Goal: Task Accomplishment & Management: Manage account settings

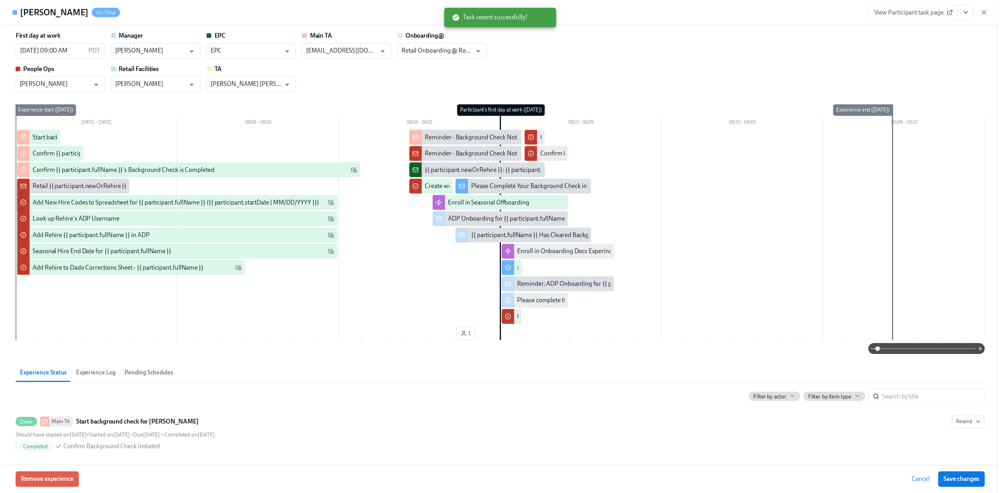
scroll to position [196, 0]
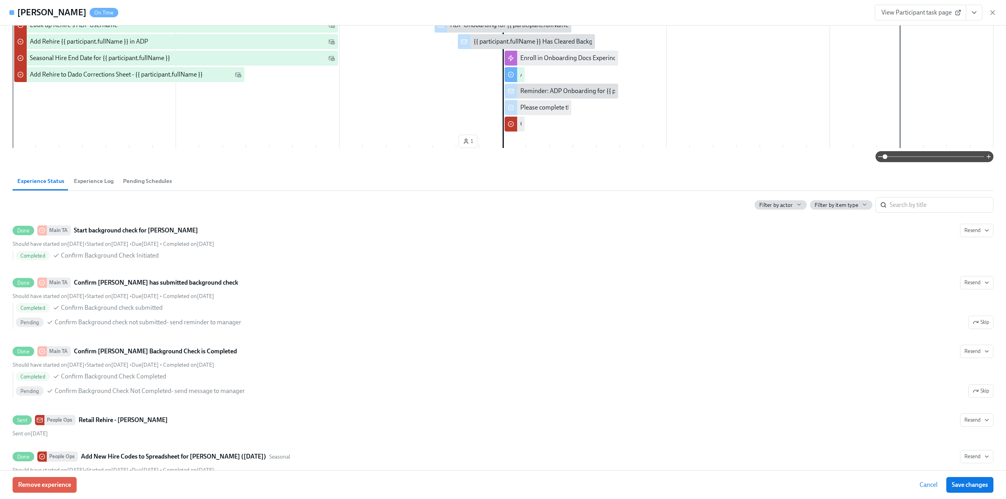
click at [991, 12] on icon "button" at bounding box center [992, 13] width 8 height 8
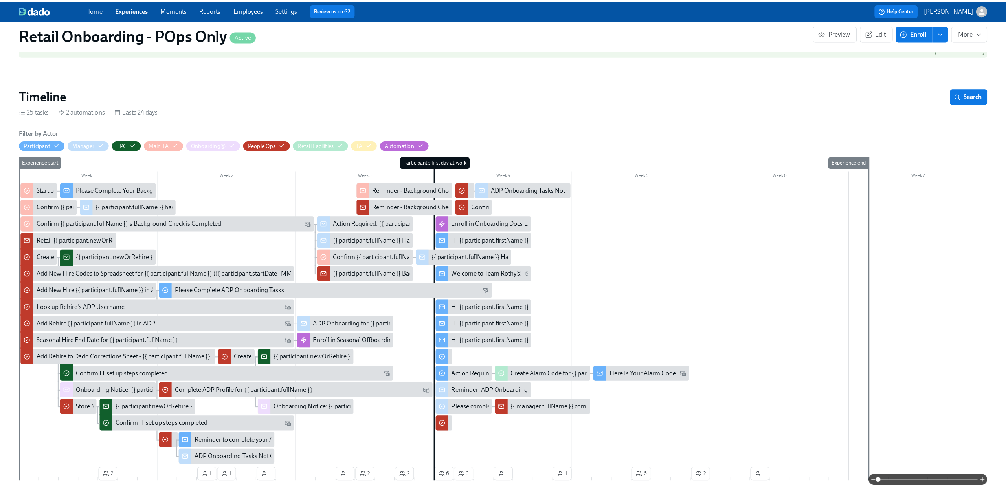
scroll to position [157, 0]
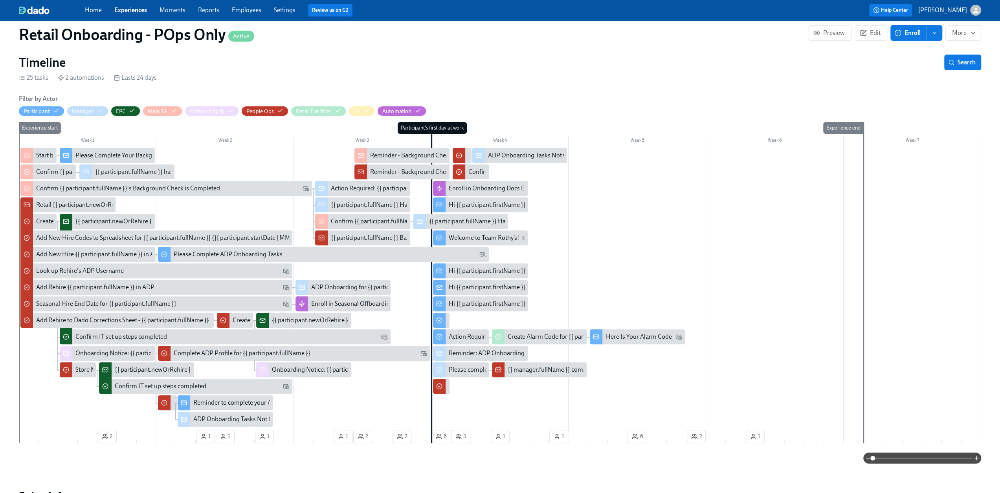
click at [907, 457] on span at bounding box center [922, 458] width 99 height 11
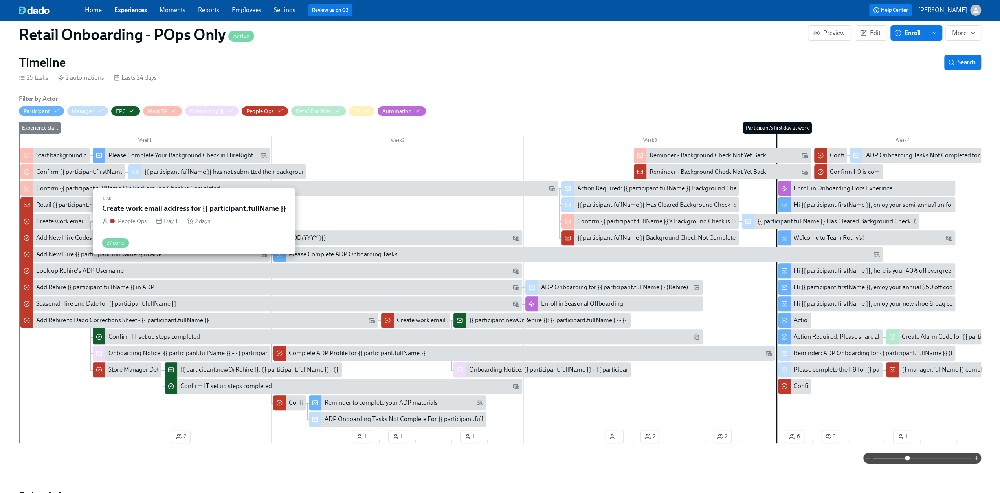
click at [64, 219] on div "Create work email address for {{ participant.fullName }}" at bounding box center [110, 221] width 149 height 9
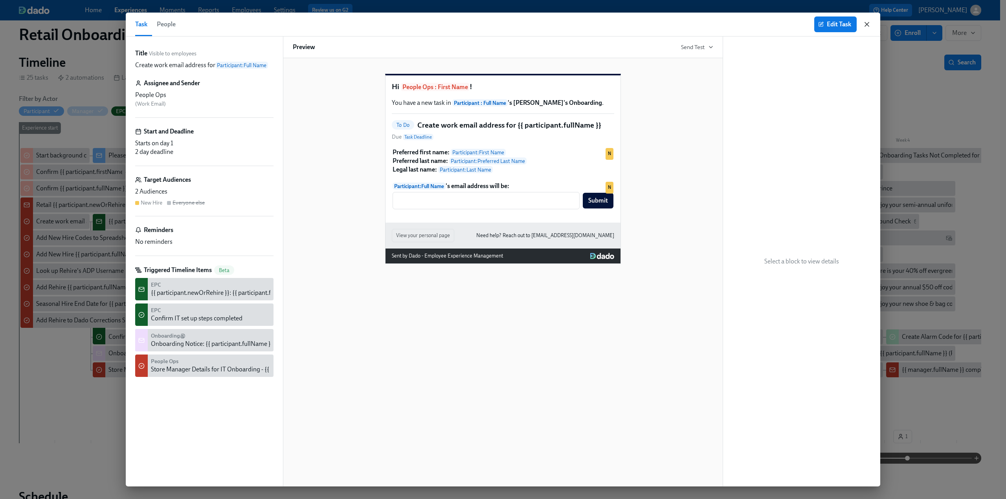
click at [868, 22] on icon "button" at bounding box center [867, 24] width 8 height 8
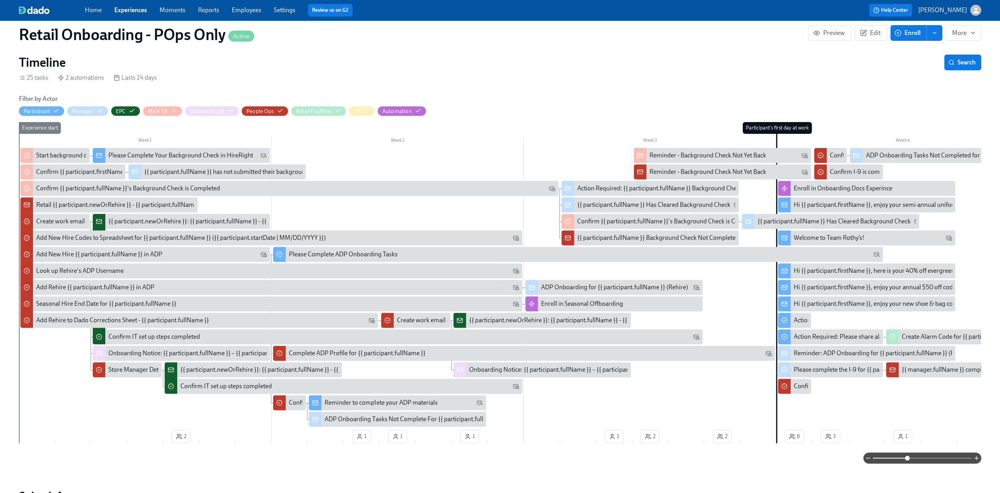
click at [164, 226] on div "{{ participant.newOrRehire }}: {{ participant.fullName }} - {{ participant.role…" at bounding box center [181, 221] width 177 height 15
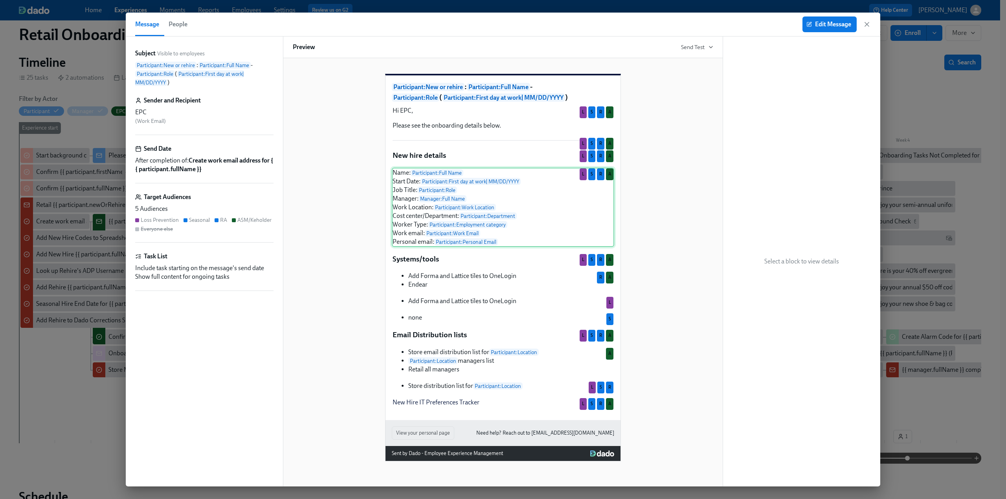
scroll to position [5, 0]
drag, startPoint x: 866, startPoint y: 26, endPoint x: 180, endPoint y: 310, distance: 742.8
click at [866, 26] on icon "button" at bounding box center [867, 24] width 8 height 8
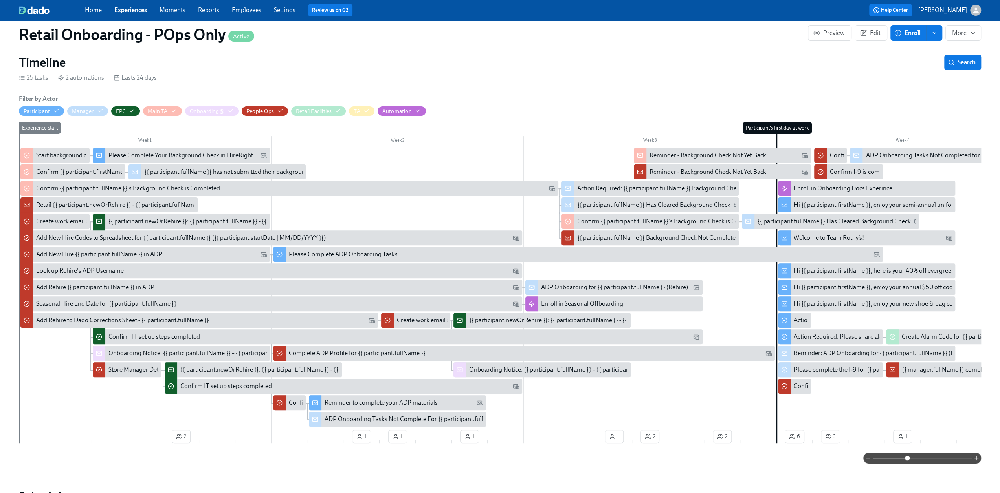
click at [151, 339] on div "Confirm IT set up steps completed" at bounding box center [154, 337] width 92 height 9
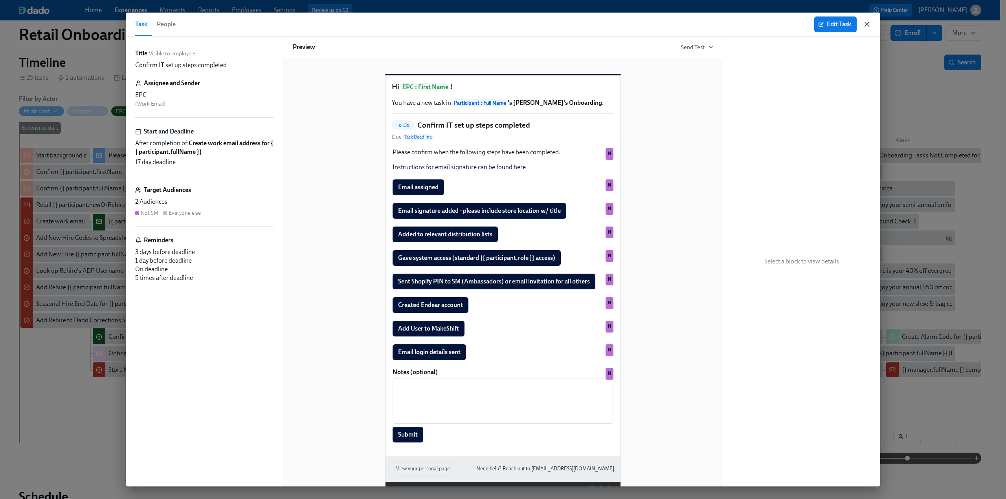
click at [866, 24] on icon "button" at bounding box center [867, 24] width 4 height 4
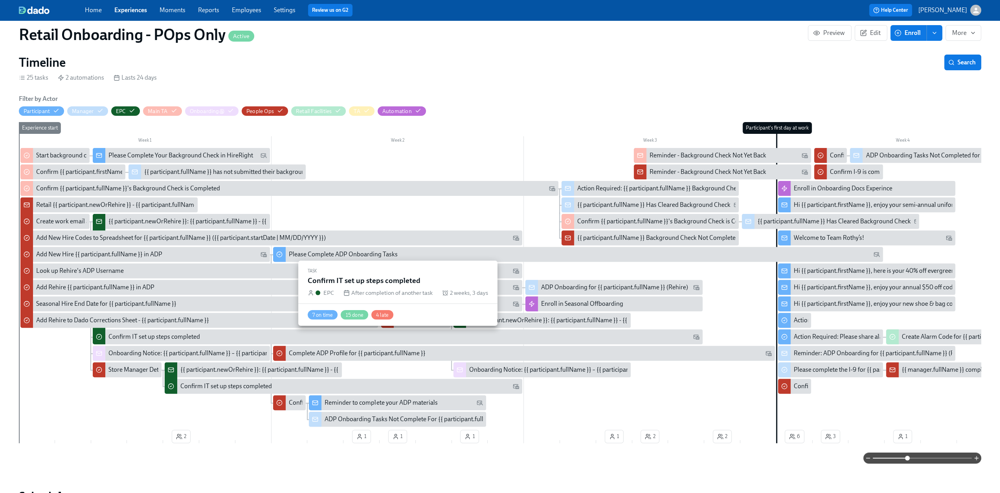
click at [191, 333] on div "Confirm IT set up steps completed" at bounding box center [154, 337] width 92 height 9
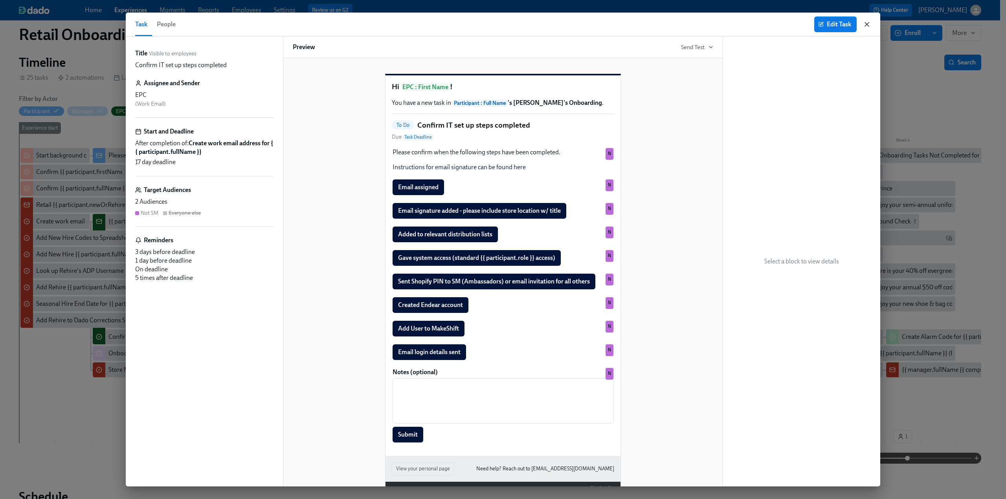
click at [870, 25] on icon "button" at bounding box center [867, 24] width 8 height 8
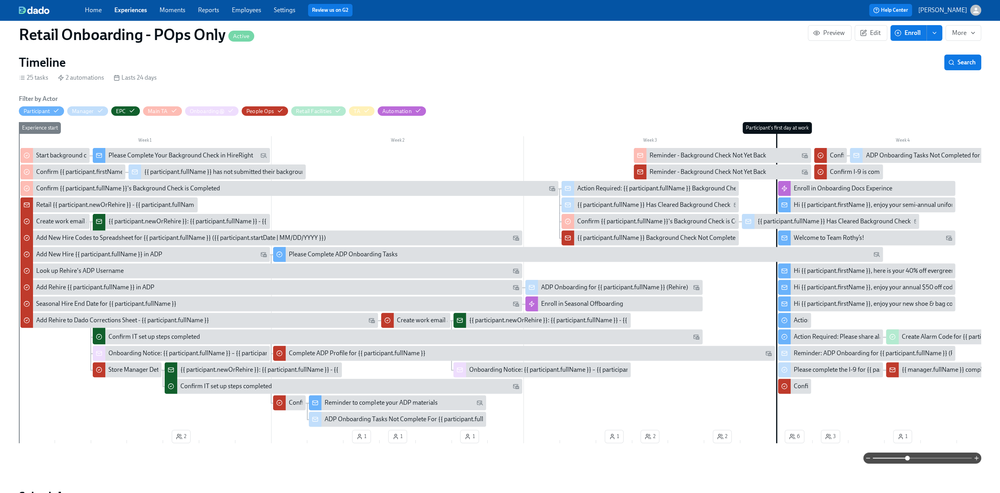
click at [491, 320] on div "{{ participant.newOrRehire }}: {{ participant.fullName }} - {{ participant.role…" at bounding box center [629, 320] width 321 height 9
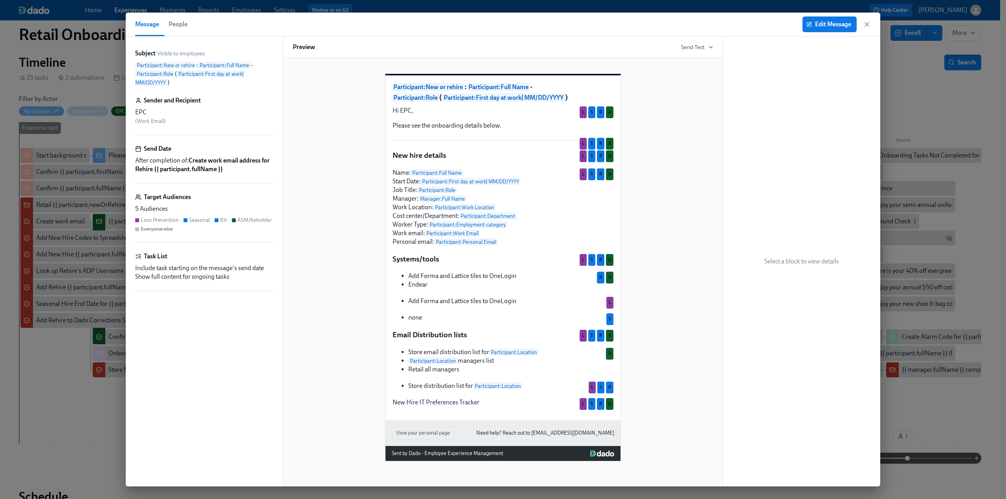
scroll to position [5, 0]
click at [867, 25] on icon "button" at bounding box center [867, 24] width 4 height 4
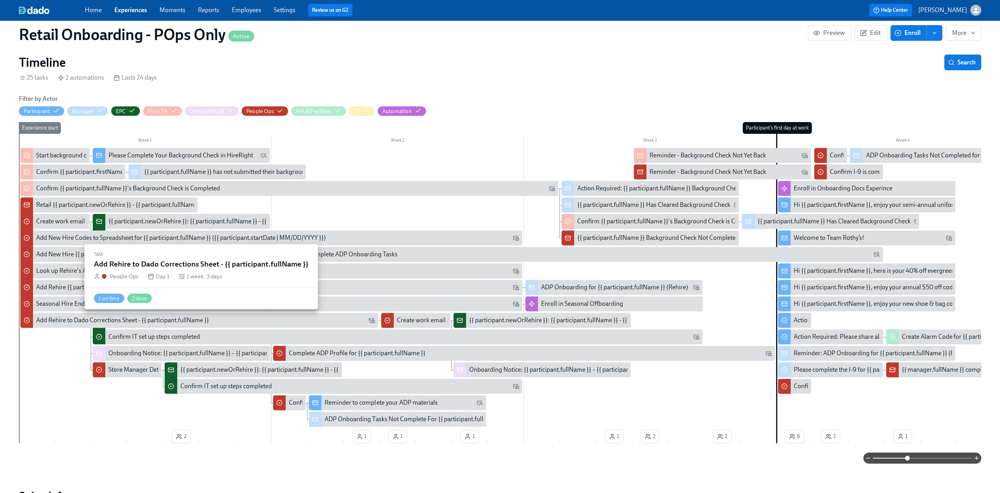
click at [198, 323] on div "Add Rehire to Dado Corrections Sheet - {{ participant.fullName }}" at bounding box center [122, 320] width 173 height 9
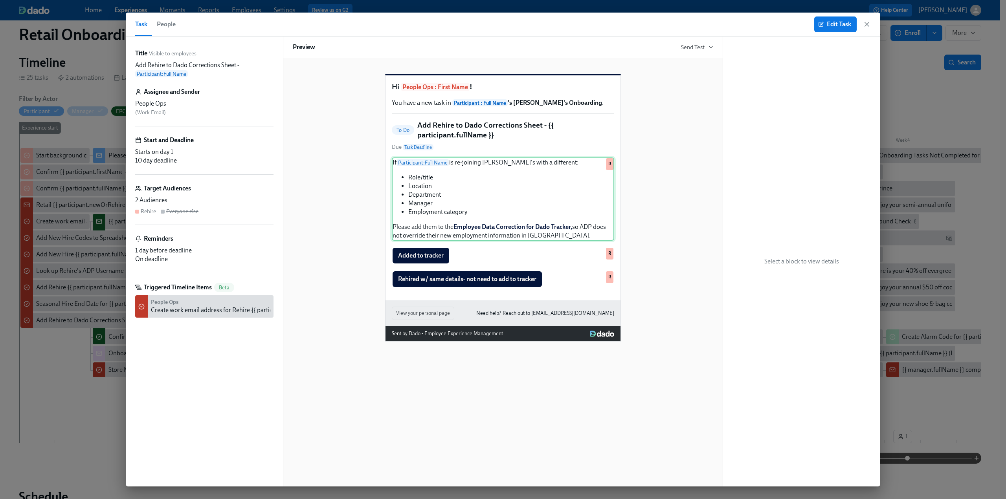
click at [572, 241] on div "If Participant : Full Name is re-joining [PERSON_NAME]'s with a different: Role…" at bounding box center [503, 199] width 222 height 83
click at [833, 27] on span "Edit Task" at bounding box center [835, 24] width 31 height 8
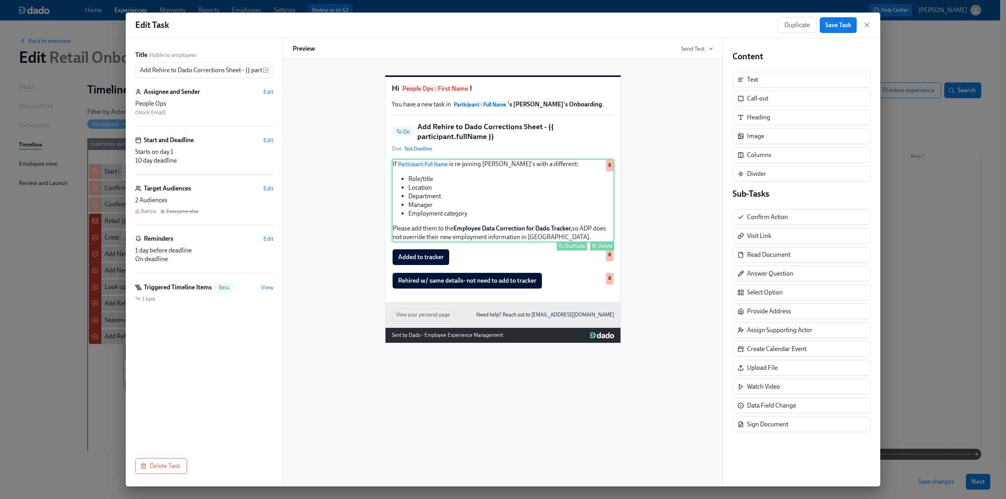
click at [560, 251] on button "Duplicate" at bounding box center [572, 246] width 30 height 9
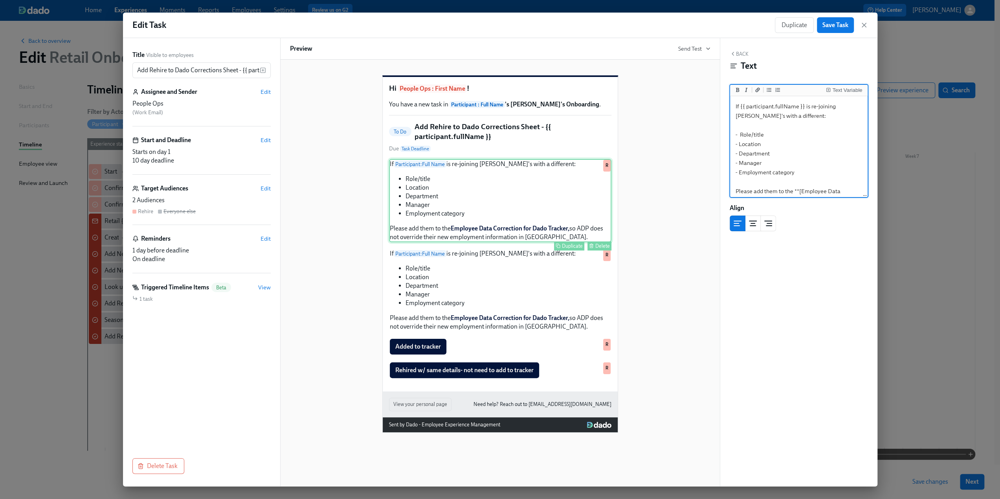
click at [556, 242] on div "If Participant : Full Name is re-joining [PERSON_NAME]'s with a different: Role…" at bounding box center [500, 200] width 222 height 83
click at [772, 189] on textarea "If {{ participant.fullName }} is re-joining [PERSON_NAME]'s with a different: -…" at bounding box center [799, 131] width 134 height 130
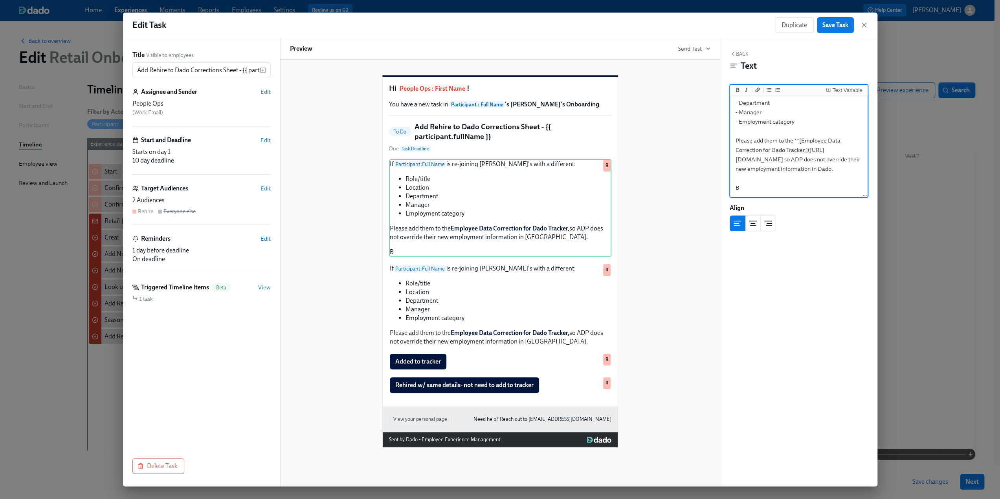
type textarea "If {{ participant.fullName }} is re-joining [PERSON_NAME]'s with a different: -…"
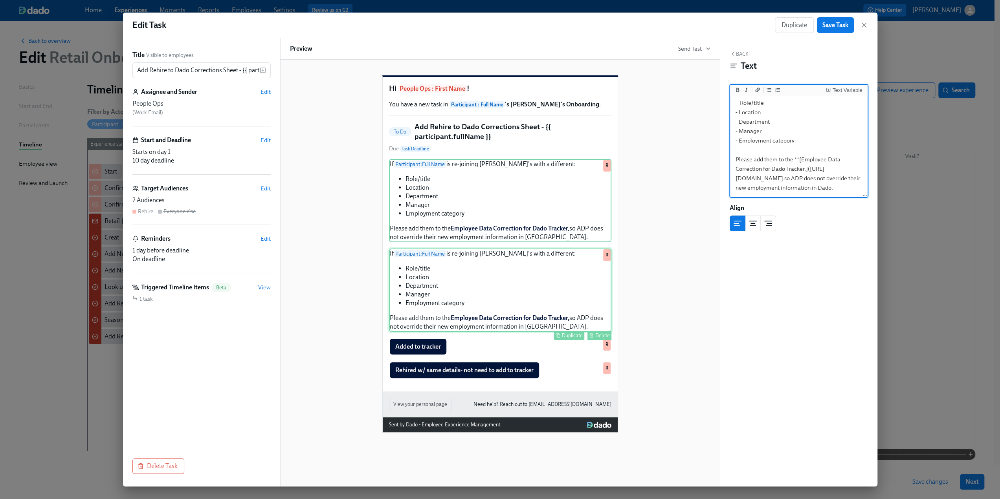
click at [510, 287] on div "If Participant : Full Name is re-joining [PERSON_NAME]'s with a different: Role…" at bounding box center [500, 290] width 222 height 83
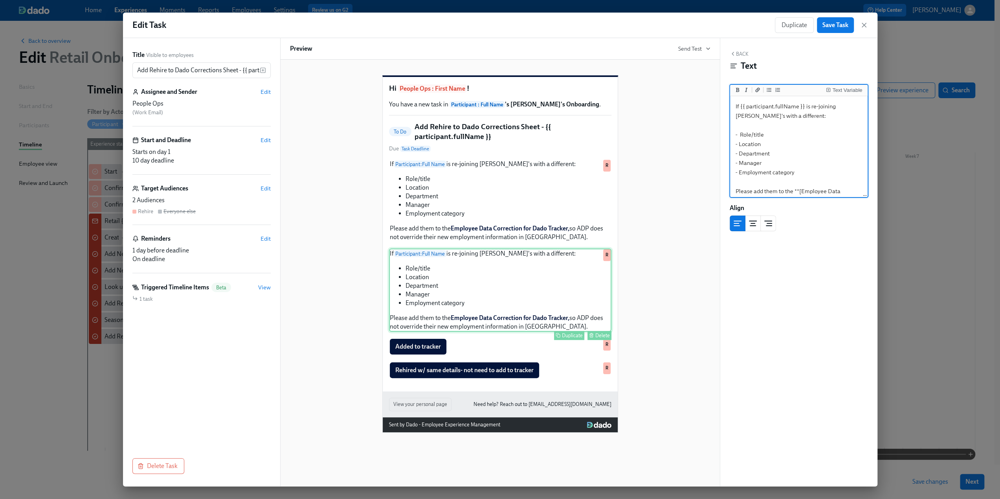
click at [596, 339] on div "Delete" at bounding box center [602, 336] width 15 height 6
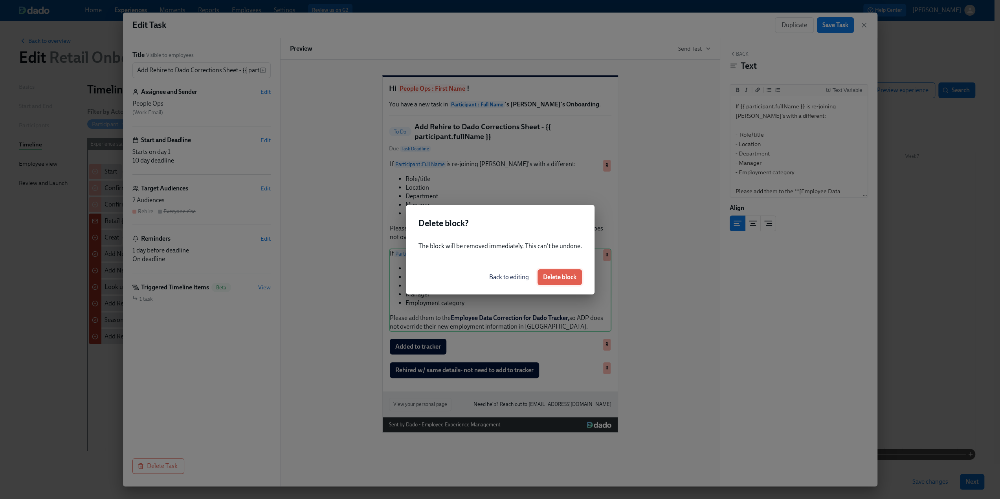
click at [575, 279] on span "Delete block" at bounding box center [559, 277] width 33 height 8
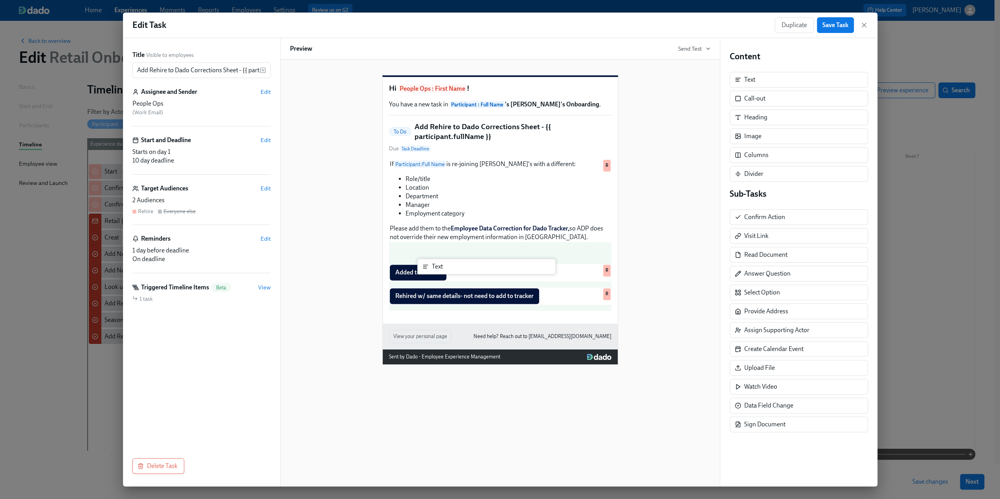
drag, startPoint x: 750, startPoint y: 83, endPoint x: 436, endPoint y: 272, distance: 366.2
click at [436, 272] on div "Title Visible to employees Add Rehire to Dado Corrections Sheet - {{ participan…" at bounding box center [500, 262] width 754 height 449
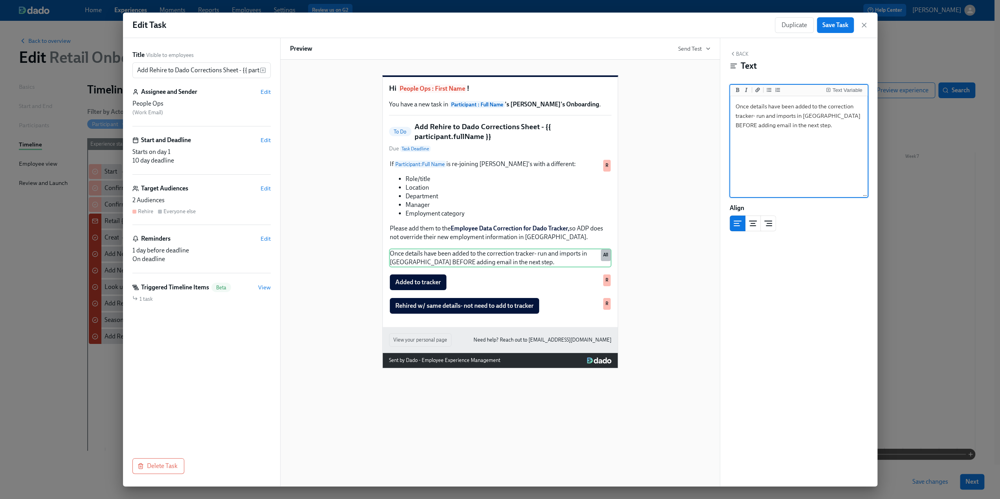
drag, startPoint x: 796, startPoint y: 127, endPoint x: 734, endPoint y: 105, distance: 66.4
click at [734, 105] on textarea "Once details have been added to the correction tracker- run and imports in [GEO…" at bounding box center [799, 147] width 134 height 99
click at [734, 91] on button "Add bold text" at bounding box center [737, 90] width 8 height 8
click at [767, 154] on textarea "**Once details have been added to the correction tracker- run and imports in [G…" at bounding box center [799, 147] width 134 height 99
drag, startPoint x: 798, startPoint y: 128, endPoint x: 733, endPoint y: 107, distance: 68.3
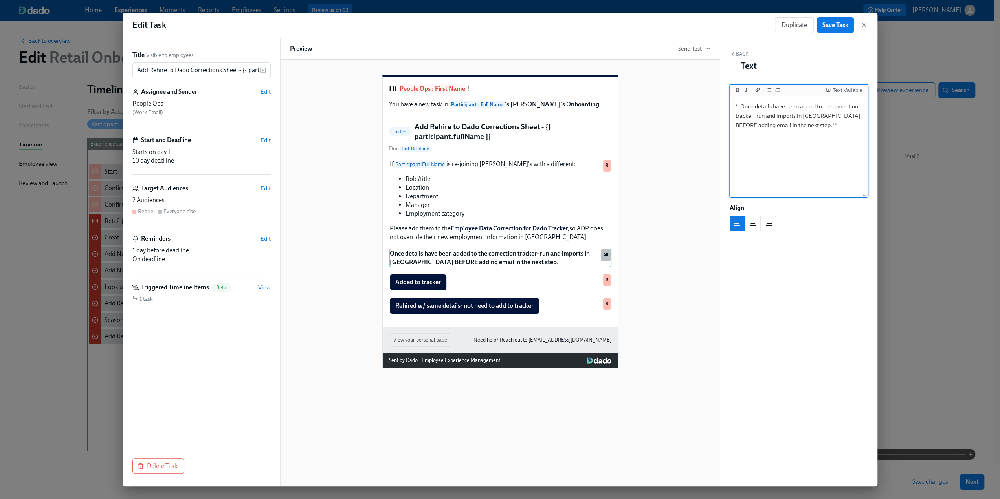
click at [733, 107] on textarea "**Once details have been added to the correction tracker- run and imports in [G…" at bounding box center [799, 147] width 134 height 99
type textarea "**Once details have been added to the correction tracker- run and imports in [G…"
click at [835, 90] on div "Text Variable" at bounding box center [847, 91] width 30 height 6
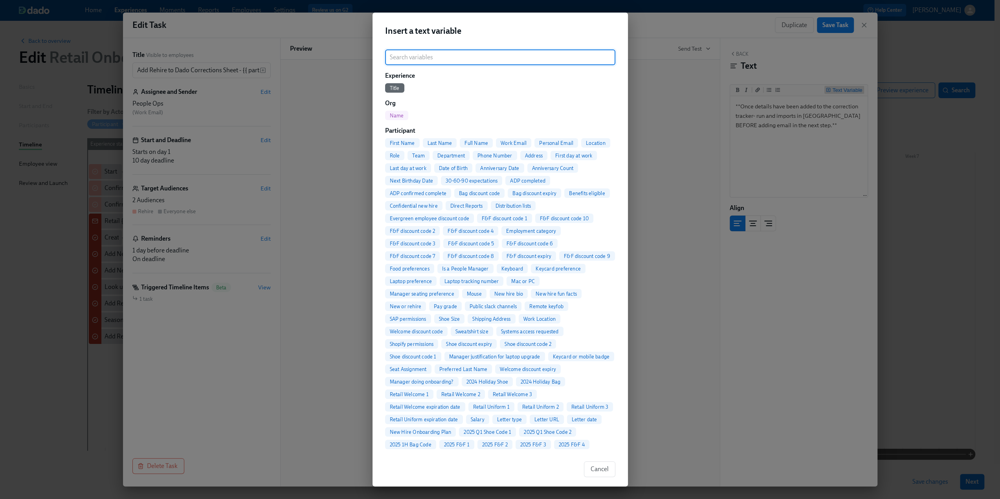
click at [805, 138] on div "Insert a text variable ​ Experience Title Org Name Participant First Name Last …" at bounding box center [500, 249] width 1000 height 499
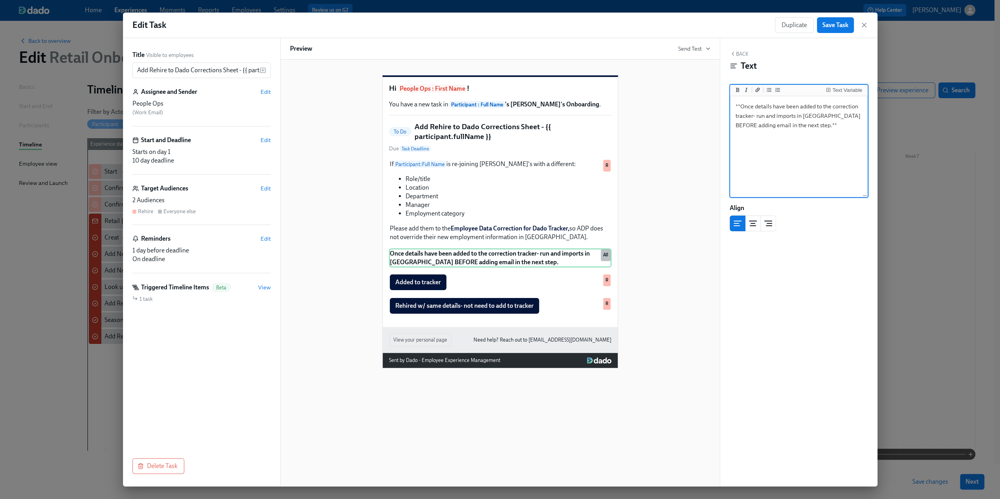
click at [833, 264] on div "Back Text Text Variable **Once details have been added to the correction tracke…" at bounding box center [798, 262] width 157 height 449
click at [733, 55] on icon "button" at bounding box center [733, 53] width 2 height 3
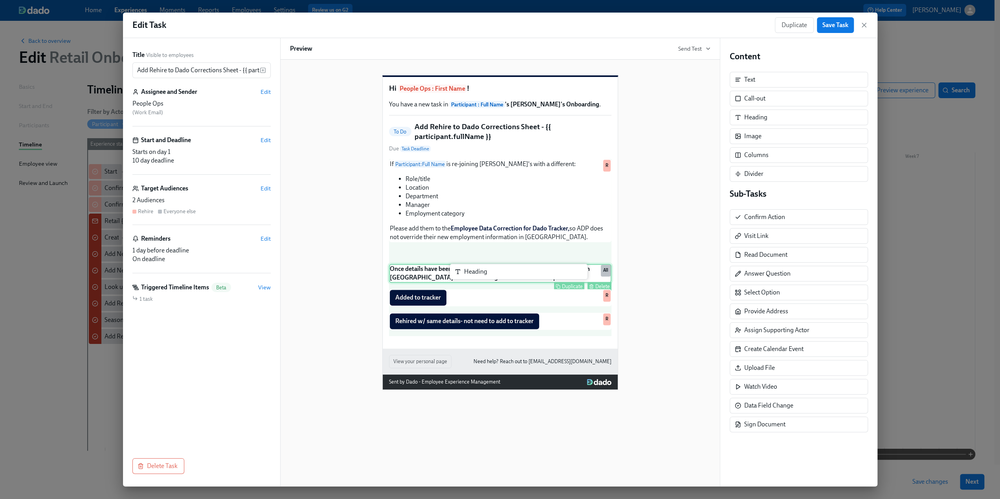
drag, startPoint x: 756, startPoint y: 120, endPoint x: 465, endPoint y: 277, distance: 331.0
click at [465, 277] on div "Title Visible to employees Add Rehire to Dado Corrections Sheet - {{ participan…" at bounding box center [500, 262] width 754 height 449
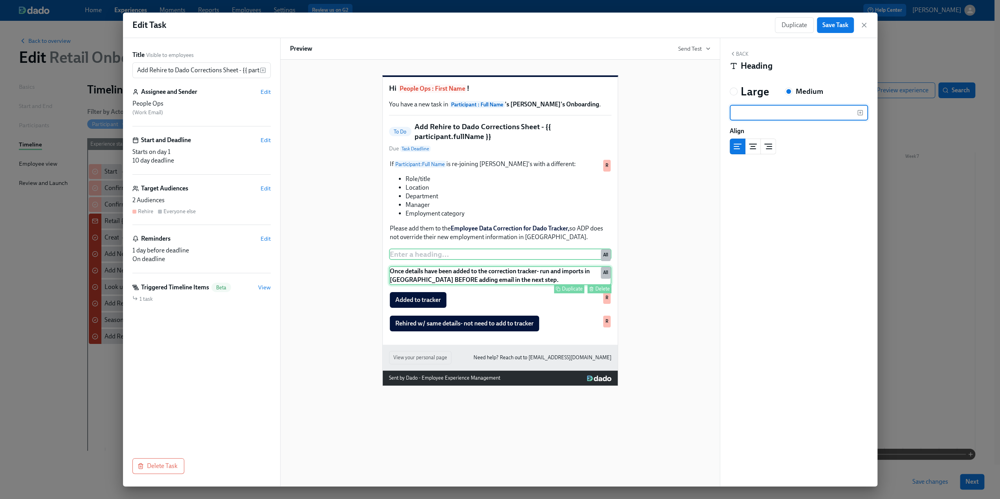
click at [433, 285] on div "Once details have been added to the correction tracker- run and imports in [GEO…" at bounding box center [500, 275] width 222 height 19
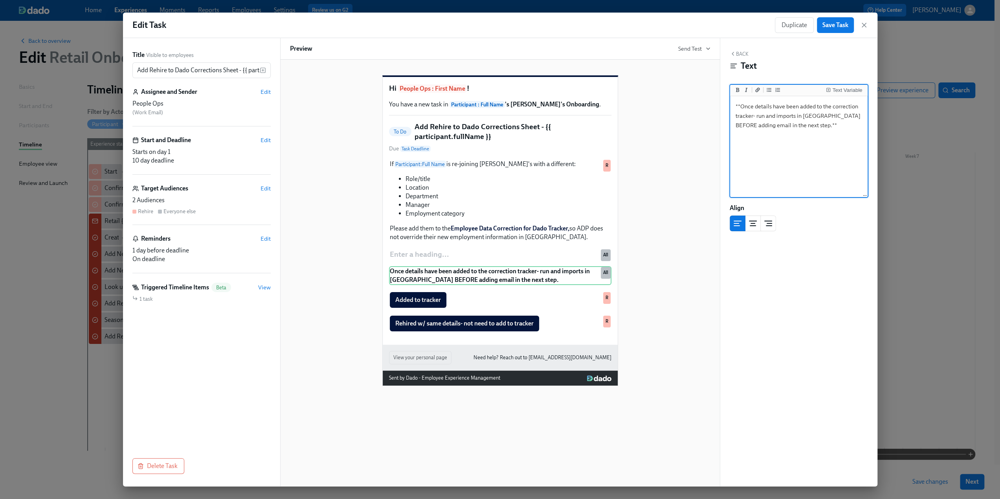
drag, startPoint x: 801, startPoint y: 133, endPoint x: 730, endPoint y: 103, distance: 77.5
click at [730, 103] on div "**Once details have been added to the correction tracker- run and imports in [G…" at bounding box center [799, 147] width 138 height 102
click at [469, 260] on div "Enter a heading ... Duplicate Delete All" at bounding box center [500, 255] width 222 height 12
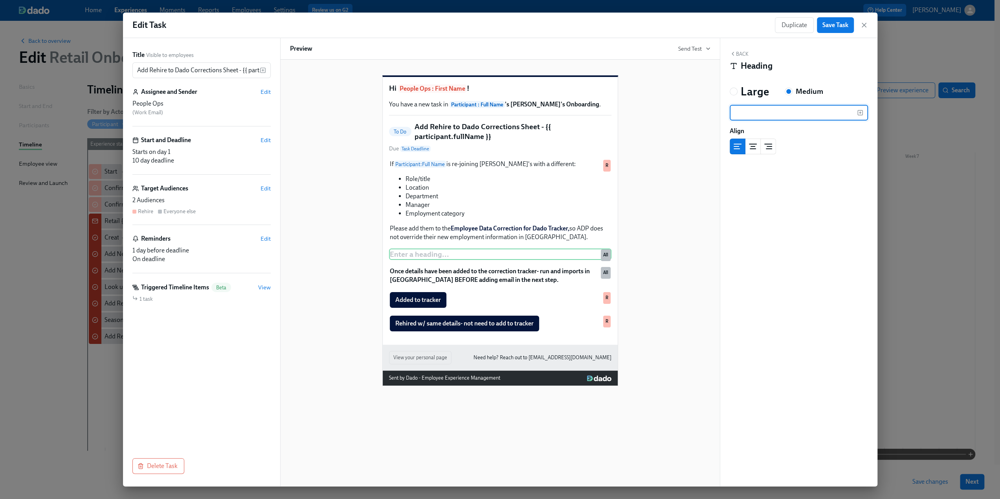
type input "**Once details have been added to the correction tracker- run and imports in [G…"
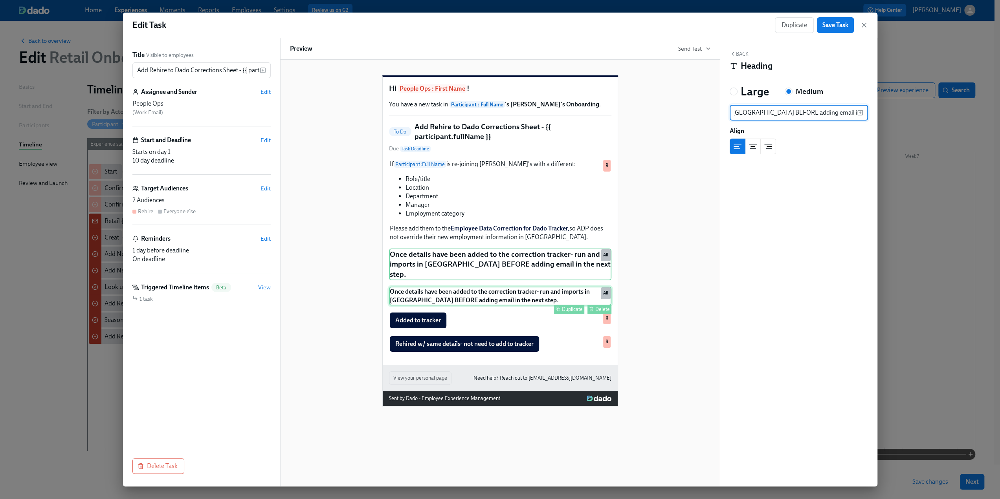
click at [557, 296] on div "Once details have been added to the correction tracker- run and imports in [GEO…" at bounding box center [500, 296] width 222 height 19
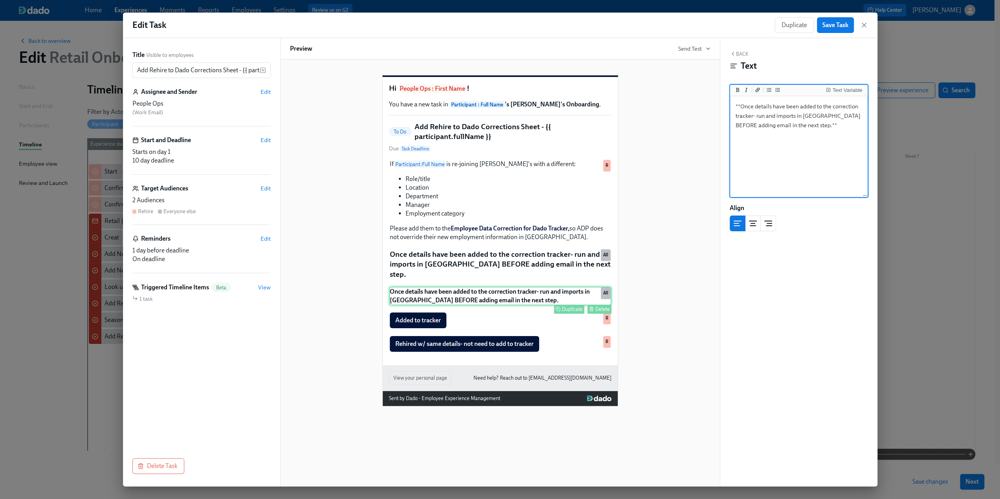
click at [599, 311] on div "Delete" at bounding box center [602, 309] width 15 height 6
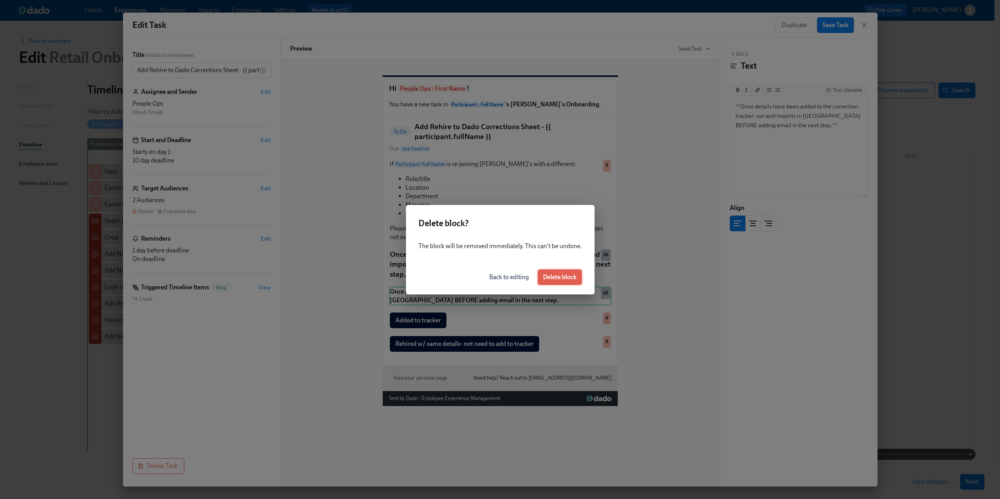
click at [578, 279] on button "Delete block" at bounding box center [559, 278] width 44 height 16
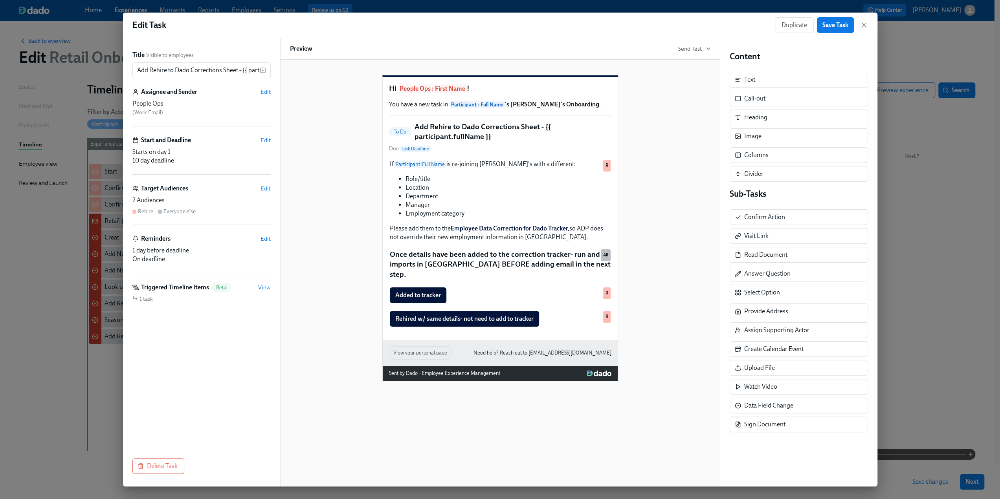
click at [265, 185] on span "Edit" at bounding box center [265, 189] width 10 height 8
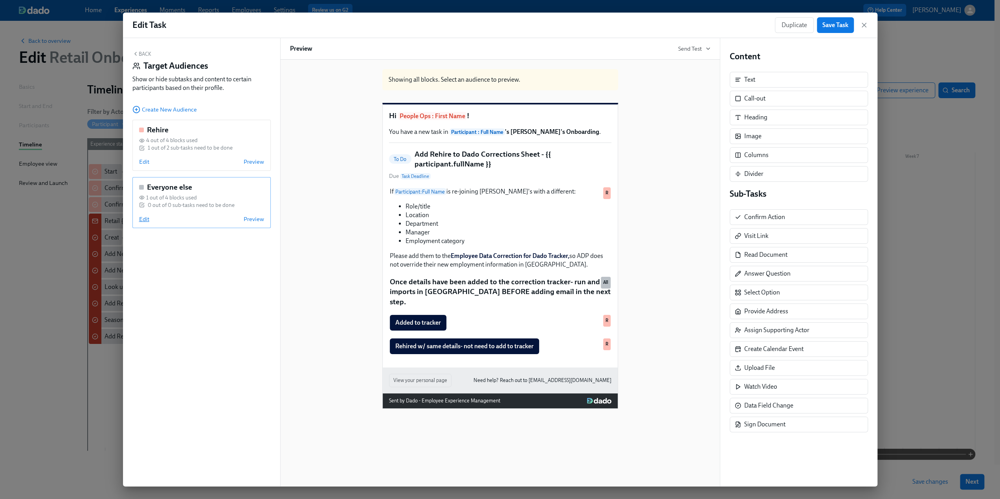
click at [146, 220] on span "Edit" at bounding box center [144, 219] width 10 height 8
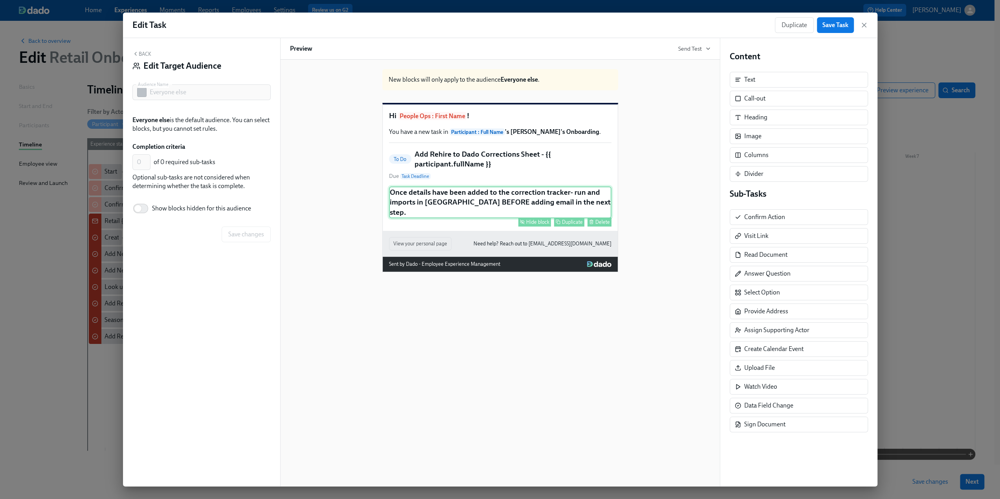
click at [540, 225] on div "Hide block" at bounding box center [537, 222] width 23 height 6
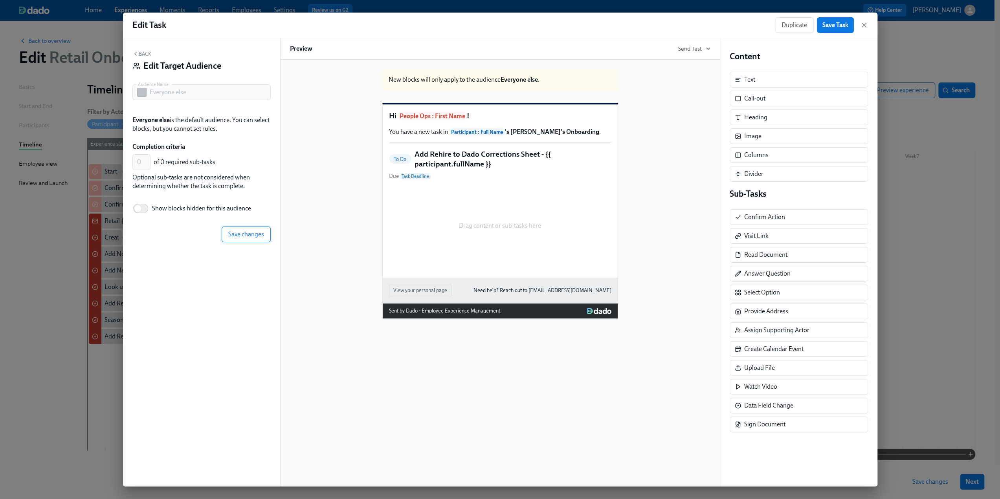
click at [255, 239] on button "Save changes" at bounding box center [246, 235] width 49 height 16
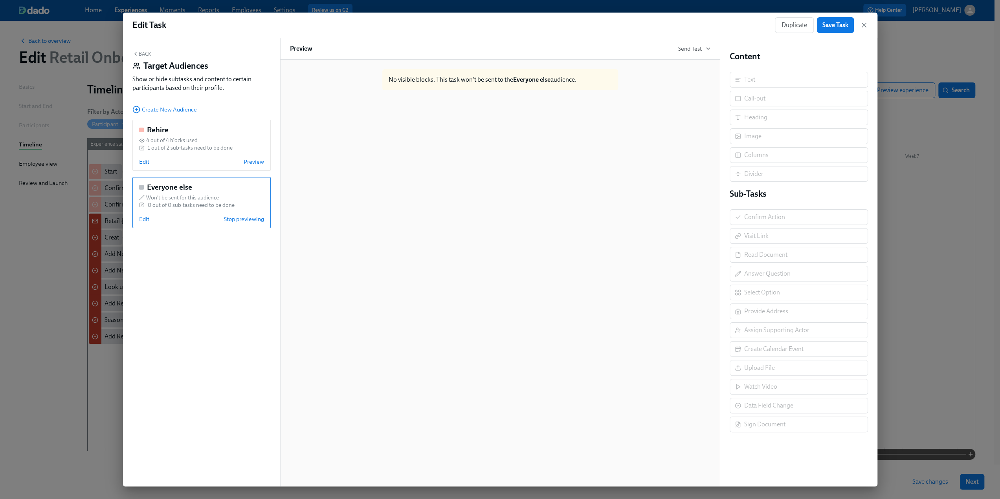
click at [147, 53] on button "Back" at bounding box center [141, 54] width 19 height 6
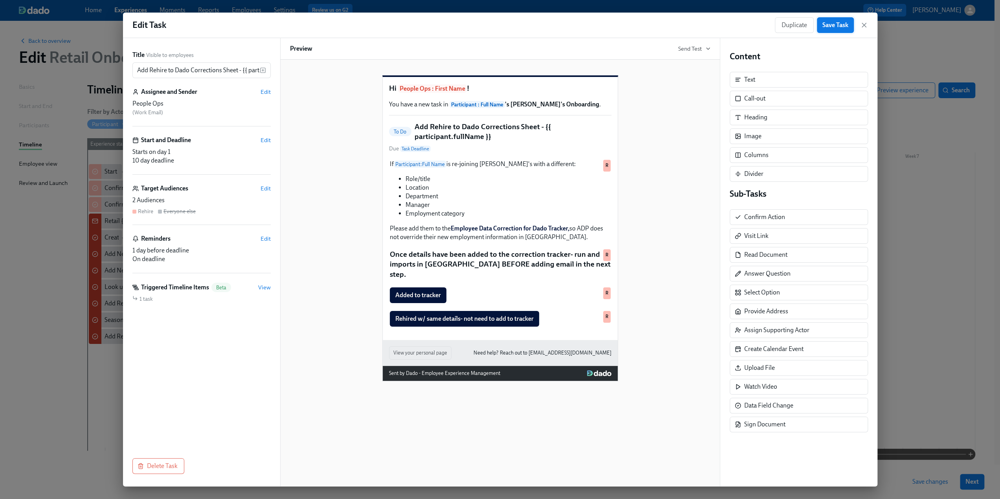
click at [830, 31] on button "Save Task" at bounding box center [835, 25] width 37 height 16
click at [863, 24] on icon "button" at bounding box center [864, 25] width 4 height 4
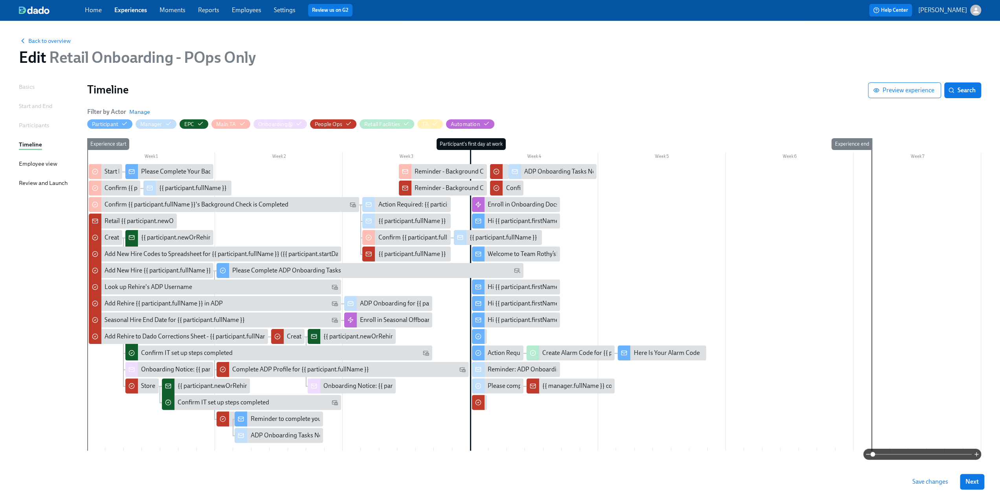
click at [941, 480] on span "Save changes" at bounding box center [930, 482] width 36 height 8
click at [163, 335] on div "Add Rehire to Dado Corrections Sheet - {{ participant.fullName }}" at bounding box center [191, 336] width 173 height 9
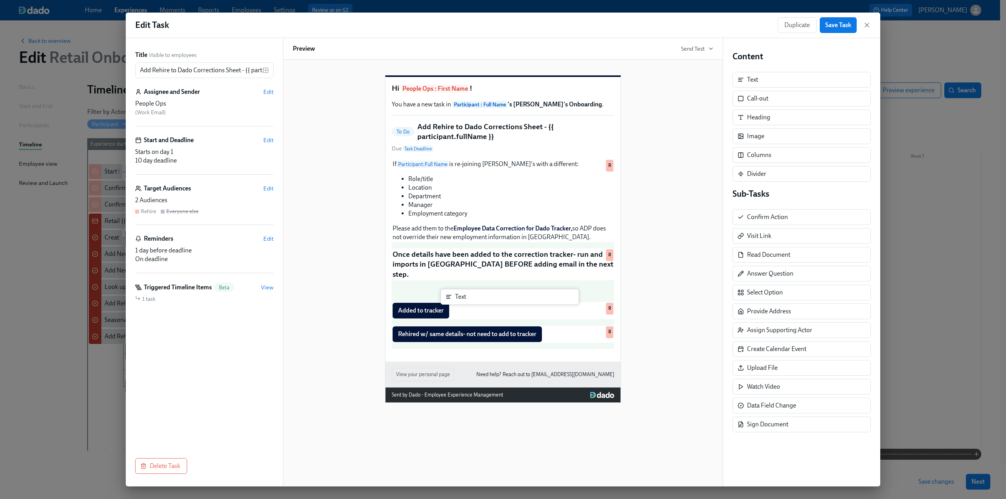
drag, startPoint x: 761, startPoint y: 79, endPoint x: 464, endPoint y: 300, distance: 370.4
click at [464, 300] on div "Title Visible to employees Add Rehire to Dado Corrections Sheet - {{ participan…" at bounding box center [503, 262] width 754 height 449
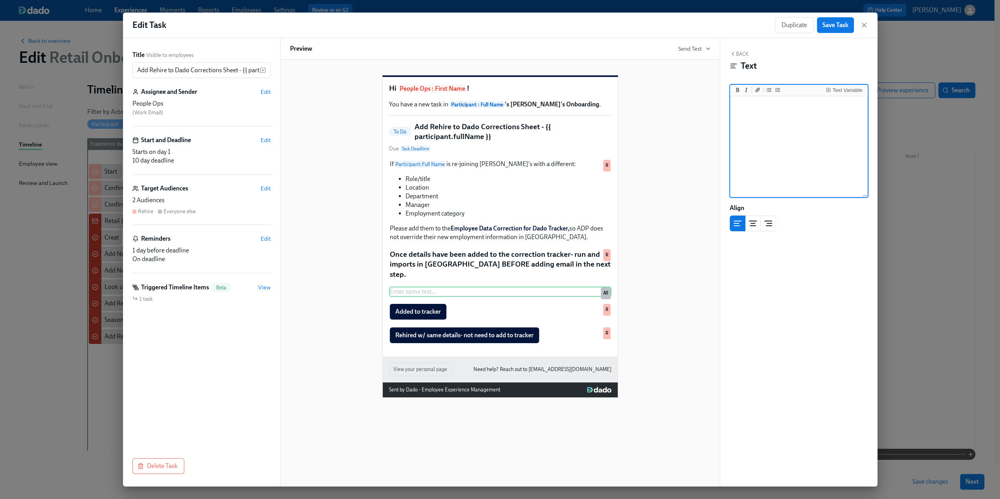
click at [779, 105] on textarea at bounding box center [799, 147] width 134 height 99
type textarea "If there is no change to the"
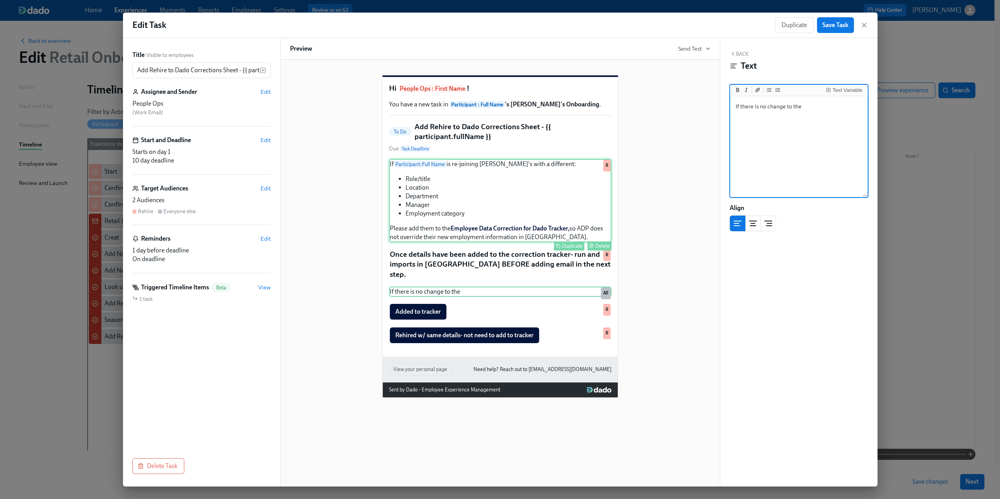
click at [473, 222] on div "If Participant : Full Name is re-joining [PERSON_NAME]'s with a different: Role…" at bounding box center [500, 200] width 222 height 83
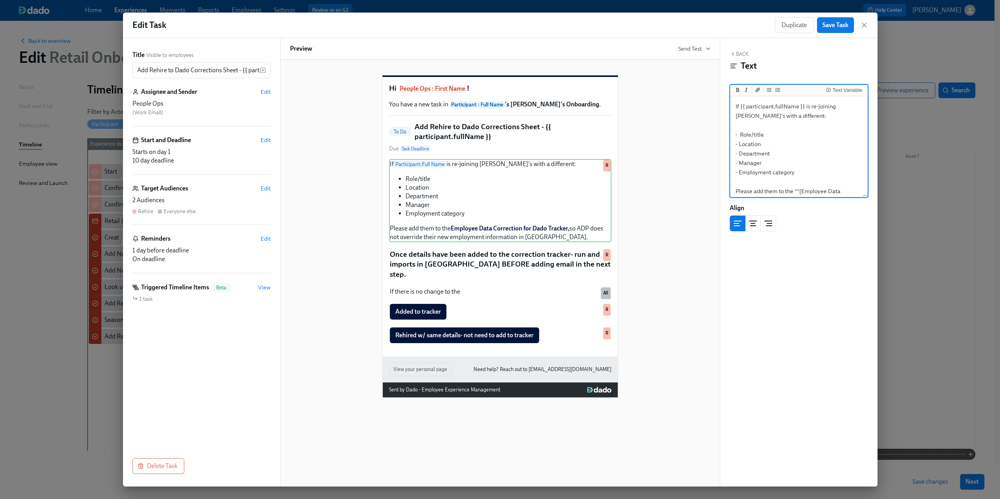
click at [808, 176] on textarea "If {{ participant.fullName }} is re-joining [PERSON_NAME]'s with a different: -…" at bounding box center [799, 163] width 134 height 130
type textarea "If {{ participant.fullName }} is re-joining [PERSON_NAME]'s with a different: -…"
click at [751, 169] on textarea "If {{ participant.fullName }} is re-joining [PERSON_NAME]'s with a different: -…" at bounding box center [799, 163] width 134 height 130
click at [427, 297] on div "If there is no change to the Duplicate Delete All" at bounding box center [500, 292] width 222 height 10
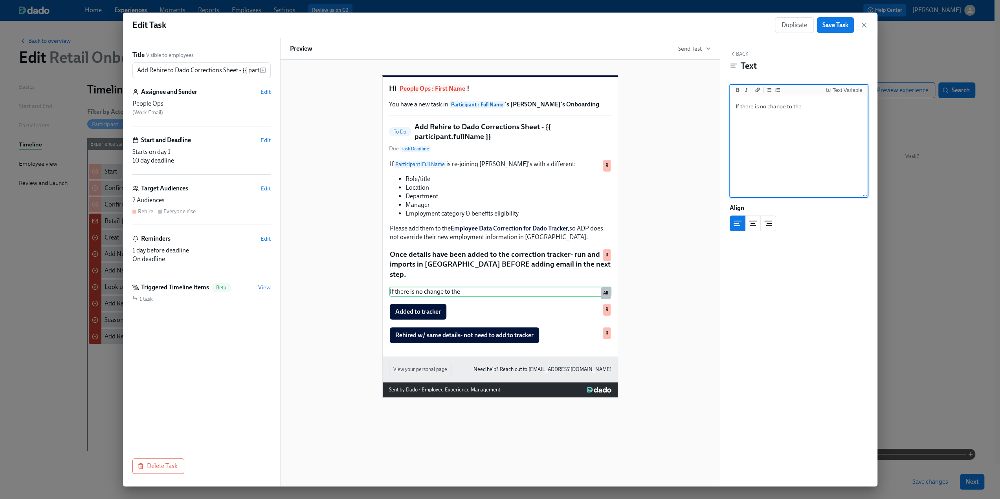
click at [820, 108] on textarea "If there is no change to the" at bounding box center [799, 147] width 134 height 99
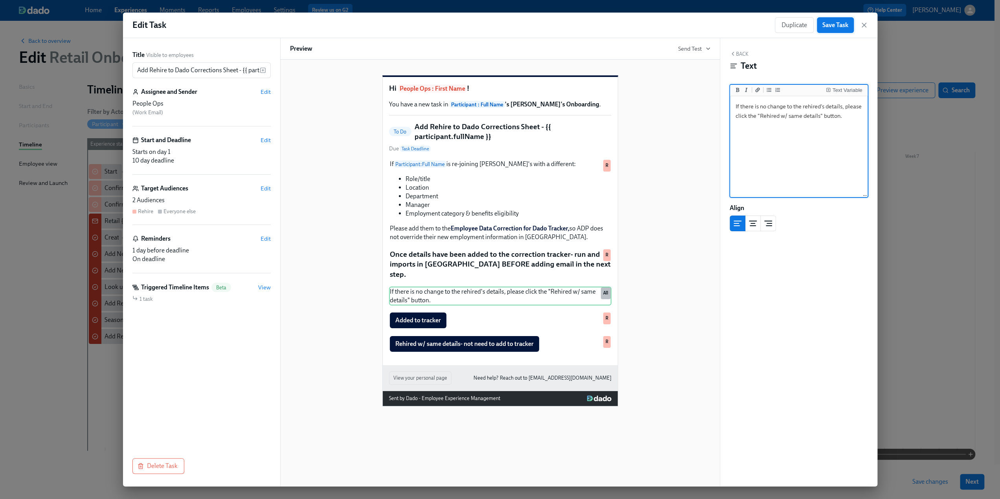
type textarea "If there is no change to the rehired's details, please click the "Rehired w/ sa…"
click at [836, 27] on span "Save Task" at bounding box center [835, 25] width 26 height 8
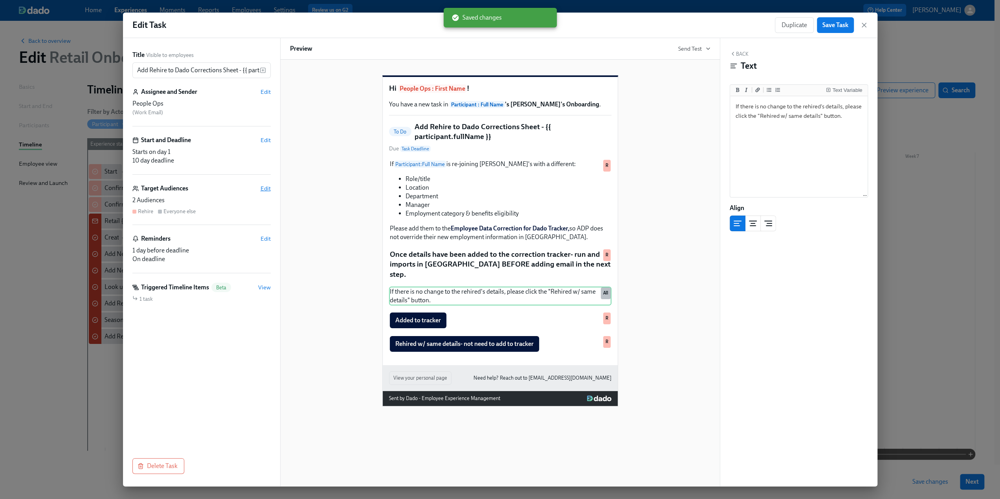
click at [269, 189] on span "Edit" at bounding box center [265, 189] width 10 height 8
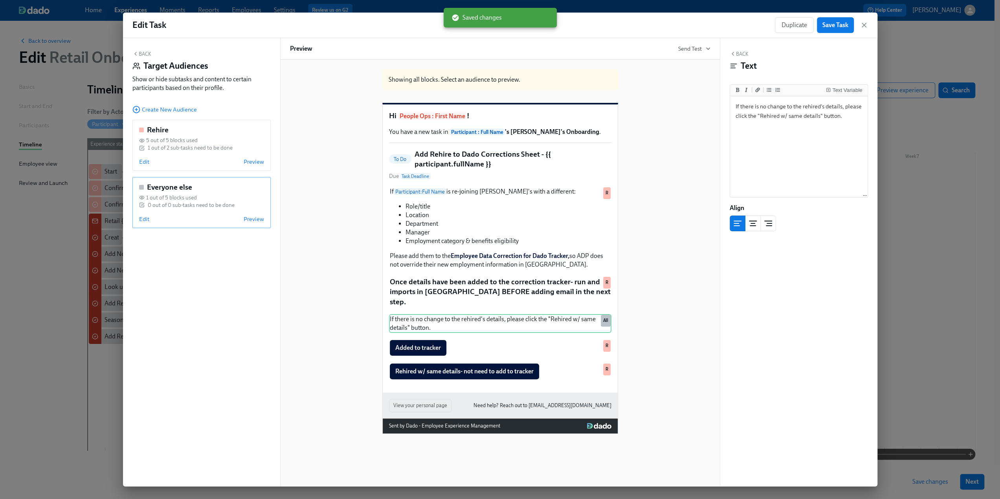
click at [138, 220] on div "Everyone else 1 out of 5 blocks used 0 out of 0 sub-tasks need to be done Edit …" at bounding box center [201, 202] width 138 height 51
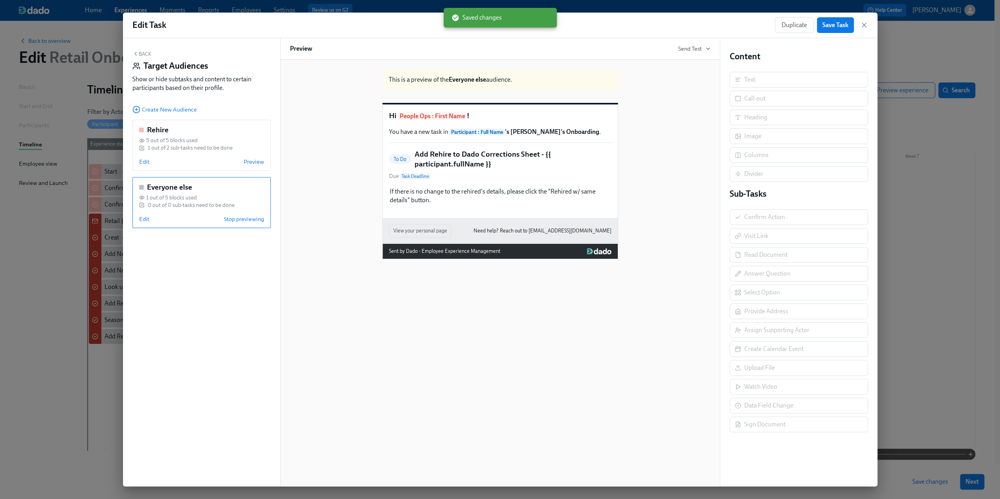
click at [135, 222] on div "Everyone else 1 out of 5 blocks used 0 out of 0 sub-tasks need to be done Edit …" at bounding box center [201, 202] width 138 height 51
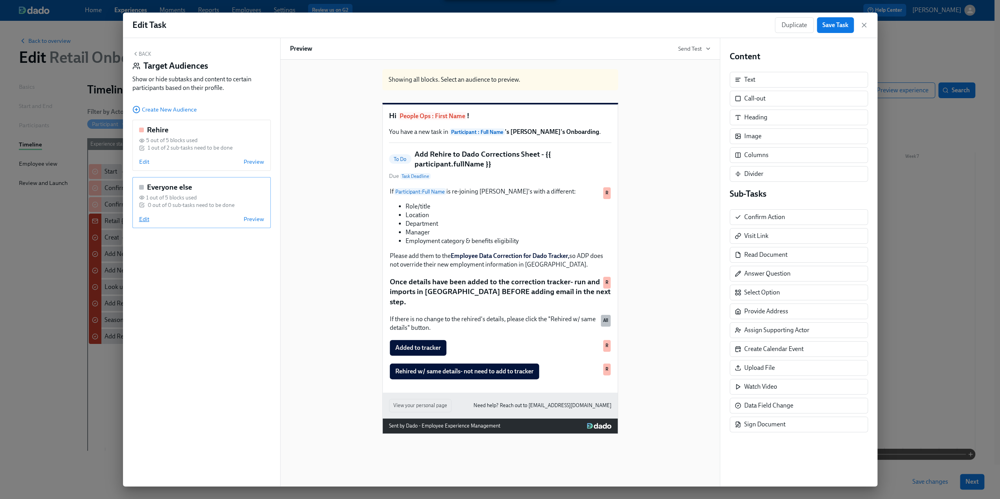
click at [148, 220] on span "Edit" at bounding box center [144, 219] width 10 height 8
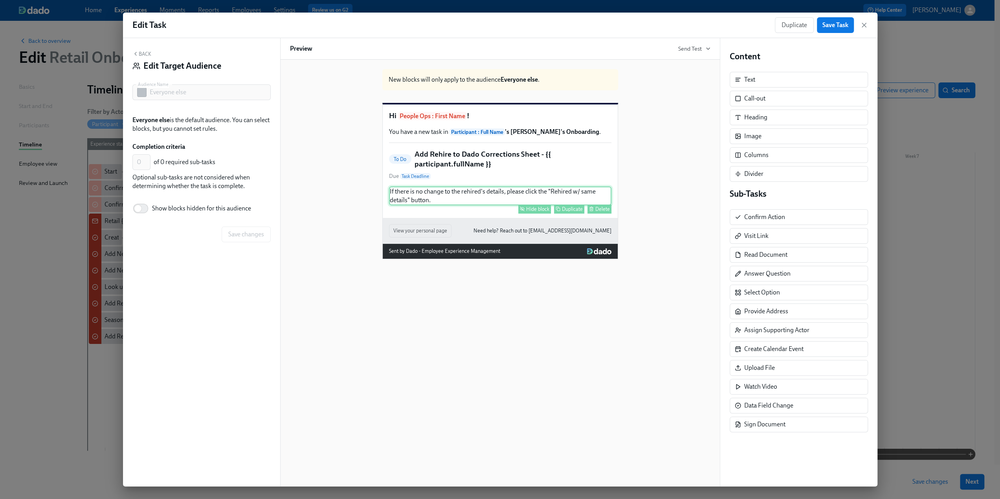
click at [543, 212] on div "Hide block" at bounding box center [537, 209] width 23 height 6
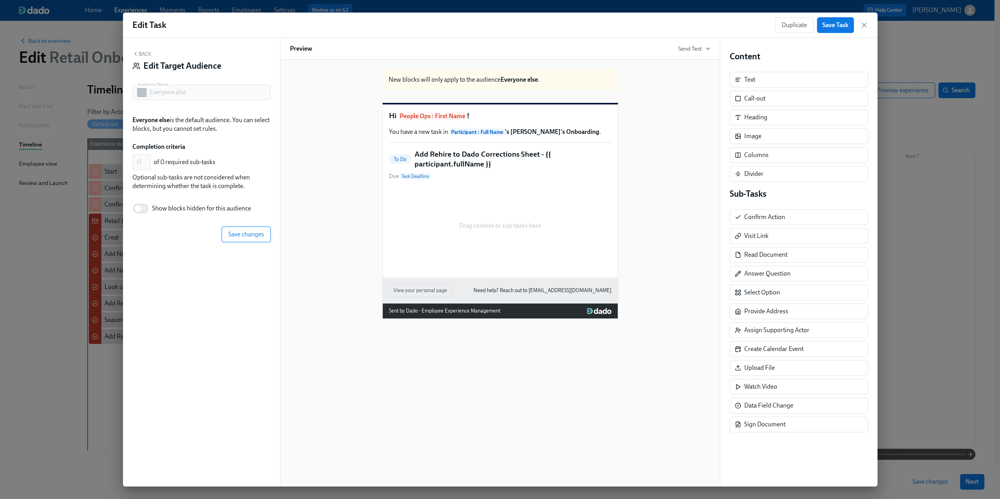
click at [251, 236] on span "Save changes" at bounding box center [246, 235] width 36 height 8
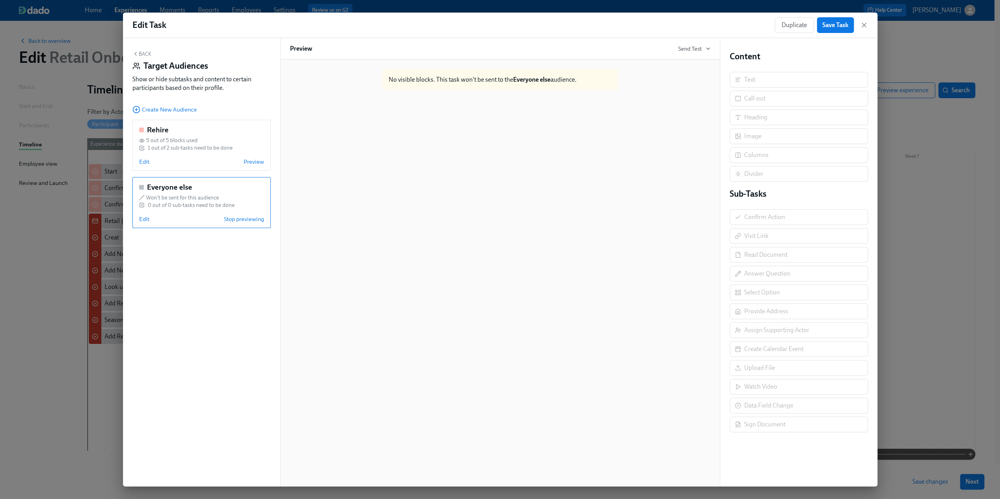
click at [147, 54] on button "Back" at bounding box center [141, 54] width 19 height 6
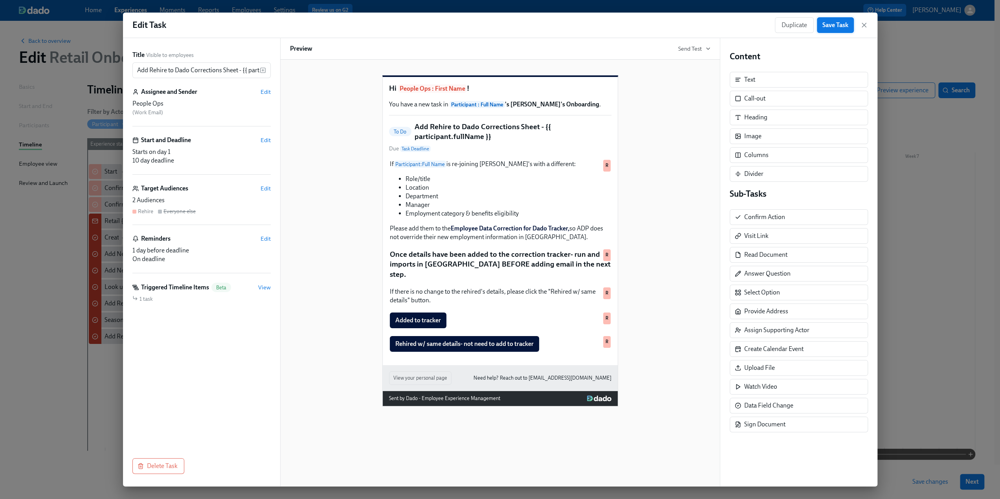
click at [838, 19] on button "Save Task" at bounding box center [835, 25] width 37 height 16
click at [862, 23] on icon "button" at bounding box center [864, 25] width 4 height 4
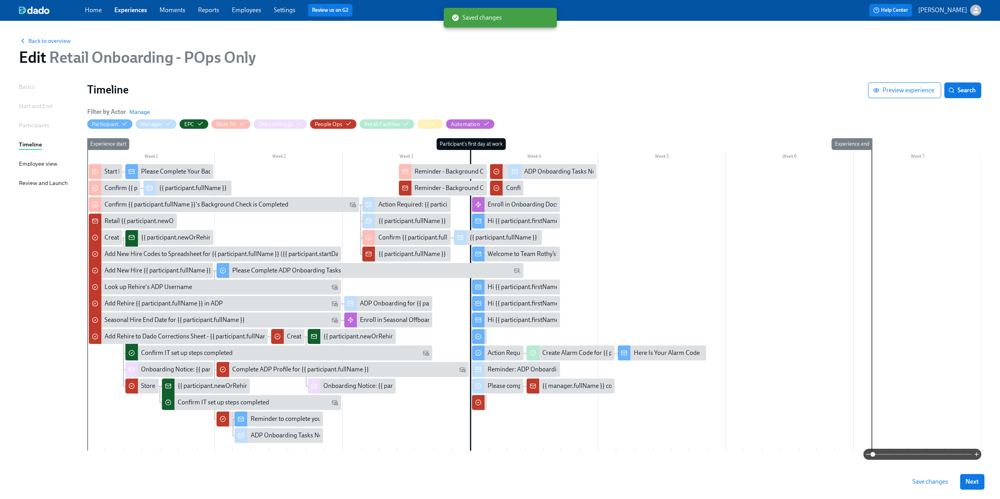
click at [941, 483] on span "Save changes" at bounding box center [930, 482] width 36 height 8
click at [937, 480] on span "Save changes" at bounding box center [930, 482] width 36 height 8
click at [923, 482] on span "Save changes" at bounding box center [930, 482] width 36 height 8
click at [121, 9] on link "Experiences" at bounding box center [130, 9] width 33 height 7
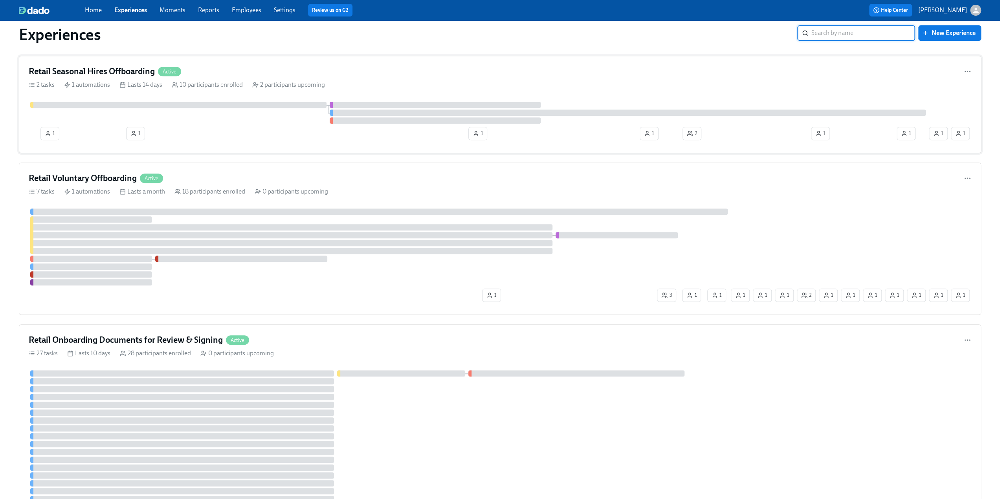
scroll to position [393, 0]
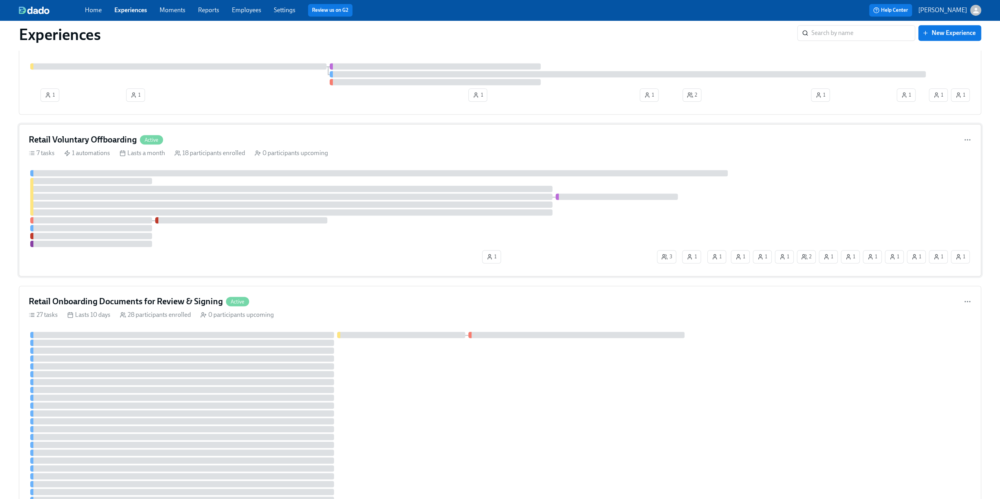
click at [231, 135] on div "Retail Voluntary Offboarding Active" at bounding box center [500, 140] width 943 height 12
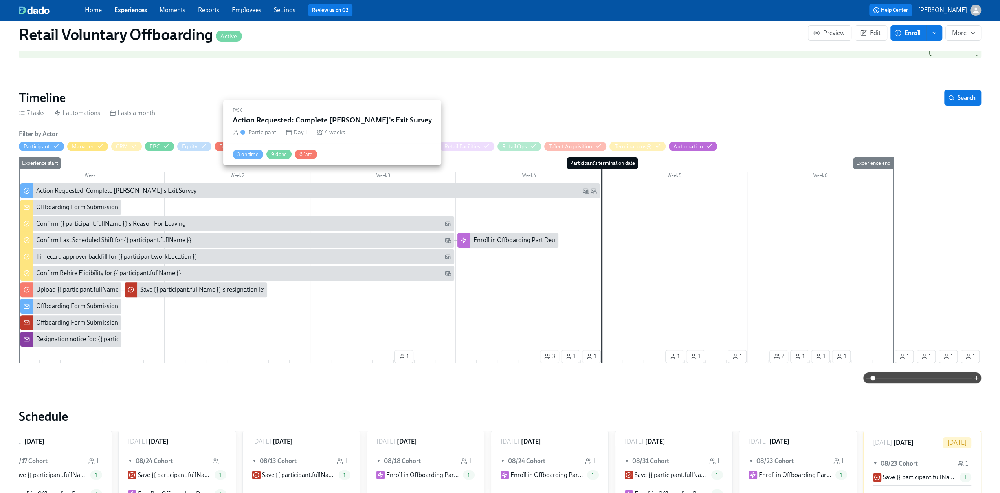
scroll to position [118, 0]
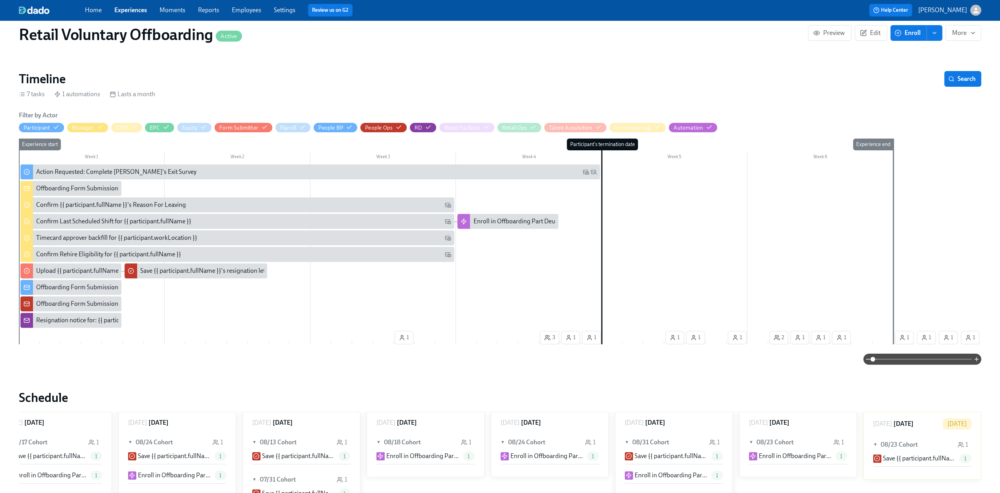
click at [48, 337] on div "Week 1 Week 2 Week 3 Week 4 Week 5 Week 6 1 3 1 1 1 1 1 2 1 1 1 1 1 1 1 Experie…" at bounding box center [500, 243] width 962 height 209
click at [869, 35] on span "Edit" at bounding box center [870, 33] width 19 height 8
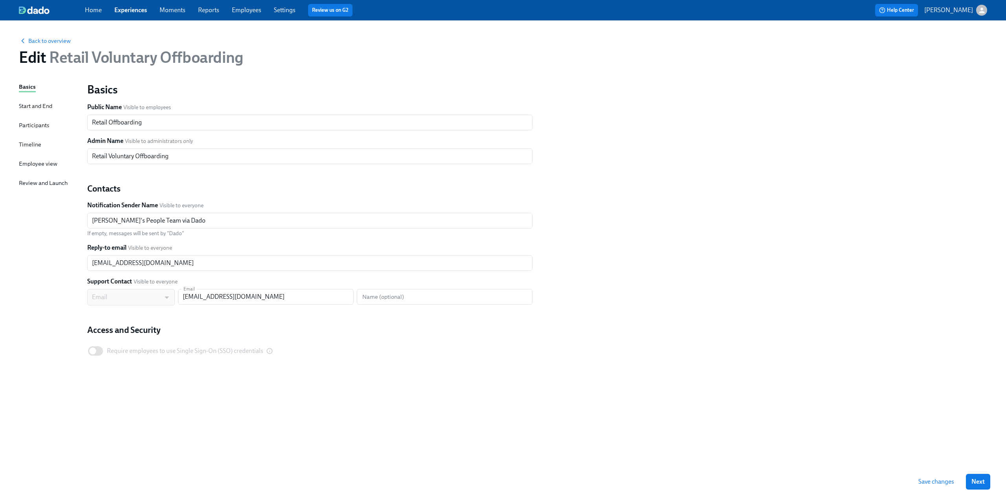
click at [29, 147] on div "Timeline" at bounding box center [30, 144] width 22 height 9
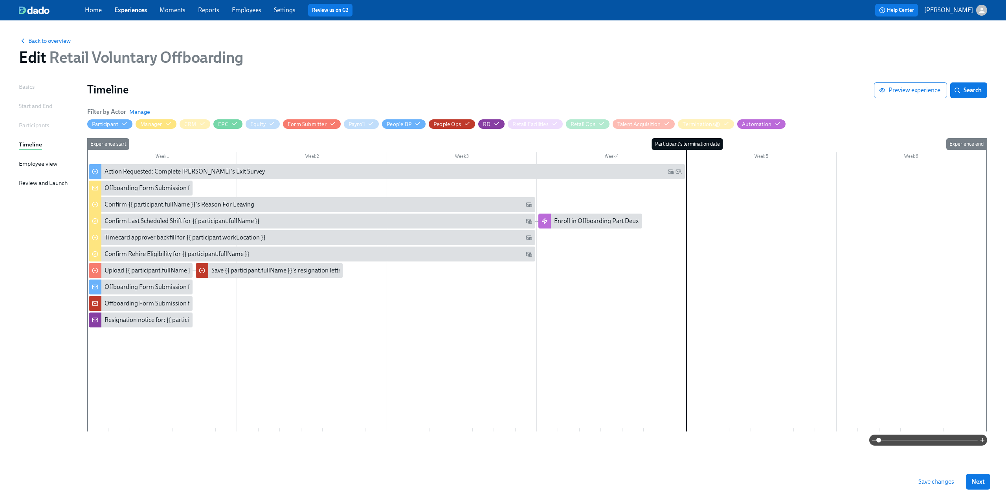
click at [133, 369] on div at bounding box center [536, 298] width 899 height 268
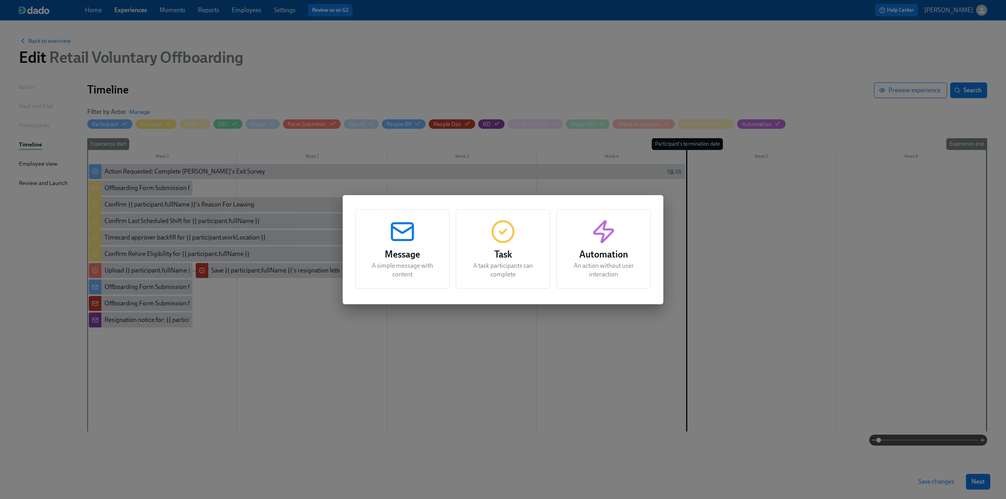
click at [463, 242] on div "Task A task participants can complete" at bounding box center [503, 248] width 94 height 79
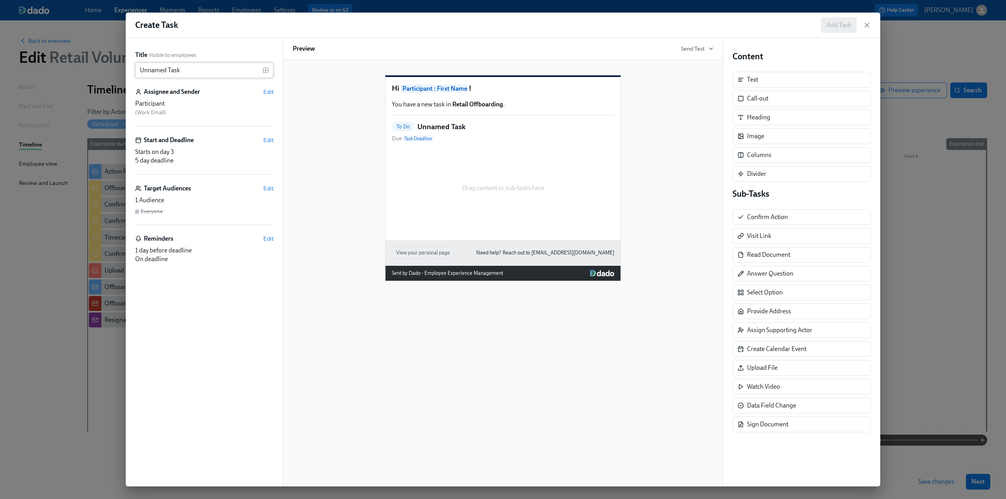
click at [237, 67] on input "Unnamed Task" at bounding box center [198, 70] width 127 height 16
click at [271, 90] on span "Edit" at bounding box center [268, 92] width 10 height 8
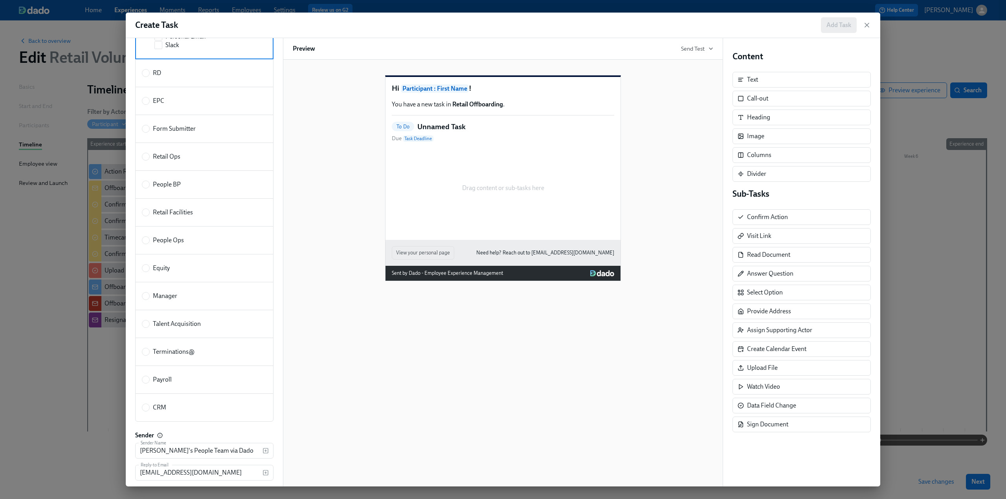
scroll to position [79, 0]
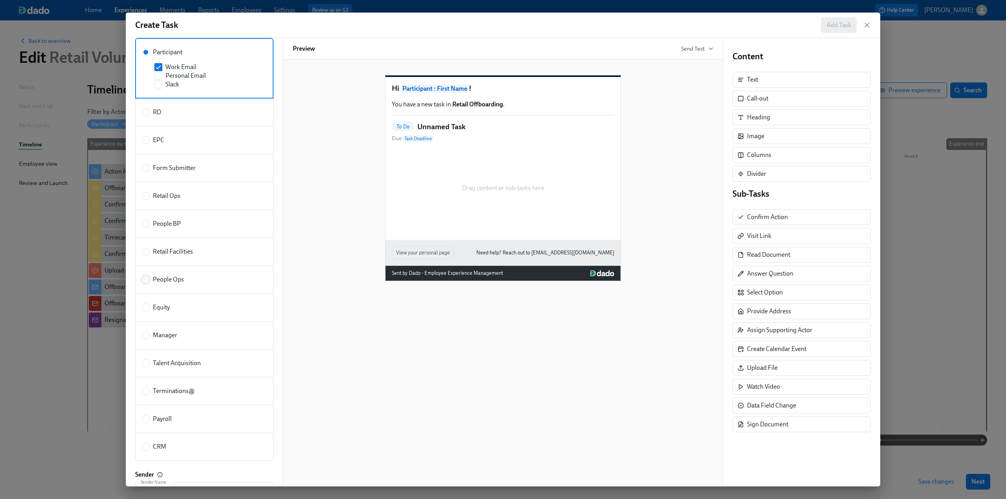
click at [148, 276] on input "People Ops" at bounding box center [145, 279] width 7 height 7
radio input "true"
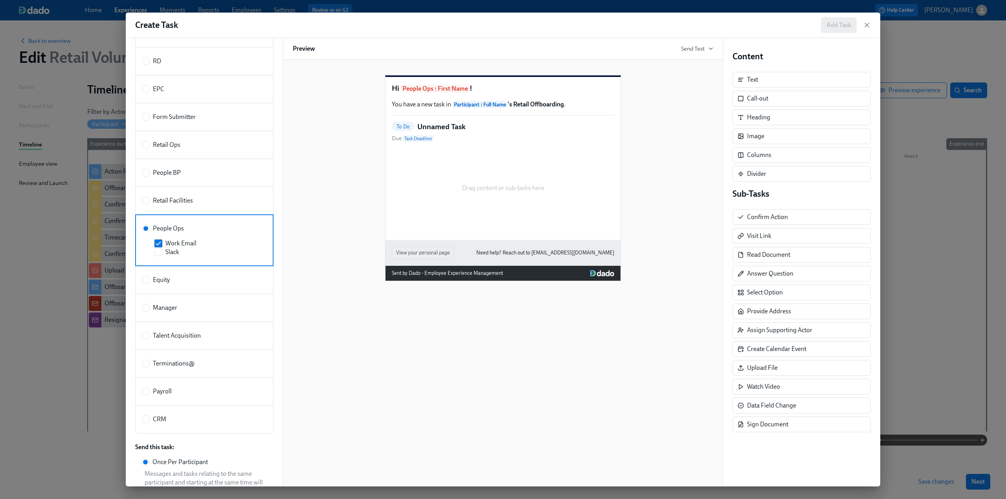
scroll to position [0, 0]
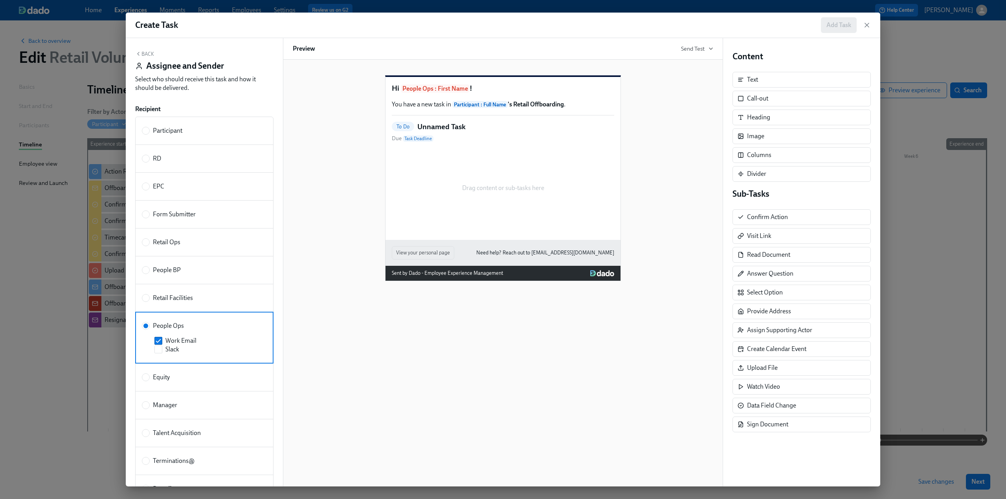
click at [145, 52] on button "Back" at bounding box center [144, 54] width 19 height 6
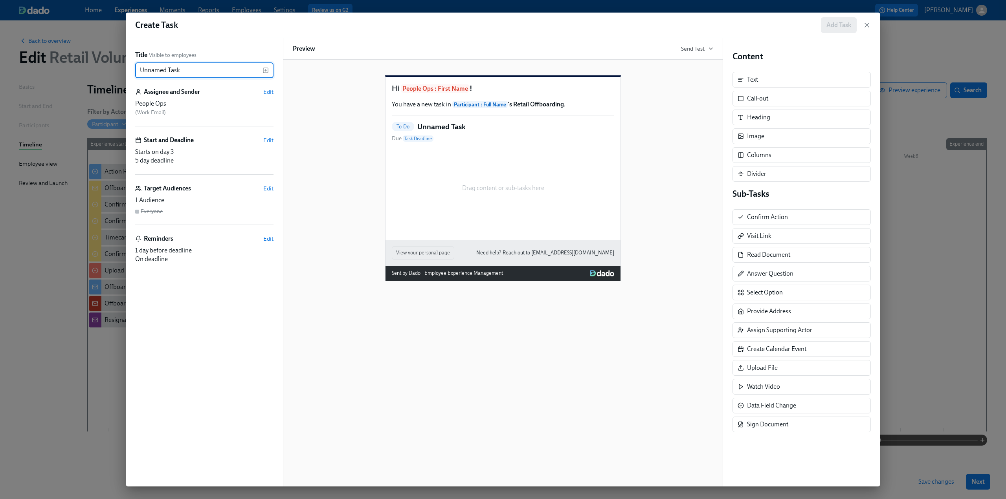
drag, startPoint x: 192, startPoint y: 70, endPoint x: 111, endPoint y: 74, distance: 81.1
click at [111, 74] on div "Create Task Add Task Title Visible to employees Unnamed Task ​ Assignee and Sen…" at bounding box center [503, 249] width 1006 height 499
click at [153, 70] on input "Remove Seasonal Hire from Offboarding Tracker" at bounding box center [198, 70] width 127 height 16
click at [156, 72] on input "Remove Seasonal Hire from Offboarding Tracker" at bounding box center [198, 70] width 127 height 16
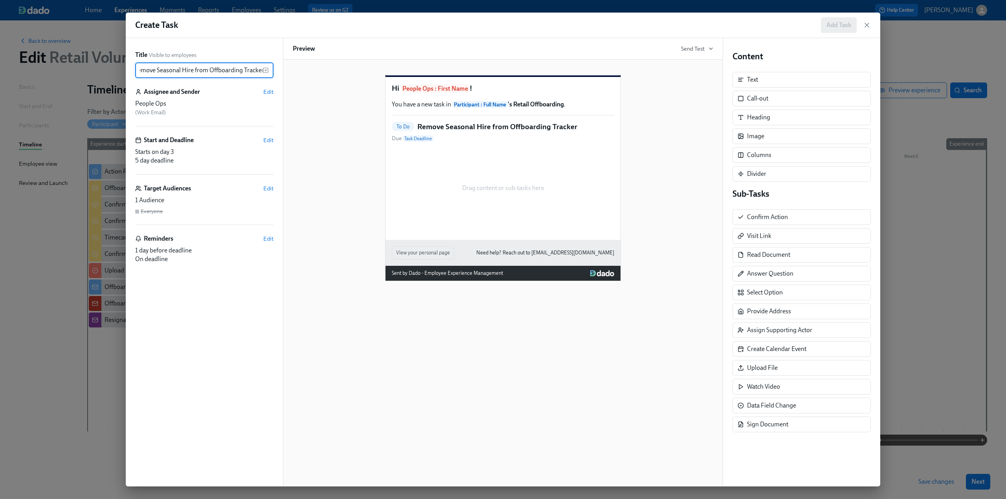
click at [195, 72] on input "Remove Seasonal Hire from Offboarding Tracker" at bounding box center [198, 70] width 127 height 16
click at [264, 69] on icon "button" at bounding box center [265, 70] width 6 height 6
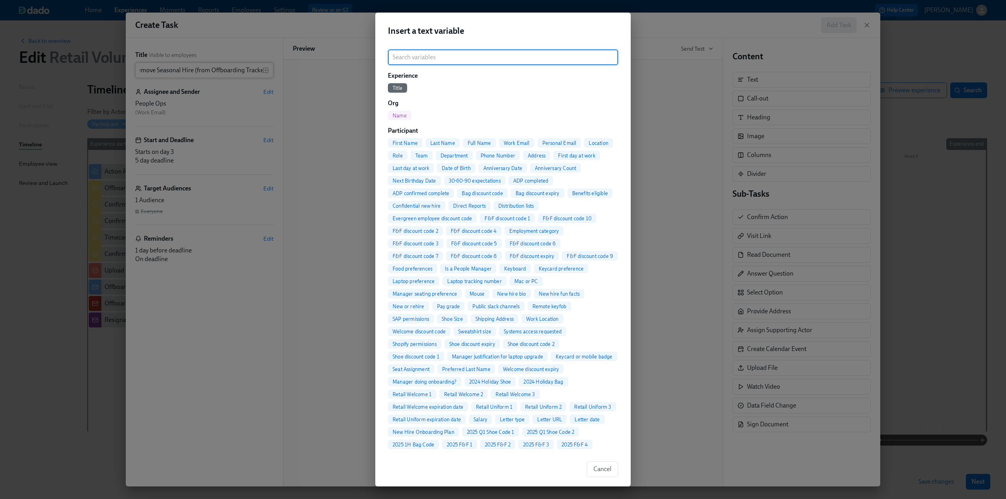
scroll to position [0, 0]
click at [473, 143] on span "Full Name" at bounding box center [479, 143] width 33 height 6
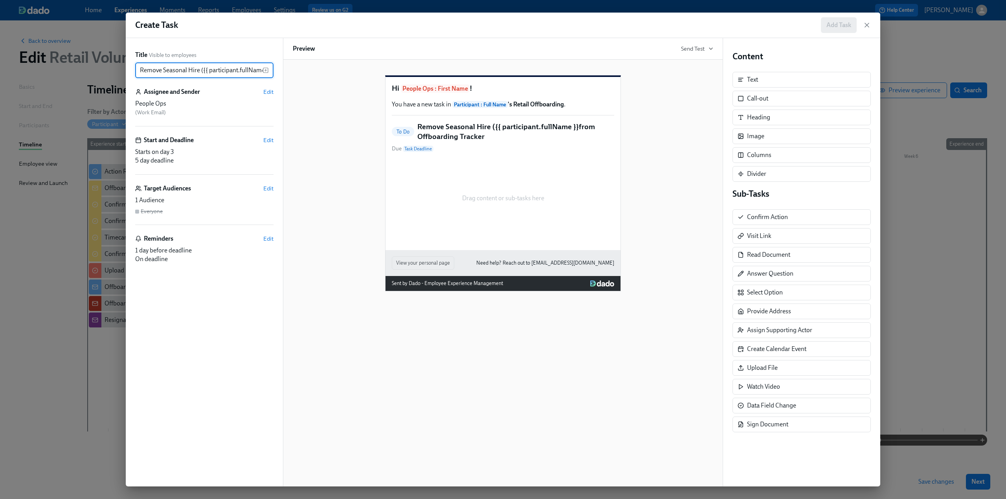
scroll to position [0, 76]
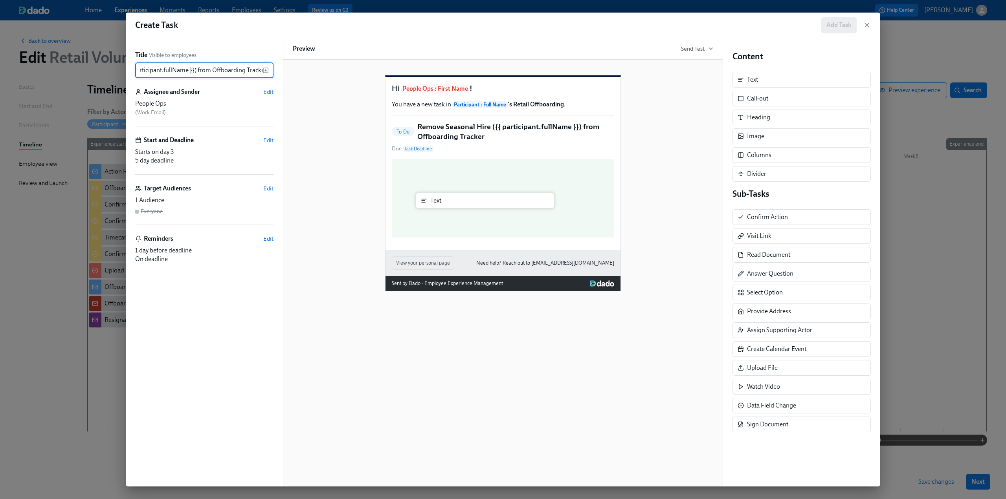
drag, startPoint x: 786, startPoint y: 81, endPoint x: 460, endPoint y: 205, distance: 348.7
click at [460, 205] on div "Title Visible to employees Remove [DEMOGRAPHIC_DATA] Hire ({{ participant.fullN…" at bounding box center [503, 262] width 754 height 449
type input "Remove Seasonal Hire ({{ participant.fullName }}) from Offboarding Tracker"
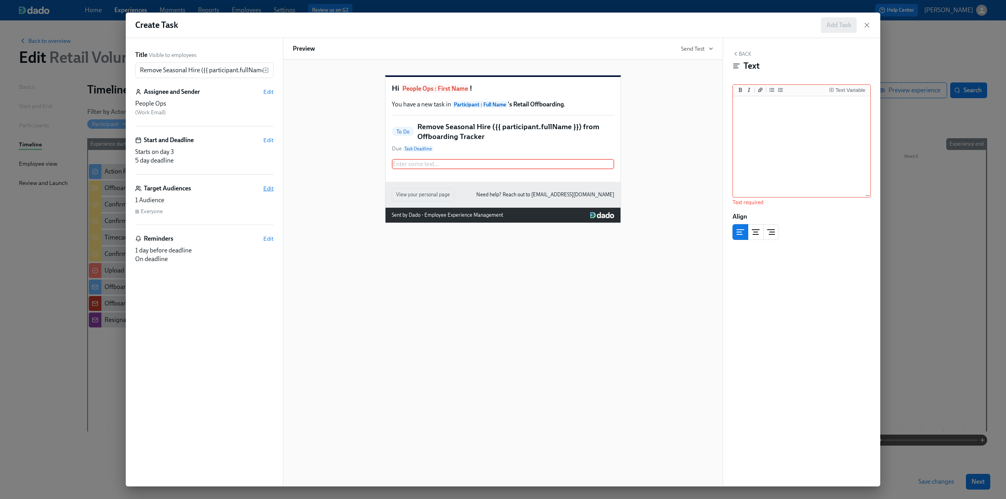
click at [273, 186] on span "Edit" at bounding box center [268, 189] width 10 height 8
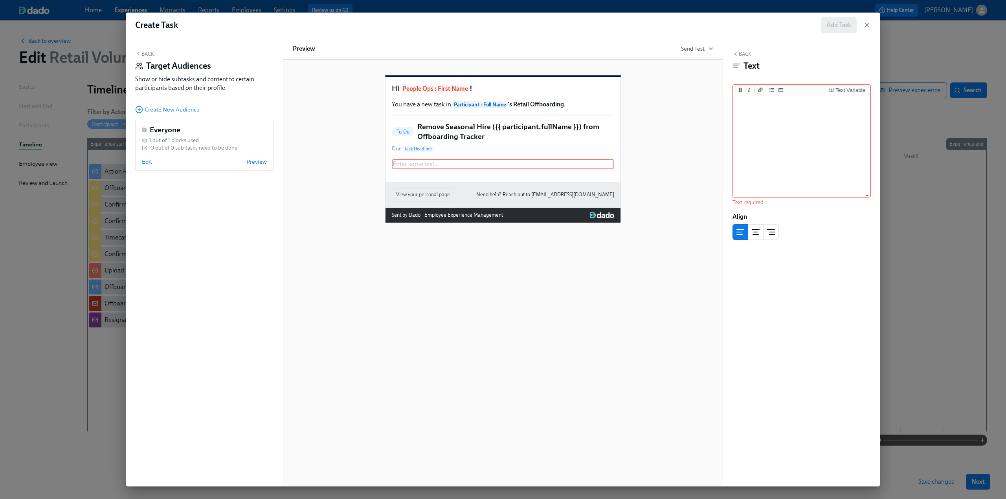
click at [167, 111] on span "Create New Audience" at bounding box center [167, 110] width 64 height 8
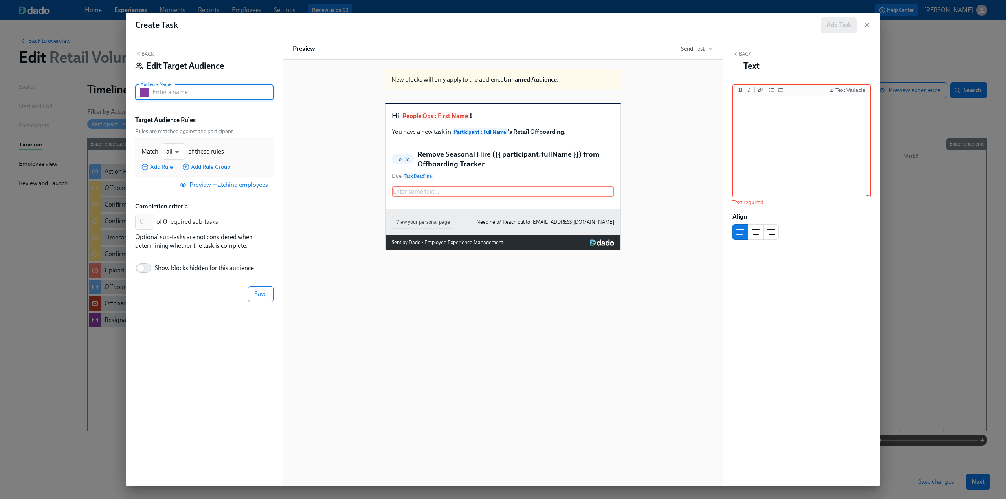
click at [170, 91] on input "text" at bounding box center [212, 92] width 121 height 16
type input "Seasonal"
click at [179, 156] on body "Home Experiences Moments Reports Employees Settings Review us on G2 Help Center…" at bounding box center [503, 249] width 1006 height 499
click at [179, 139] on div at bounding box center [503, 249] width 1006 height 499
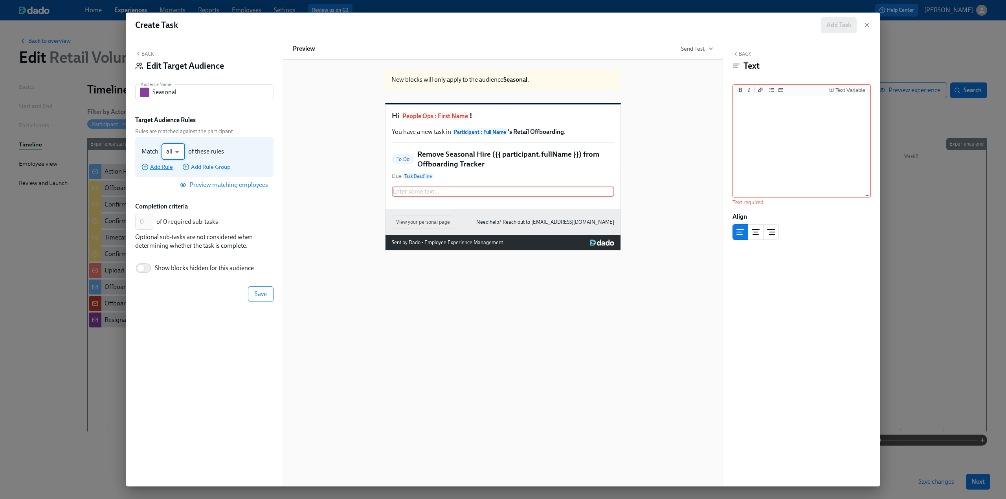
click at [161, 166] on span "Add Rule" at bounding box center [156, 167] width 31 height 8
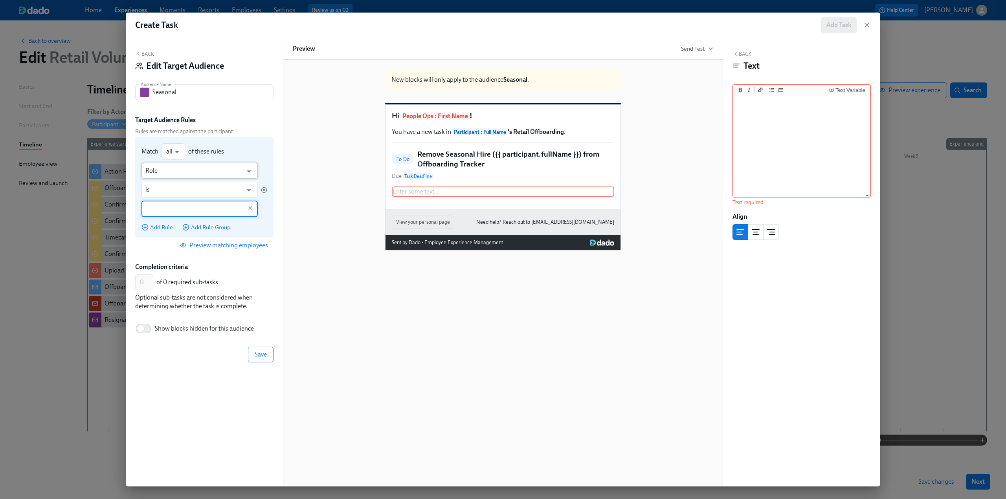
click at [186, 175] on input "Role" at bounding box center [193, 171] width 97 height 16
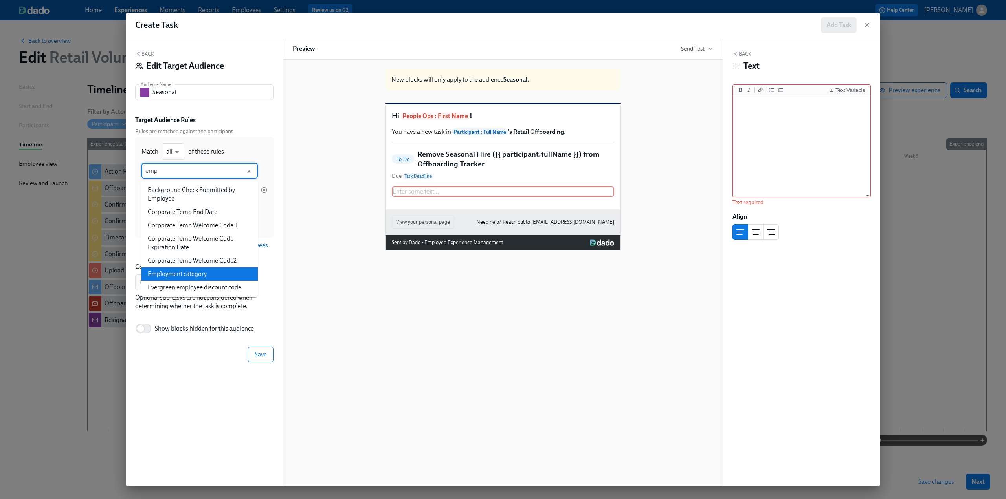
click at [191, 274] on li "Employment category" at bounding box center [199, 274] width 116 height 13
type input "Employment category"
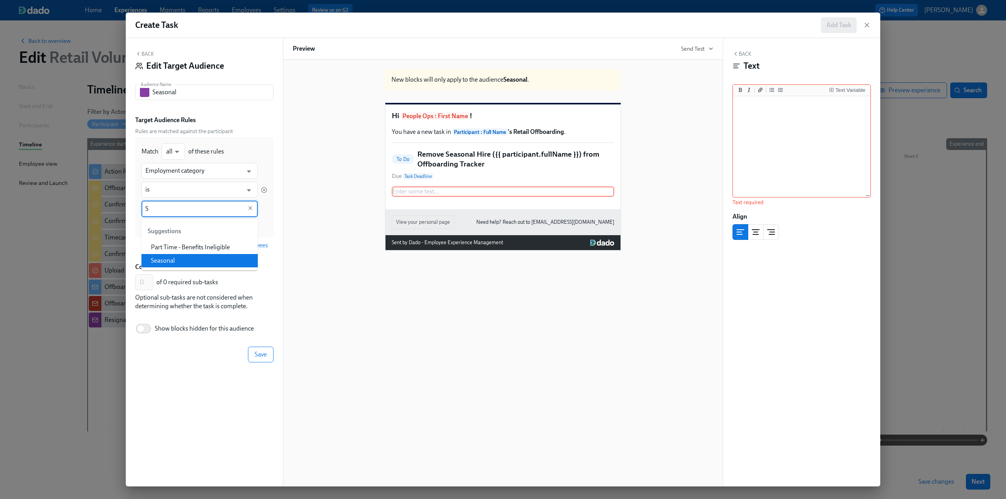
click at [182, 257] on li "Seasonal" at bounding box center [199, 260] width 116 height 13
type input "Seasonal"
click at [260, 354] on span "Save" at bounding box center [261, 355] width 12 height 8
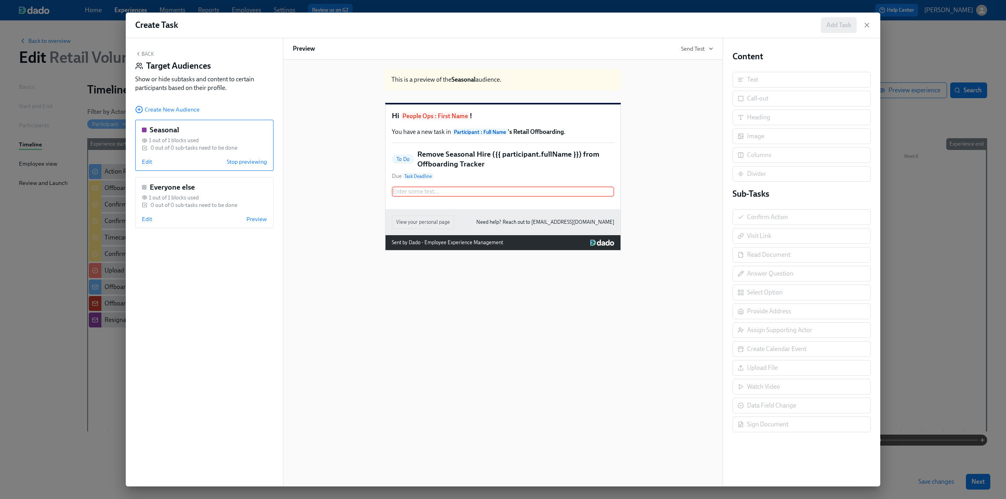
click at [152, 51] on button "Back" at bounding box center [144, 54] width 19 height 6
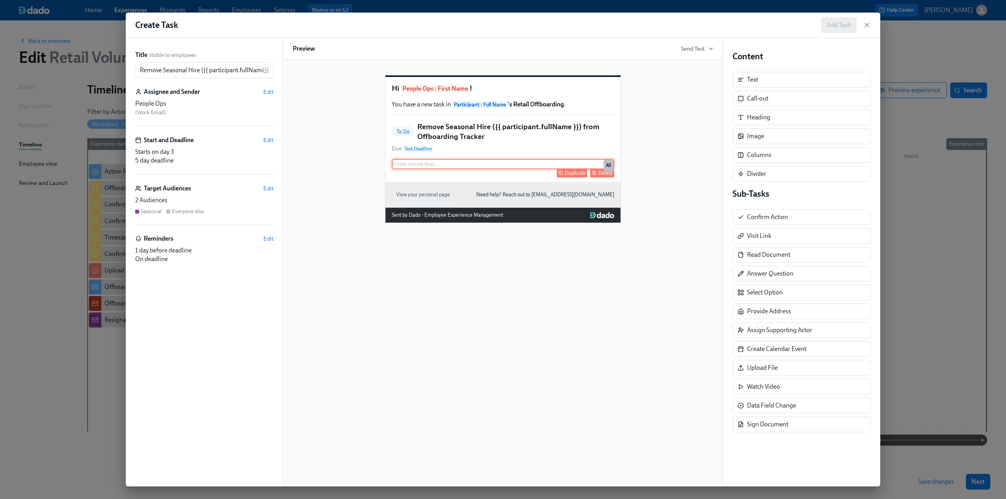
click at [446, 169] on div "Enter some text ... Duplicate Delete All" at bounding box center [503, 164] width 222 height 10
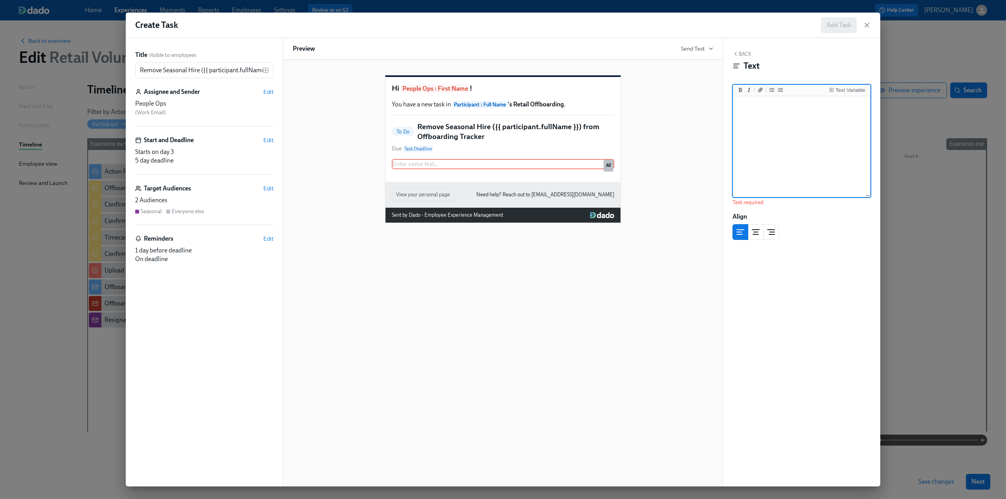
click at [755, 114] on textarea at bounding box center [801, 147] width 134 height 99
click at [856, 88] on div "Text Variable" at bounding box center [850, 91] width 30 height 6
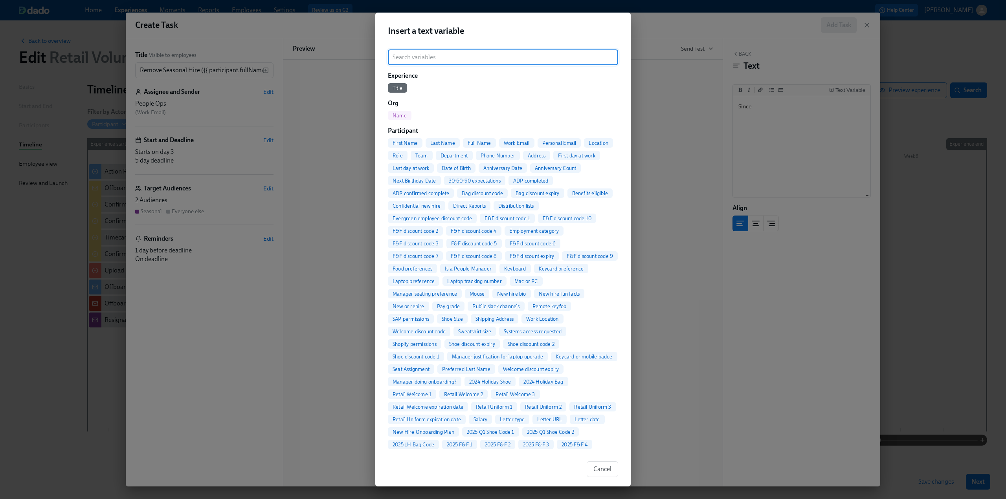
click at [485, 141] on span "Full Name" at bounding box center [479, 143] width 33 height 6
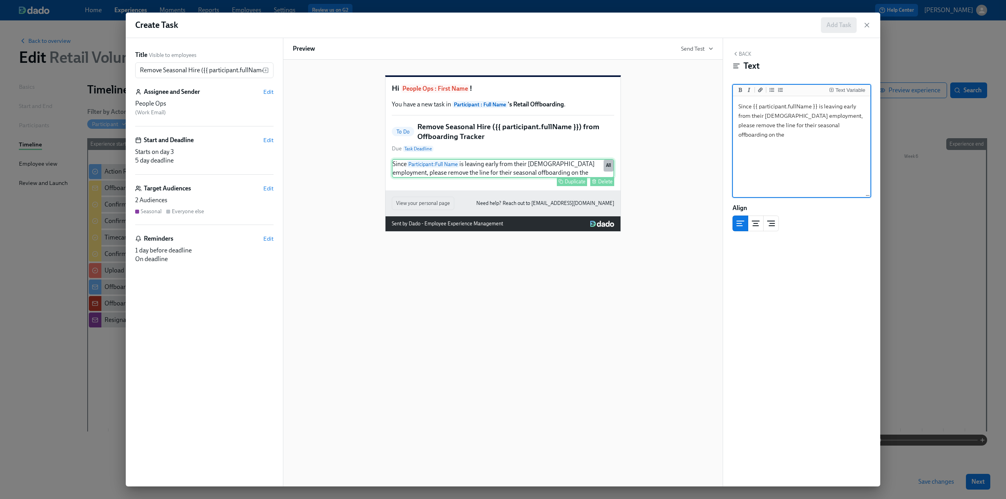
click at [553, 178] on div "Since Participant : Full Name is leaving early from their [DEMOGRAPHIC_DATA] em…" at bounding box center [503, 168] width 222 height 19
click at [545, 178] on div "Since Participant : Full Name is leaving early from their [DEMOGRAPHIC_DATA] em…" at bounding box center [503, 168] width 222 height 19
click at [860, 126] on textarea "Since {{ participant.fullName }} is leaving early from their [DEMOGRAPHIC_DATA]…" at bounding box center [801, 147] width 134 height 99
paste textarea "Offboarding - People Team Tracker"
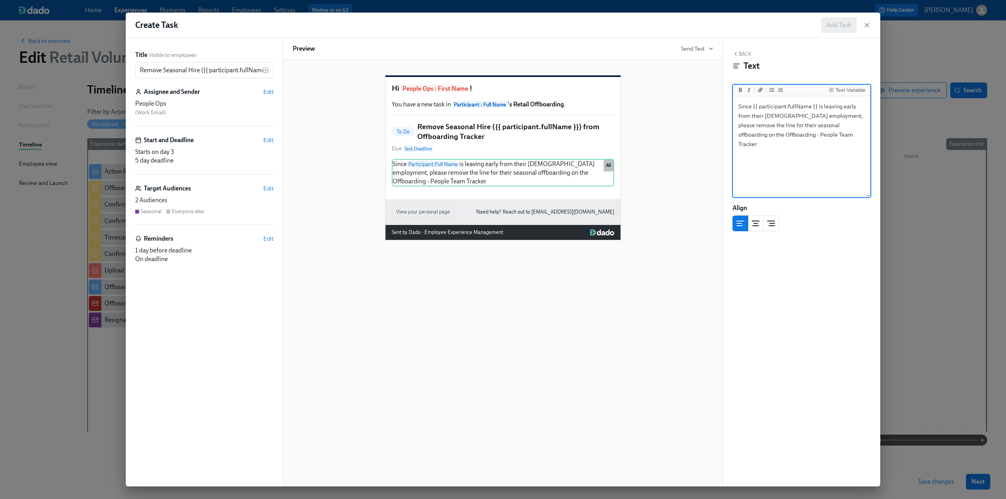
drag, startPoint x: 826, startPoint y: 136, endPoint x: 731, endPoint y: 138, distance: 95.1
click at [731, 138] on div "Back Text Text Variable Since {{ participant.fullName }} is leaving early from …" at bounding box center [801, 262] width 157 height 449
click at [759, 92] on icon "Add a link" at bounding box center [760, 90] width 5 height 5
paste textarea "[URL][DOMAIN_NAME]"
click at [812, 183] on textarea "Since {{ participant.fullName }} is leaving early from their [DEMOGRAPHIC_DATA]…" at bounding box center [801, 147] width 134 height 99
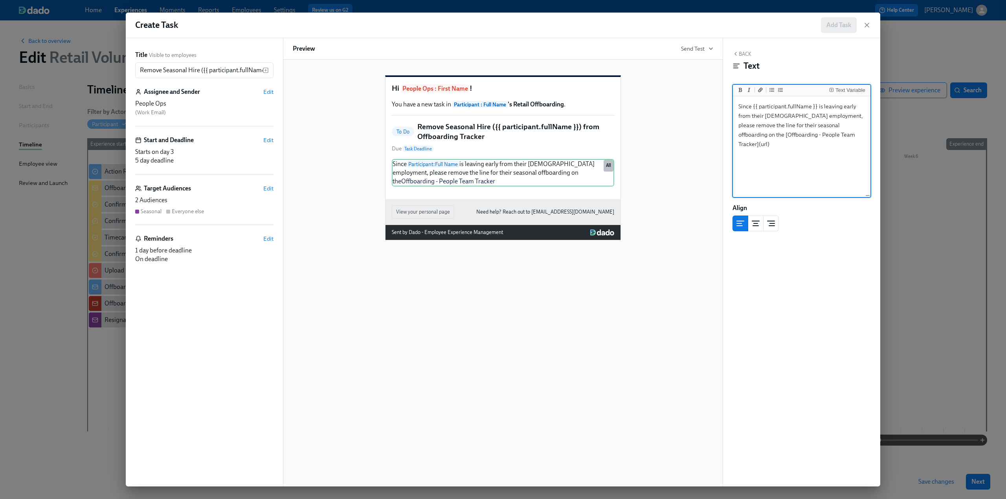
click at [838, 136] on textarea "Since {{ participant.fullName }} is leaving early from their [DEMOGRAPHIC_DATA]…" at bounding box center [801, 147] width 134 height 99
paste textarea "[URL][DOMAIN_NAME]"
drag, startPoint x: 832, startPoint y: 135, endPoint x: 738, endPoint y: 135, distance: 94.3
click at [738, 135] on textarea "Since {{ participant.fullName }} is leaving early from their [DEMOGRAPHIC_DATA]…" at bounding box center [801, 147] width 134 height 99
click at [741, 90] on icon "Add bold text" at bounding box center [741, 90] width 4 height 4
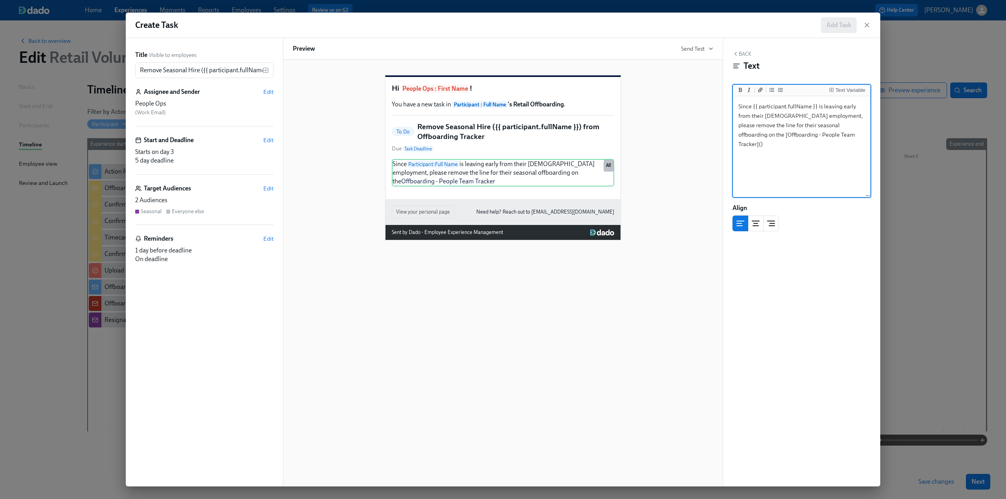
drag, startPoint x: 845, startPoint y: 139, endPoint x: 737, endPoint y: 137, distance: 108.1
click at [737, 137] on textarea "Since {{ participant.fullName }} is leaving early from their [DEMOGRAPHIC_DATA]…" at bounding box center [801, 147] width 134 height 99
click at [740, 139] on textarea "Since {{ participant.fullName }} is leaving early from their [DEMOGRAPHIC_DATA]…" at bounding box center [801, 147] width 134 height 99
click at [739, 137] on textarea "Since {{ participant.fullName }} is leaving early from their [DEMOGRAPHIC_DATA]…" at bounding box center [801, 147] width 134 height 99
click at [831, 136] on textarea "Since {{ participant.fullName }} is leaving early from their [DEMOGRAPHIC_DATA]…" at bounding box center [801, 147] width 134 height 99
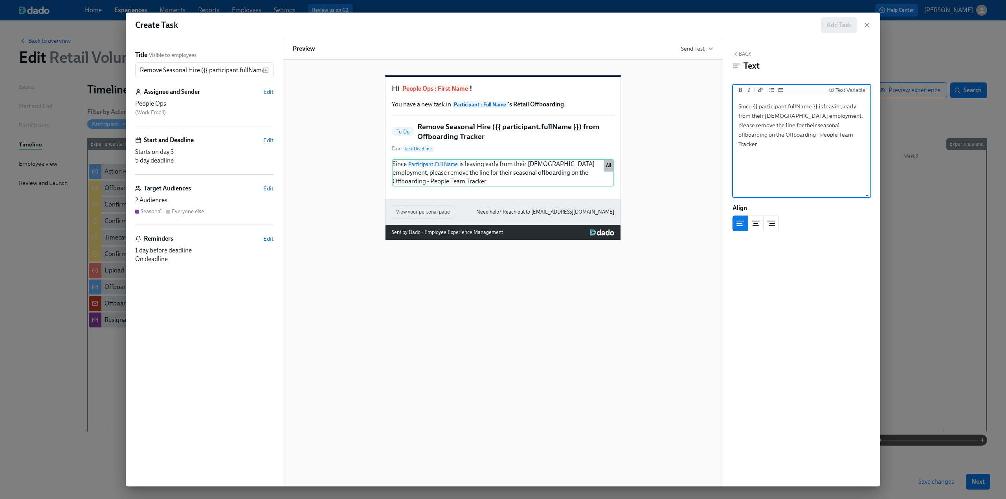
click at [835, 139] on textarea "Since {{ participant.fullName }} is leaving early from their [DEMOGRAPHIC_DATA]…" at bounding box center [801, 147] width 134 height 99
drag, startPoint x: 829, startPoint y: 136, endPoint x: 737, endPoint y: 137, distance: 91.6
click at [737, 137] on textarea "Since {{ participant.fullName }} is leaving early from their [DEMOGRAPHIC_DATA]…" at bounding box center [801, 147] width 134 height 99
click at [739, 89] on icon "Add bold text" at bounding box center [740, 90] width 5 height 5
click at [762, 89] on icon "Add a link" at bounding box center [760, 90] width 5 height 4
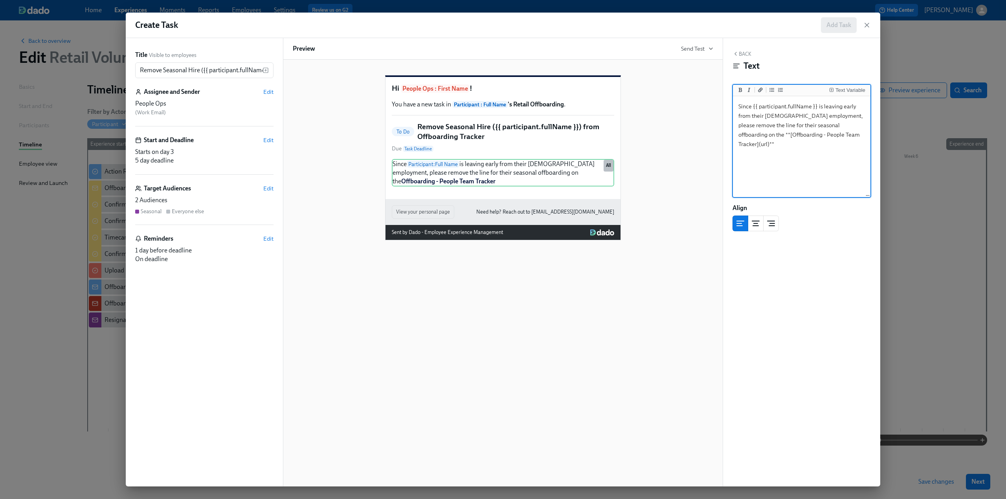
drag, startPoint x: 838, startPoint y: 135, endPoint x: 831, endPoint y: 134, distance: 7.5
click at [831, 134] on textarea "Since {{ participant.fullName }} is leaving early from their [DEMOGRAPHIC_DATA]…" at bounding box center [801, 147] width 134 height 99
paste textarea "[URL][DOMAIN_NAME]"
click at [824, 192] on textarea "Since {{ participant.fullName }} is leaving early from their [DEMOGRAPHIC_DATA]…" at bounding box center [801, 147] width 134 height 99
type textarea "Since {{ participant.fullName }} is leaving early from their [DEMOGRAPHIC_DATA]…"
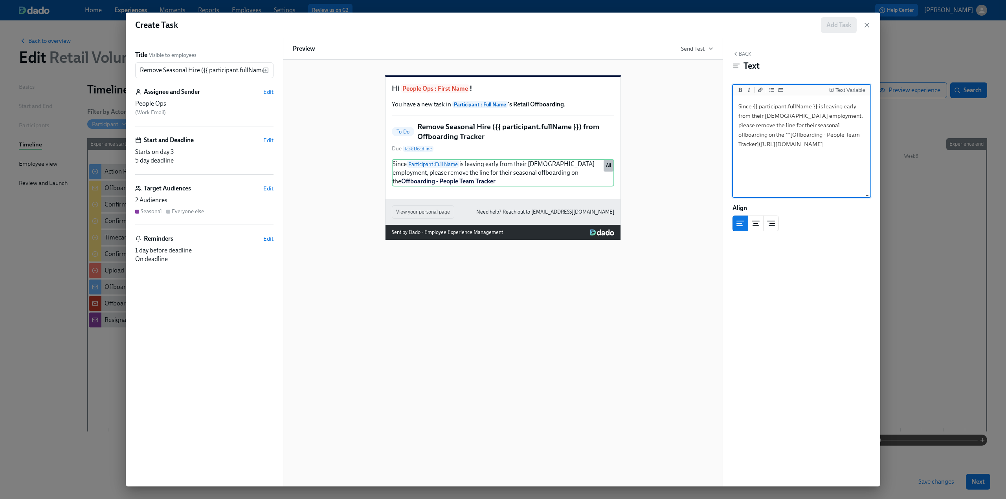
click at [747, 53] on button "Back" at bounding box center [741, 54] width 19 height 6
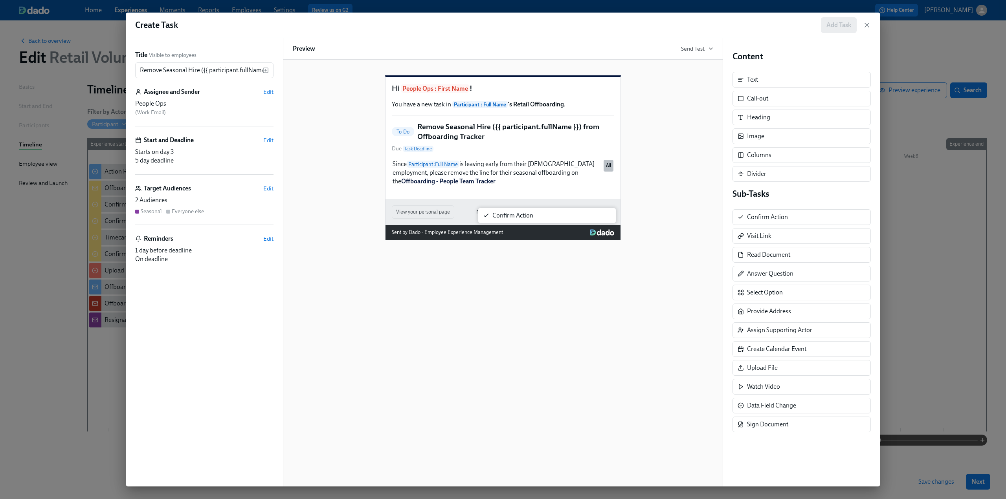
drag, startPoint x: 783, startPoint y: 221, endPoint x: 281, endPoint y: 217, distance: 501.7
click at [281, 217] on div "Title Visible to employees Remove [DEMOGRAPHIC_DATA] Hire ({{ participant.fullN…" at bounding box center [503, 262] width 754 height 449
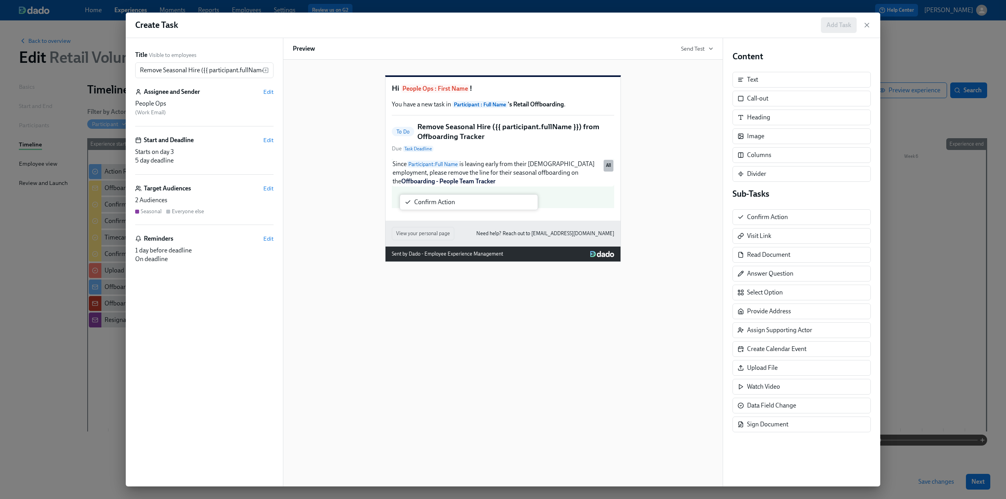
drag, startPoint x: 759, startPoint y: 220, endPoint x: 423, endPoint y: 210, distance: 336.8
click at [423, 210] on div "Title Visible to employees Remove [DEMOGRAPHIC_DATA] Hire ({{ participant.fullN…" at bounding box center [503, 262] width 754 height 449
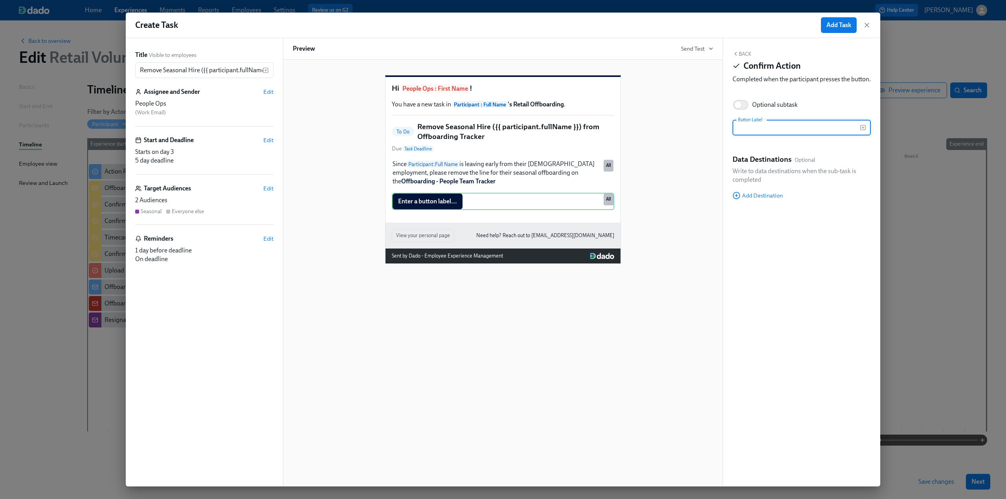
click at [765, 136] on input "text" at bounding box center [795, 128] width 127 height 16
click at [860, 131] on icon "button" at bounding box center [863, 128] width 6 height 6
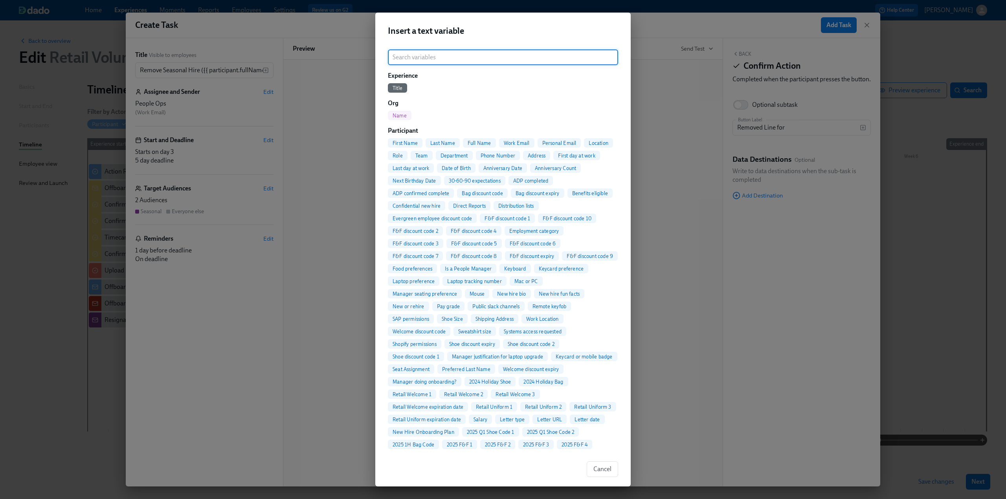
click at [480, 140] on span "Full Name" at bounding box center [479, 143] width 33 height 6
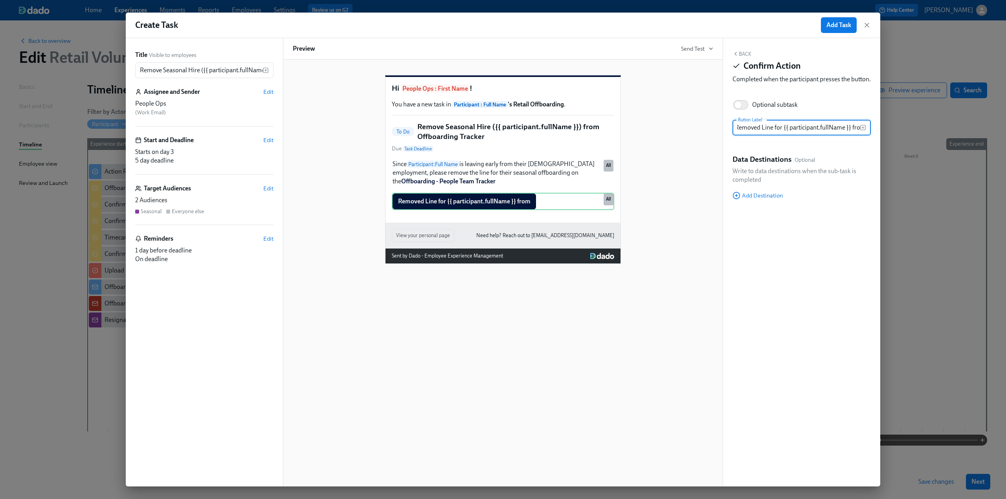
scroll to position [0, 9]
type input "Removed Line for {{ participant.fullName }} from offboarding tracker"
click at [431, 187] on div "Since Participant : Full Name is leaving early from their [DEMOGRAPHIC_DATA] em…" at bounding box center [503, 173] width 222 height 28
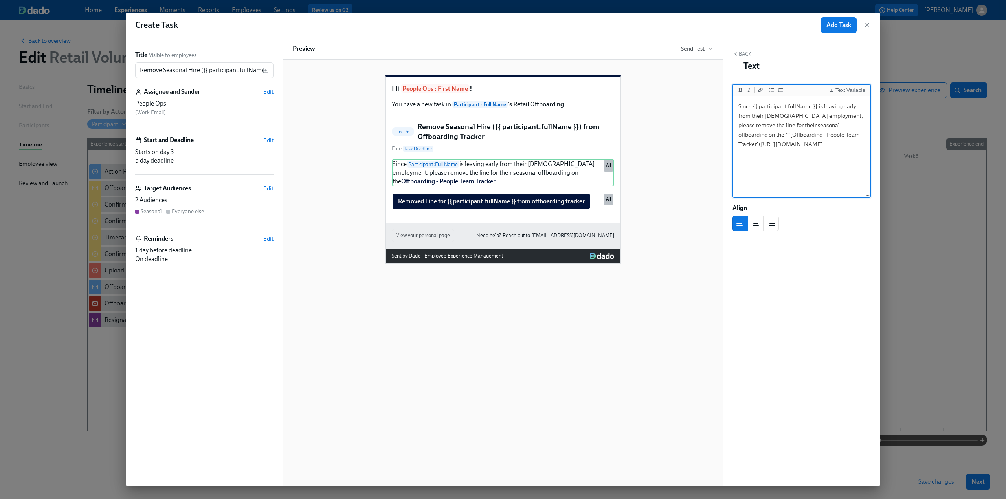
click at [772, 185] on textarea "Since {{ participant.fullName }} is leaving early from their [DEMOGRAPHIC_DATA]…" at bounding box center [801, 147] width 134 height 99
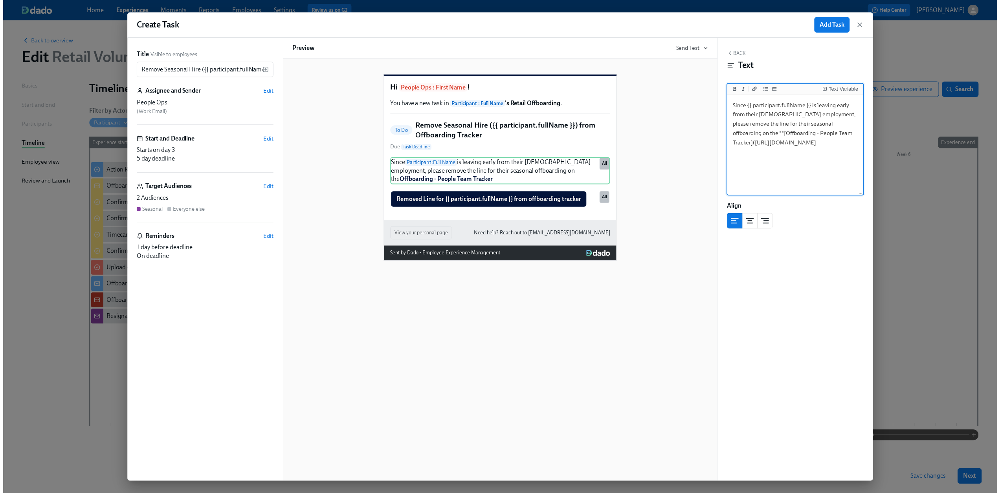
scroll to position [0, 0]
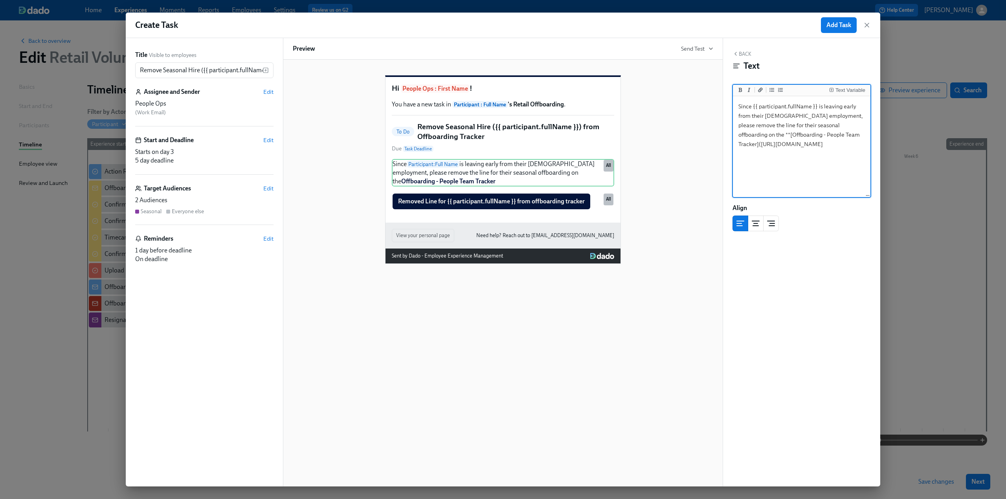
type textarea "Since {{ participant.fullName }} is leaving early from their [DEMOGRAPHIC_DATA]…"
click at [264, 140] on span "Edit" at bounding box center [268, 140] width 10 height 8
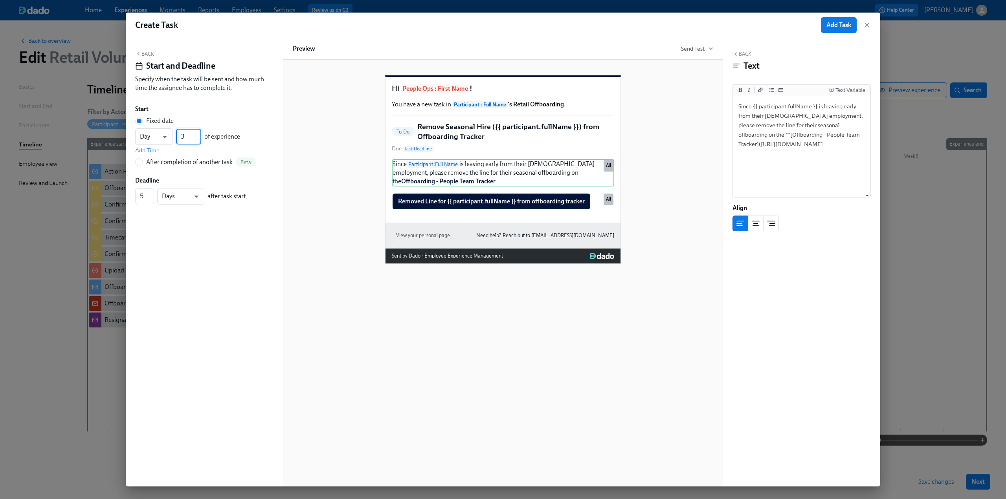
click at [191, 137] on input "3" at bounding box center [188, 137] width 25 height 16
click at [198, 134] on input "4" at bounding box center [188, 137] width 25 height 16
click at [198, 141] on input "3" at bounding box center [188, 137] width 25 height 16
click at [198, 141] on input "2" at bounding box center [188, 137] width 25 height 16
type input "1"
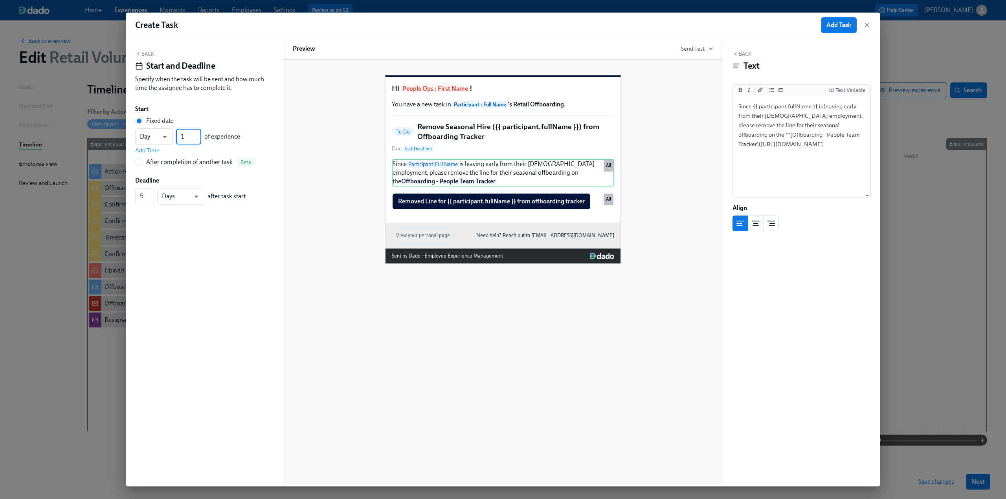
click at [198, 141] on input "1" at bounding box center [188, 137] width 25 height 16
click at [148, 56] on button "Back" at bounding box center [144, 54] width 19 height 6
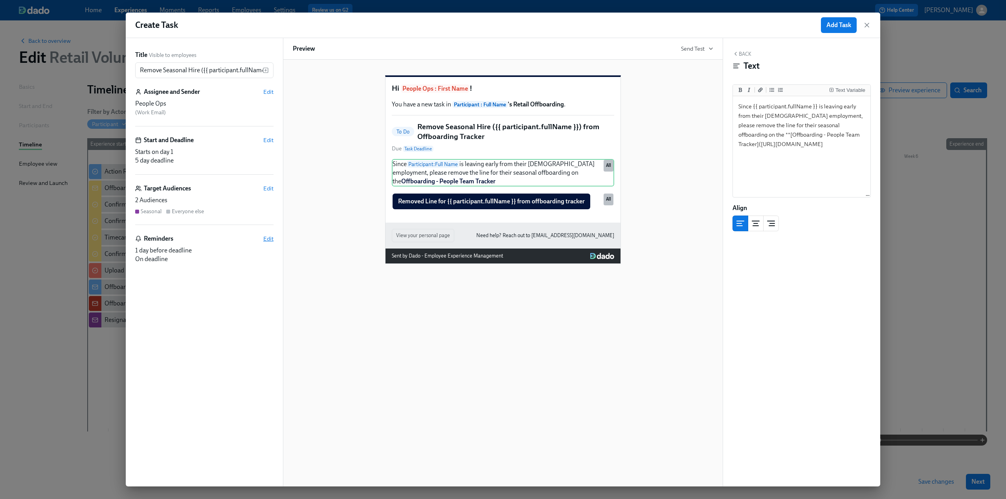
click at [267, 240] on span "Edit" at bounding box center [268, 239] width 10 height 8
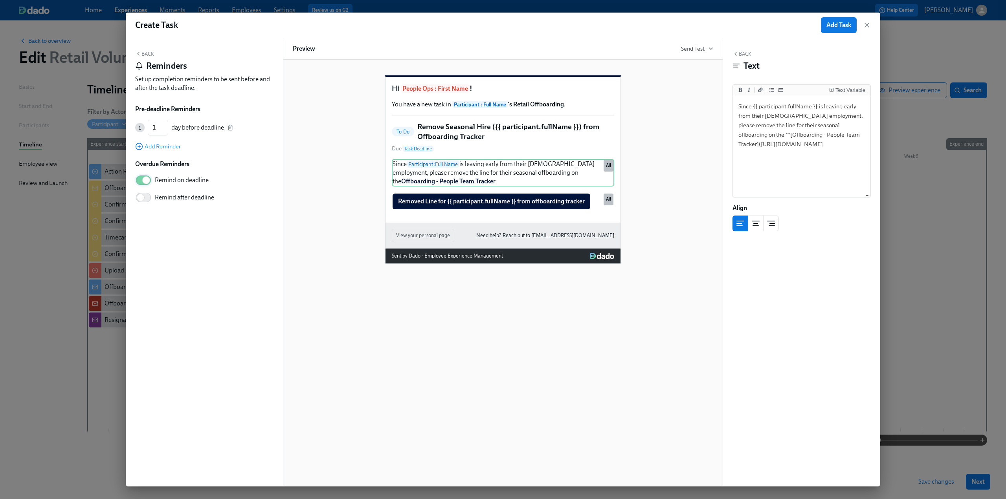
click at [141, 181] on input "Remind on deadline" at bounding box center [146, 180] width 52 height 17
checkbox input "false"
click at [231, 129] on icon "button" at bounding box center [230, 128] width 6 height 6
click at [147, 52] on button "Back" at bounding box center [144, 54] width 19 height 6
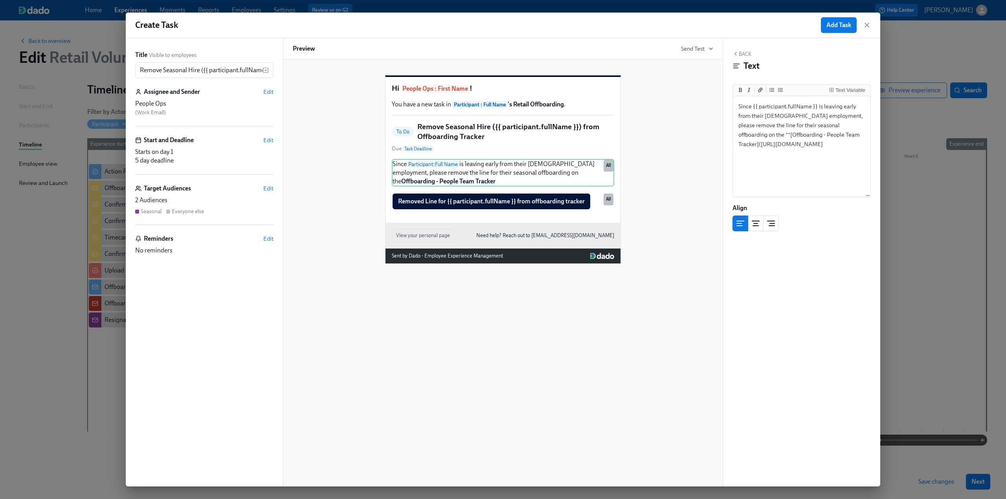
click at [261, 191] on div "Target Audiences Edit" at bounding box center [204, 188] width 138 height 9
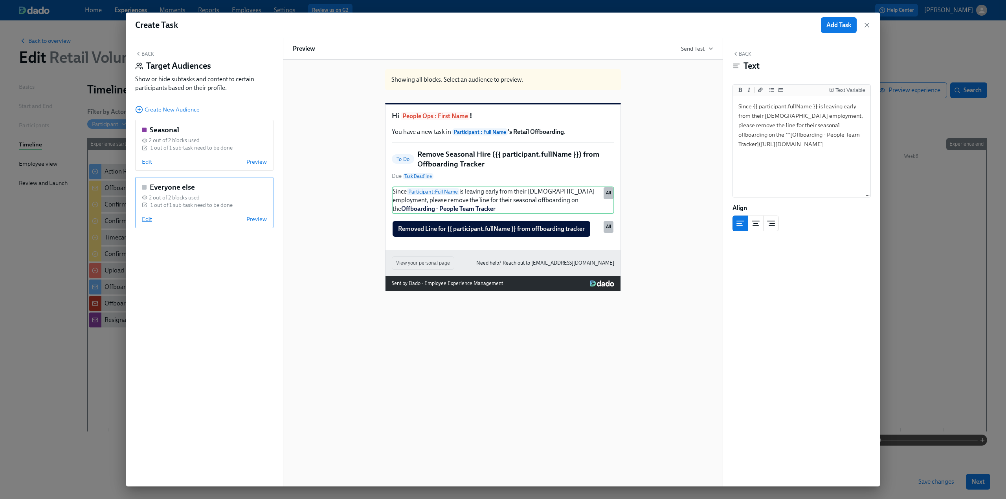
click at [149, 221] on span "Edit" at bounding box center [147, 219] width 10 height 8
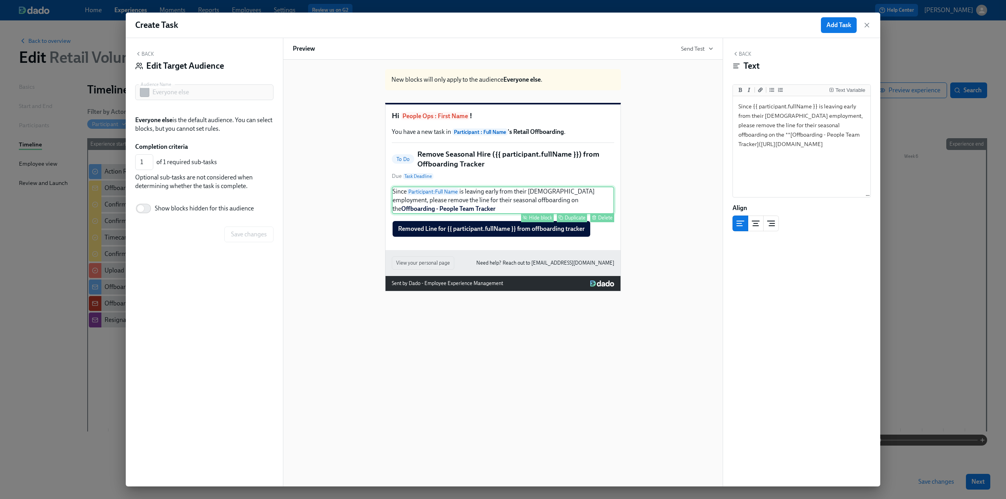
click at [539, 221] on div "Hide block" at bounding box center [540, 218] width 23 height 6
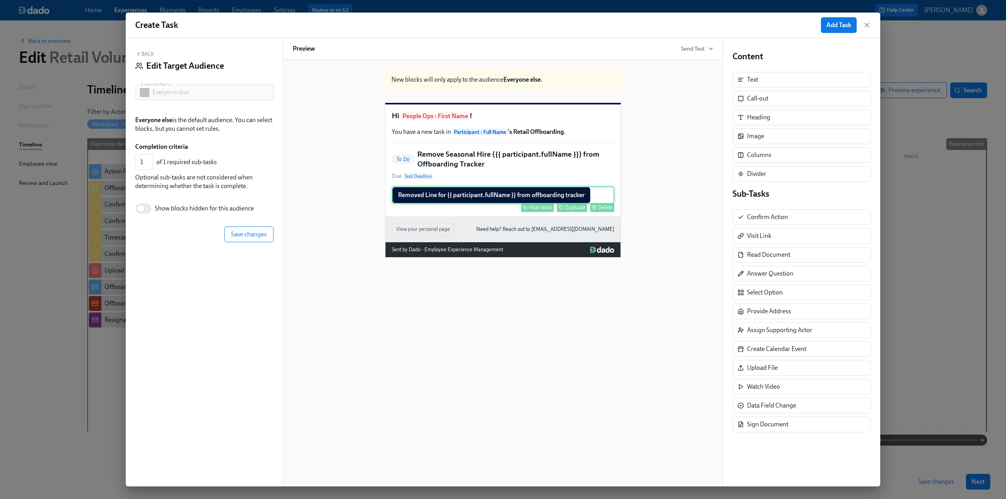
click at [535, 211] on div "Hide block" at bounding box center [540, 208] width 23 height 6
type input "0"
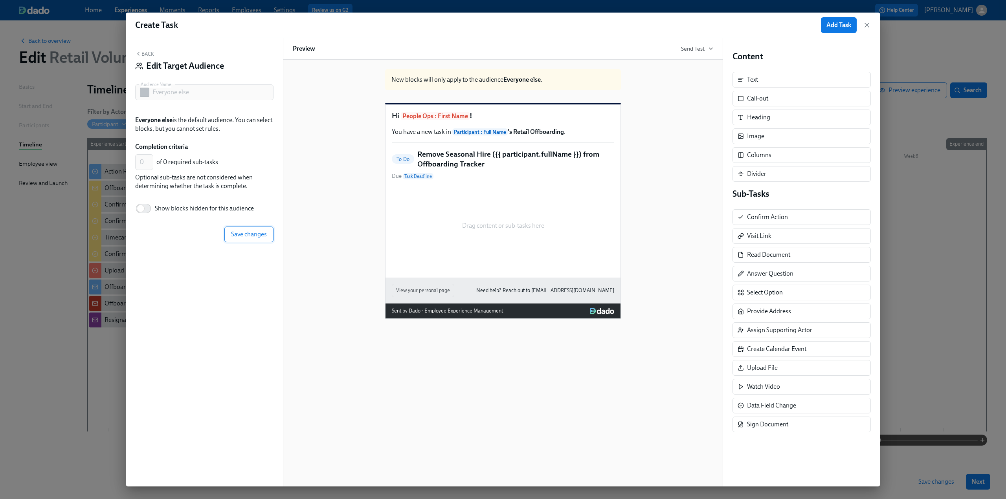
click at [241, 232] on span "Save changes" at bounding box center [249, 235] width 36 height 8
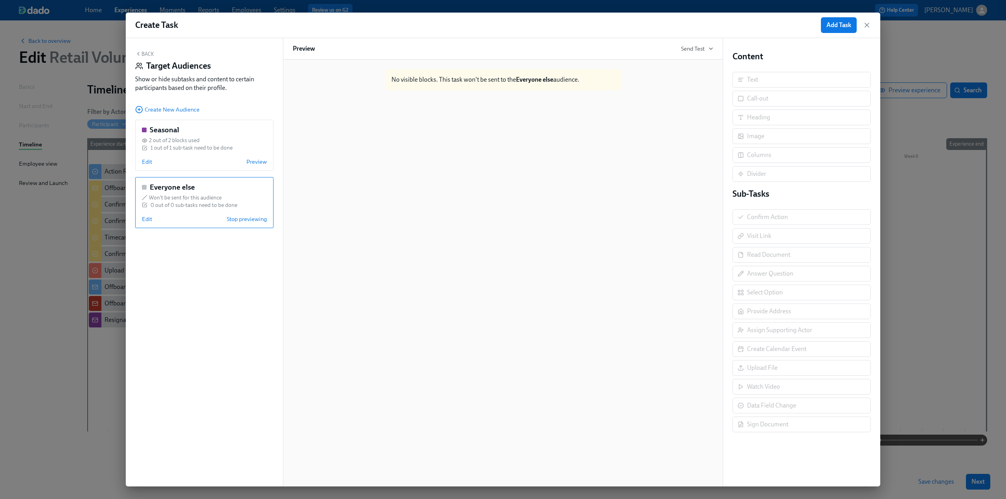
click at [138, 51] on icon "button" at bounding box center [138, 54] width 6 height 6
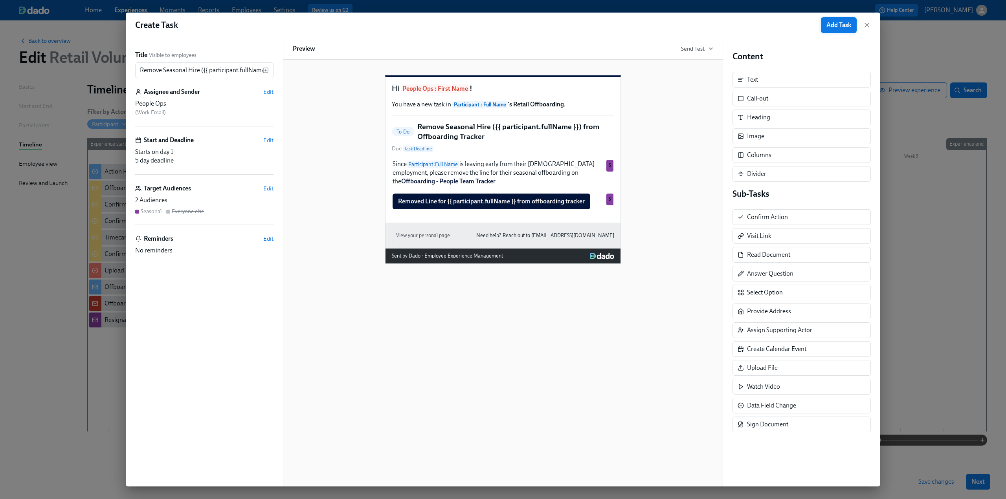
click at [837, 23] on span "Add Task" at bounding box center [838, 25] width 25 height 8
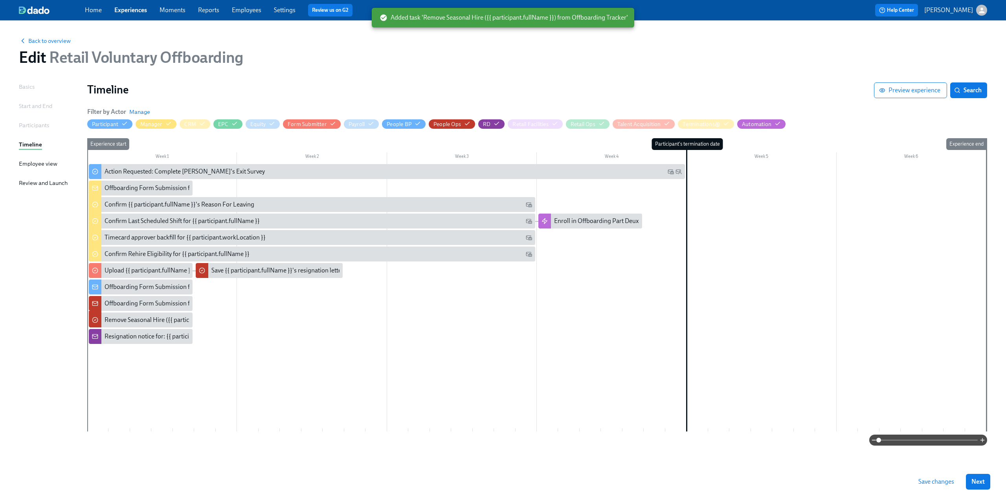
click at [938, 481] on span "Save changes" at bounding box center [936, 482] width 36 height 8
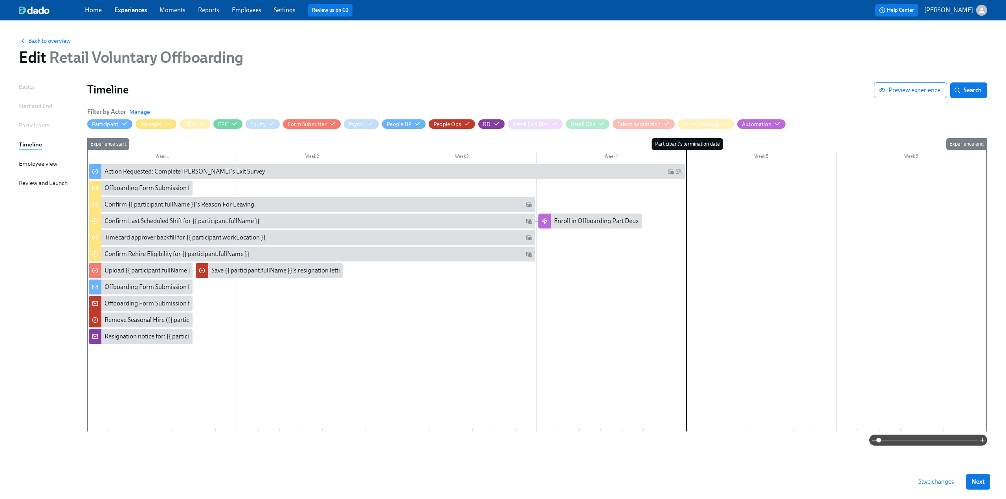
click at [917, 483] on button "Save changes" at bounding box center [936, 482] width 47 height 16
click at [52, 42] on span "Back to overview" at bounding box center [45, 41] width 52 height 8
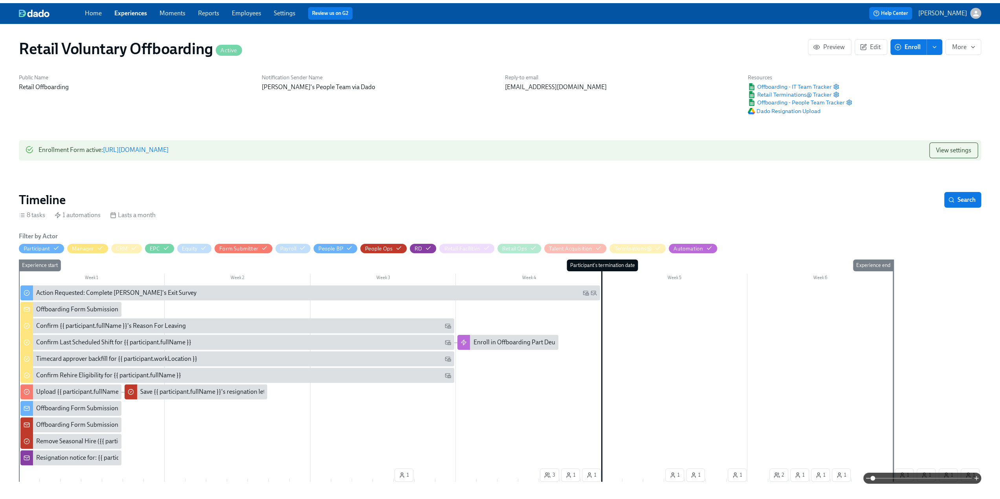
scroll to position [0, 2756]
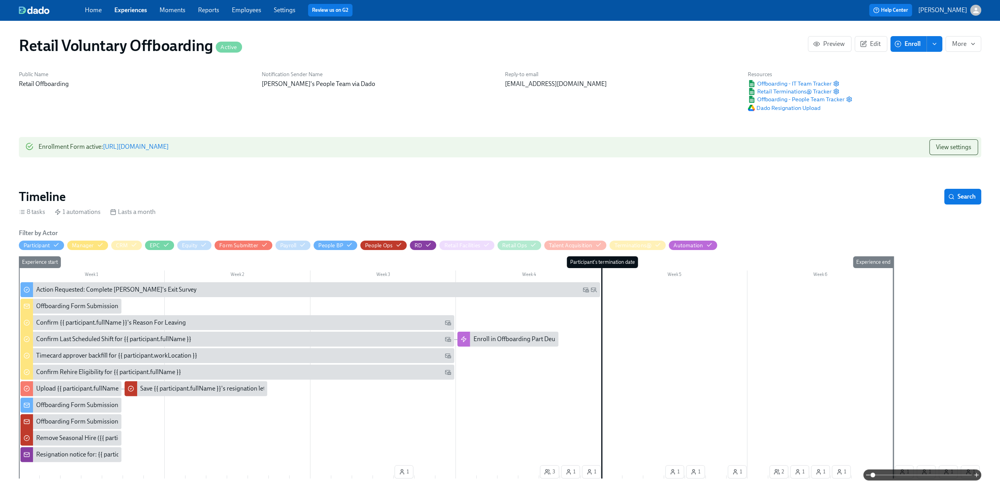
click at [127, 13] on link "Experiences" at bounding box center [130, 9] width 33 height 7
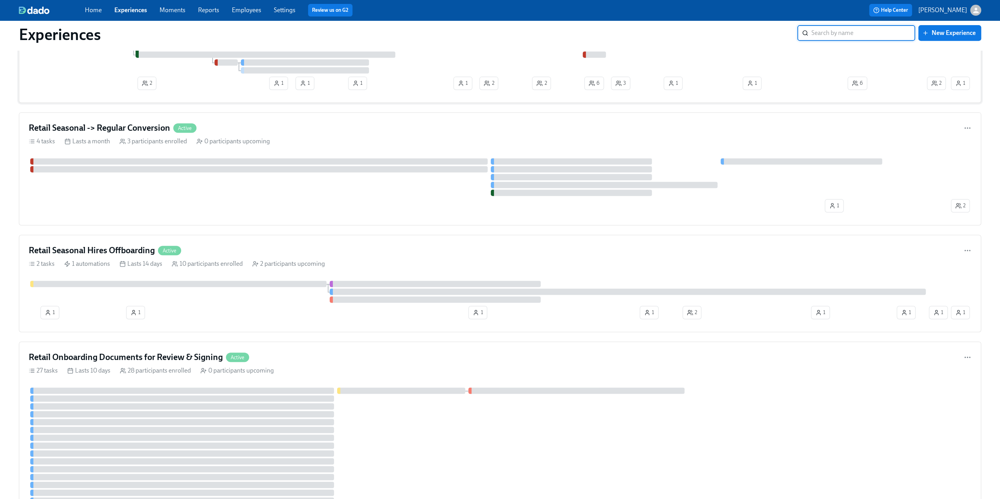
scroll to position [393, 0]
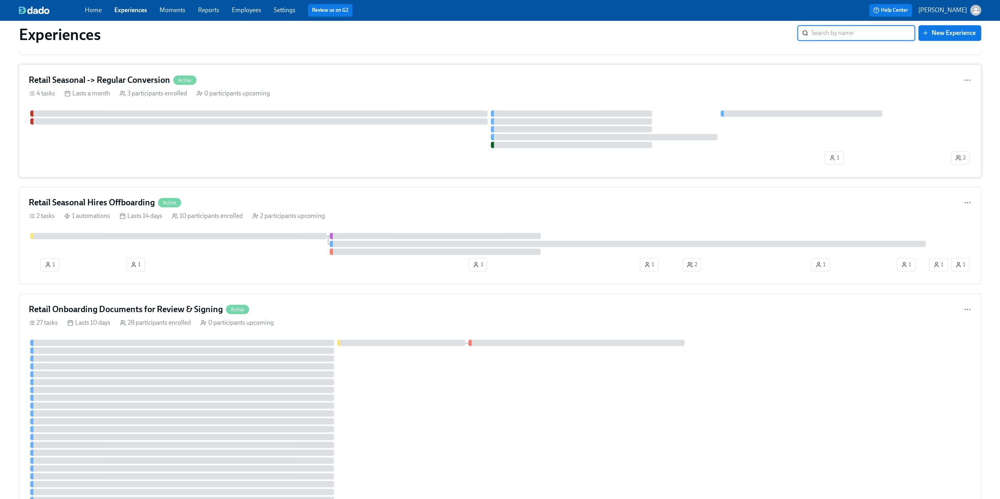
click at [106, 76] on h4 "Retail Seasonal -> Regular Conversion" at bounding box center [99, 80] width 141 height 12
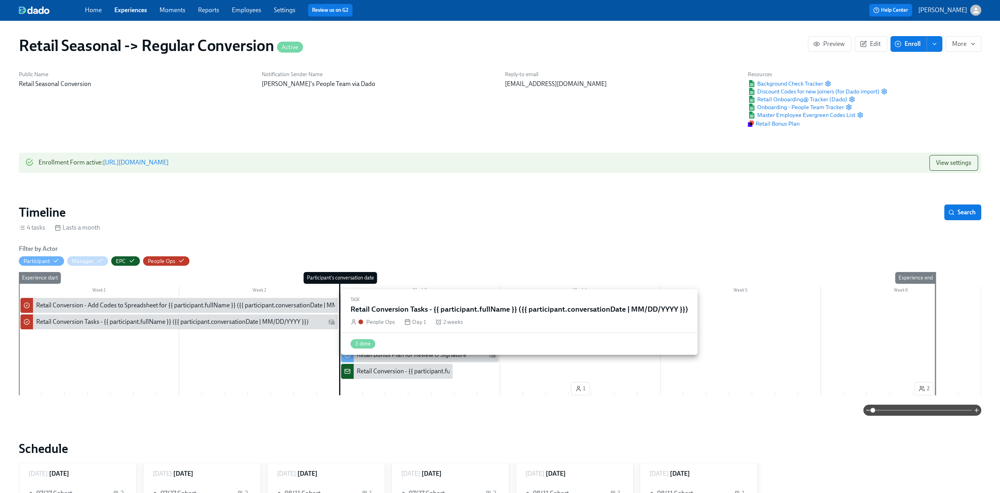
click at [107, 321] on div "Retail Conversion Tasks - {{ participant.fullName }} ({{ participant.conversati…" at bounding box center [172, 322] width 272 height 9
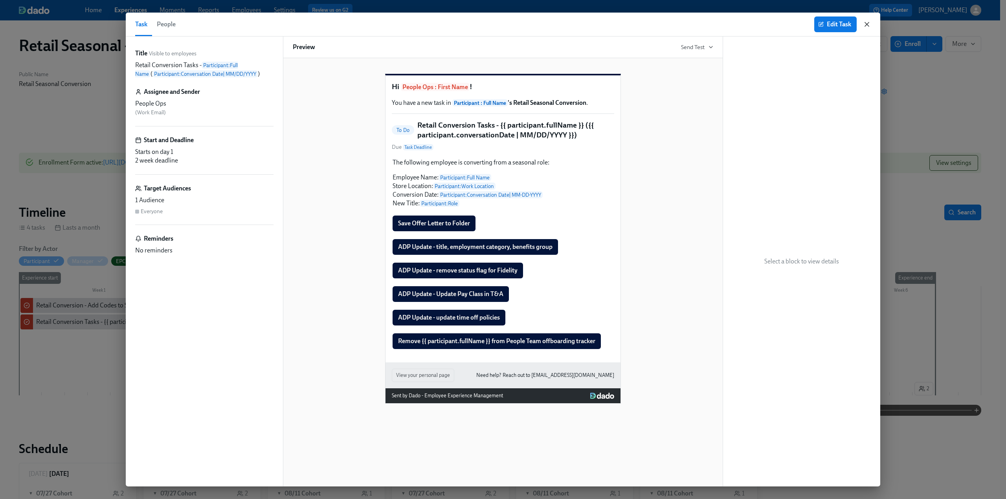
click at [865, 25] on icon "button" at bounding box center [867, 24] width 4 height 4
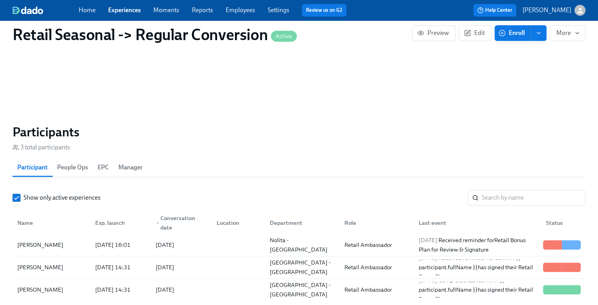
scroll to position [589, 0]
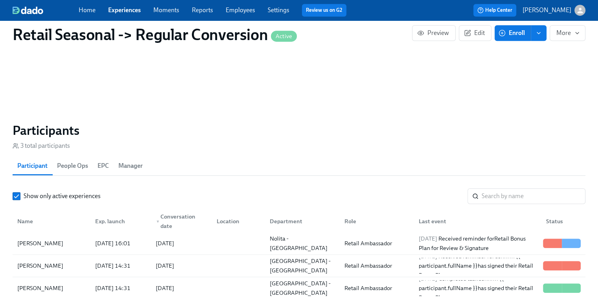
click at [117, 10] on link "Experiences" at bounding box center [124, 9] width 33 height 7
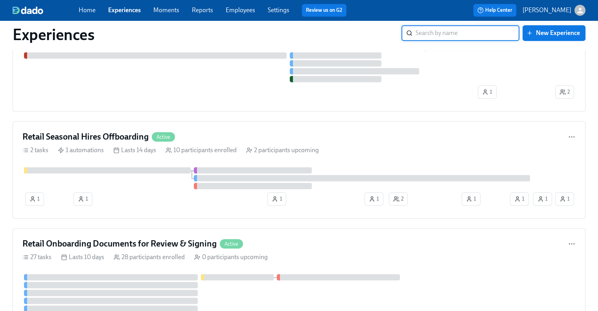
scroll to position [471, 0]
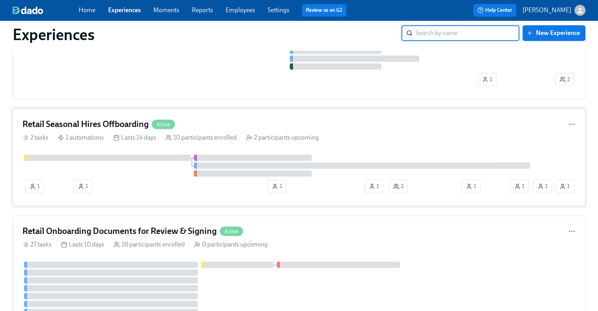
click at [54, 125] on h4 "Retail Seasonal Hires Offboarding" at bounding box center [85, 124] width 126 height 12
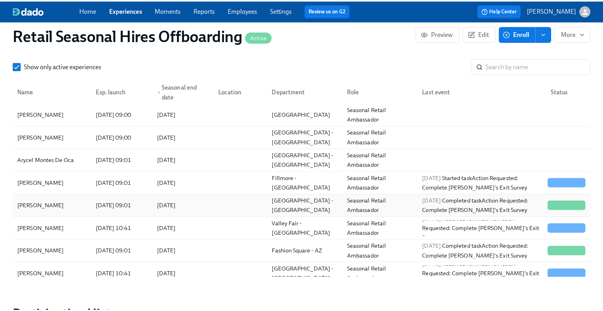
scroll to position [589, 0]
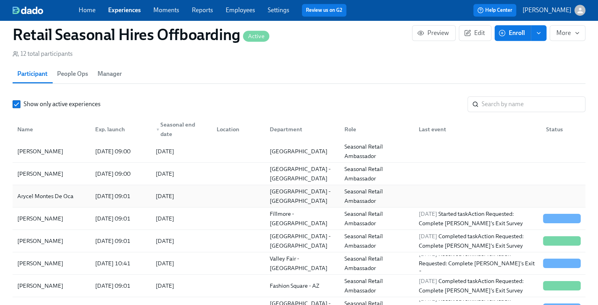
click at [64, 197] on div "Arycel Montes De Oca" at bounding box center [45, 195] width 62 height 9
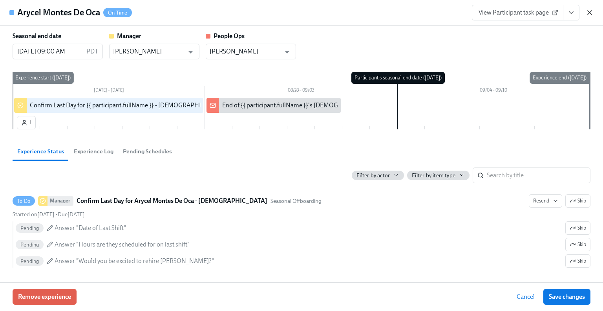
click at [592, 13] on icon "button" at bounding box center [590, 13] width 8 height 8
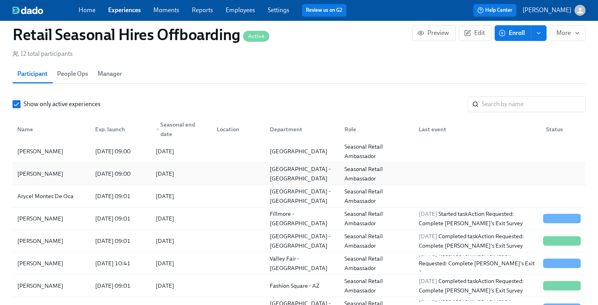
click at [60, 176] on div "[PERSON_NAME]" at bounding box center [51, 174] width 75 height 16
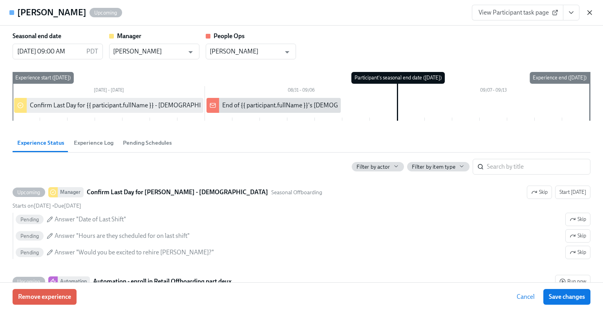
click at [587, 12] on icon "button" at bounding box center [590, 13] width 8 height 8
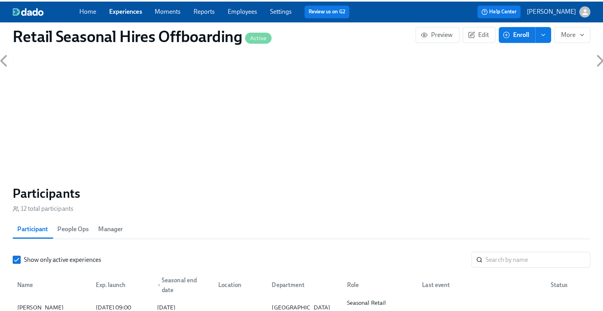
scroll to position [432, 0]
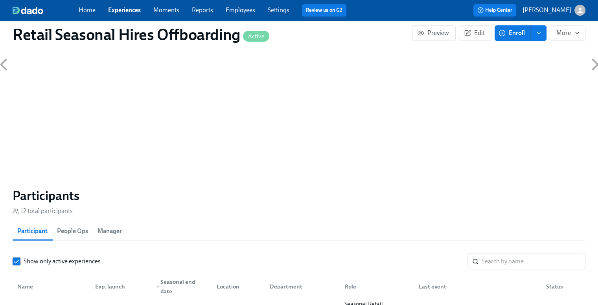
click at [509, 31] on span "Enroll" at bounding box center [512, 33] width 25 height 8
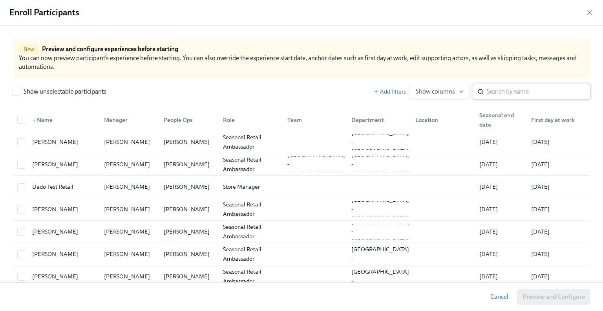
click at [493, 90] on input "search" at bounding box center [539, 92] width 104 height 16
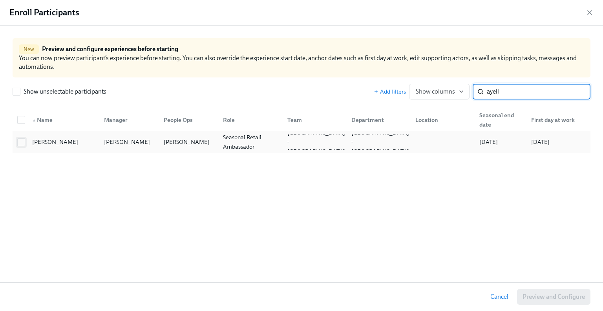
type input "ayell"
click at [24, 143] on input "checkbox" at bounding box center [21, 142] width 7 height 7
checkbox input "true"
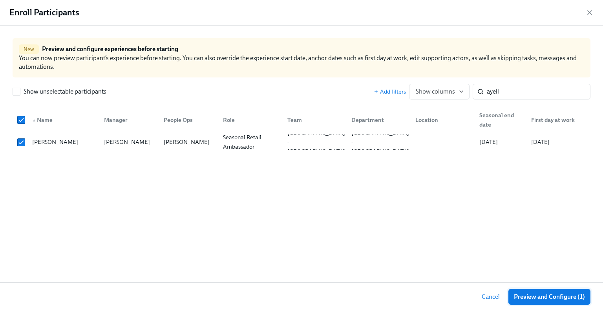
click at [546, 293] on span "Preview and Configure (1)" at bounding box center [549, 297] width 71 height 8
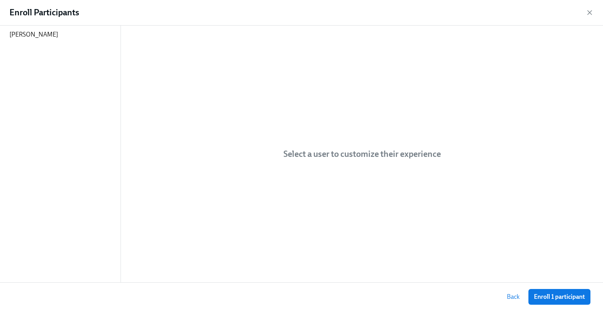
click at [546, 293] on span "Enroll 1 participant" at bounding box center [559, 297] width 51 height 8
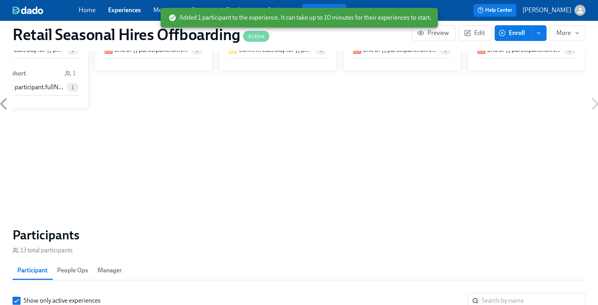
scroll to position [275, 0]
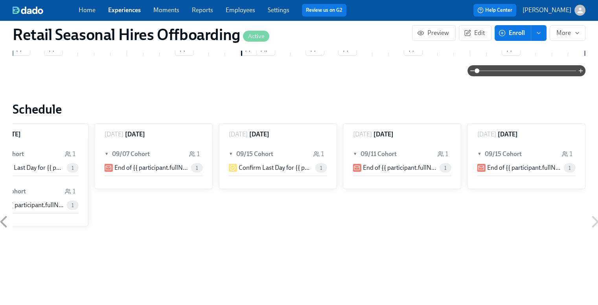
click at [515, 30] on span "Enroll" at bounding box center [512, 33] width 25 height 8
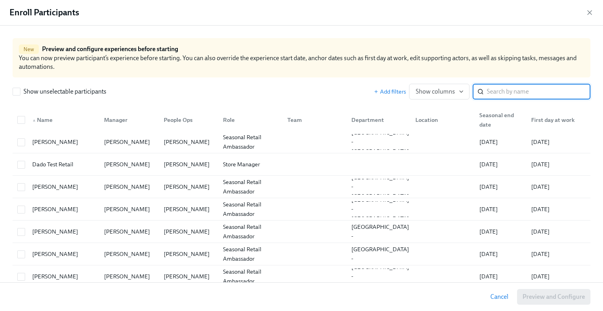
click at [496, 92] on input "search" at bounding box center [539, 92] width 104 height 16
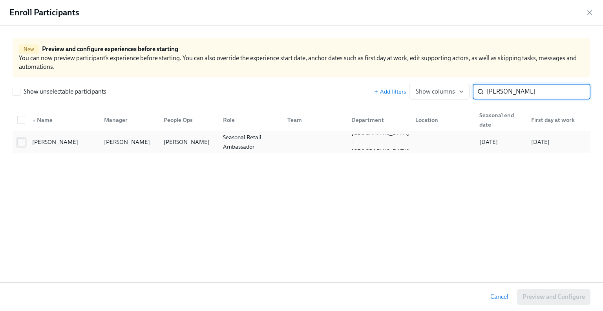
type input "[PERSON_NAME]"
click at [20, 145] on input "checkbox" at bounding box center [21, 142] width 7 height 7
checkbox input "true"
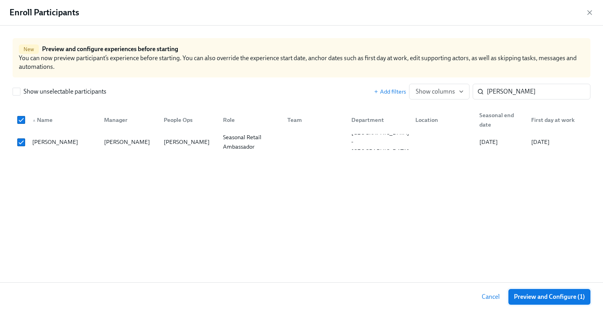
click at [543, 294] on span "Preview and Configure (1)" at bounding box center [549, 297] width 71 height 8
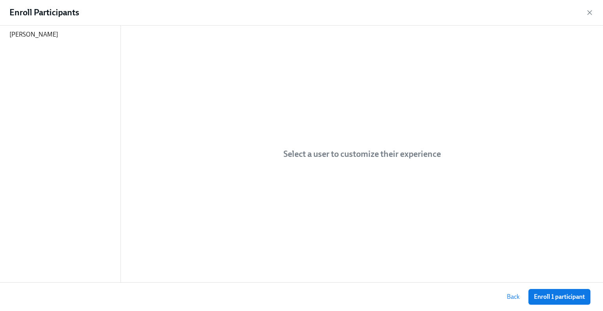
click at [543, 294] on span "Enroll 1 participant" at bounding box center [559, 297] width 51 height 8
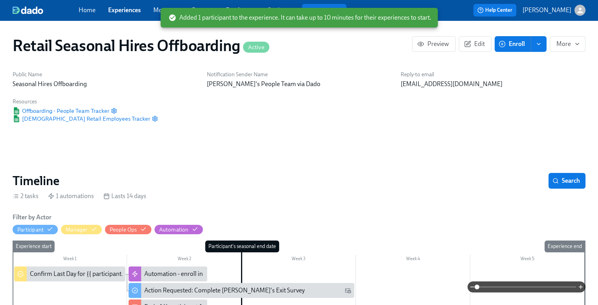
click at [510, 42] on span "Enroll" at bounding box center [512, 44] width 25 height 8
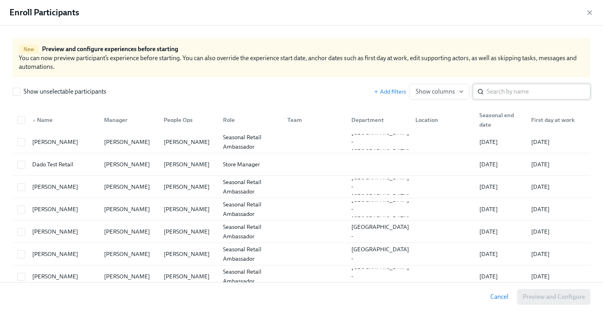
click at [494, 91] on input "search" at bounding box center [539, 92] width 104 height 16
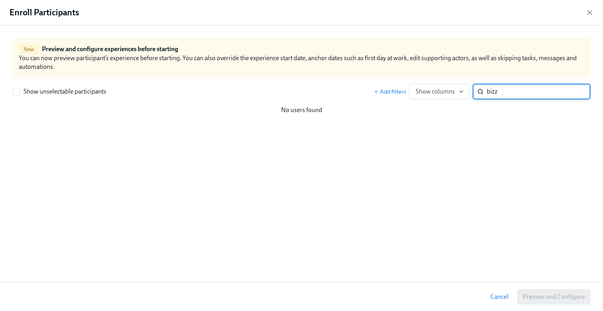
drag, startPoint x: 510, startPoint y: 91, endPoint x: 484, endPoint y: 94, distance: 25.7
click at [484, 94] on div "bizz ​" at bounding box center [532, 92] width 118 height 16
drag, startPoint x: 518, startPoint y: 92, endPoint x: 453, endPoint y: 94, distance: 64.9
click at [453, 94] on div "Add filters Show columns bry ​" at bounding box center [482, 92] width 217 height 16
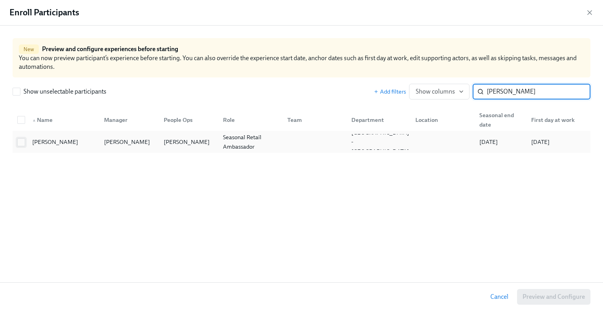
type input "[PERSON_NAME]"
click at [17, 142] on span at bounding box center [21, 142] width 8 height 8
checkbox input "true"
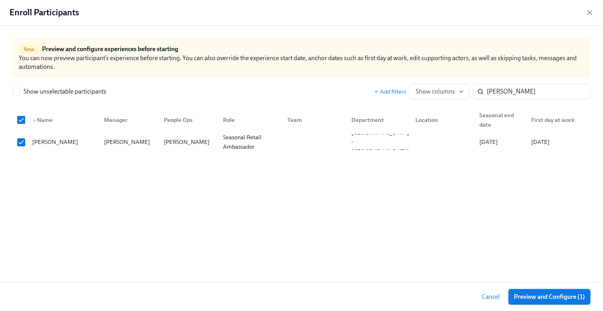
click at [554, 297] on span "Preview and Configure (1)" at bounding box center [549, 297] width 71 height 8
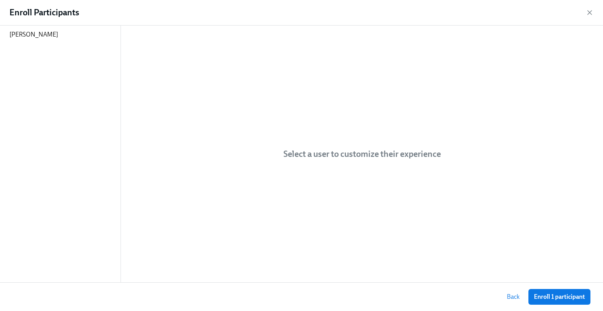
click at [554, 297] on span "Enroll 1 participant" at bounding box center [559, 297] width 51 height 8
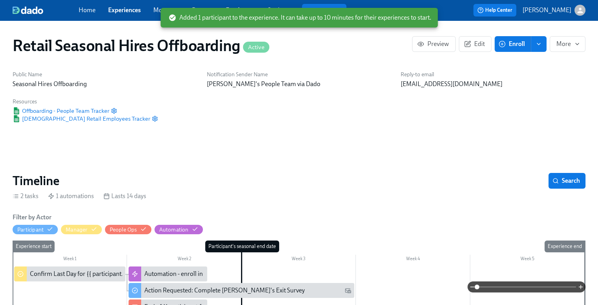
scroll to position [0, 2525]
click at [505, 44] on circle "button" at bounding box center [502, 44] width 6 height 6
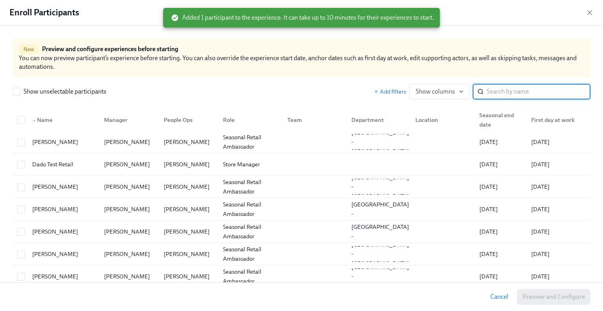
click at [489, 91] on input "search" at bounding box center [539, 92] width 104 height 16
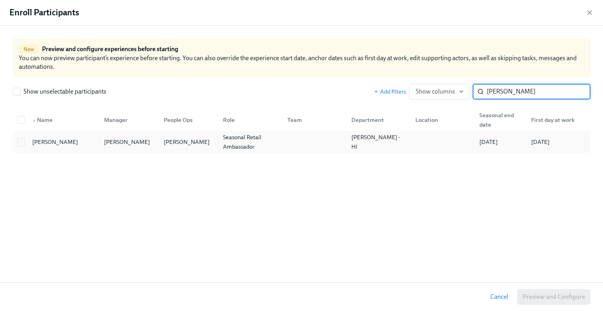
type input "[PERSON_NAME]"
click at [25, 142] on div at bounding box center [21, 142] width 14 height 9
checkbox input "true"
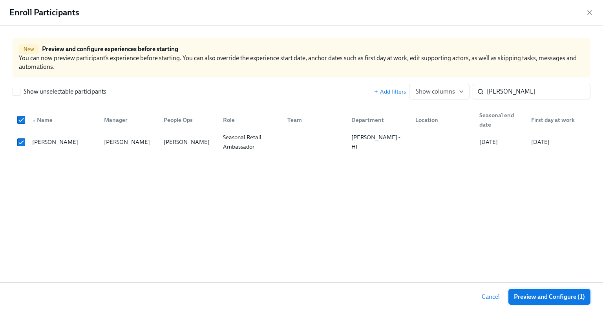
click at [550, 295] on span "Preview and Configure (1)" at bounding box center [549, 297] width 71 height 8
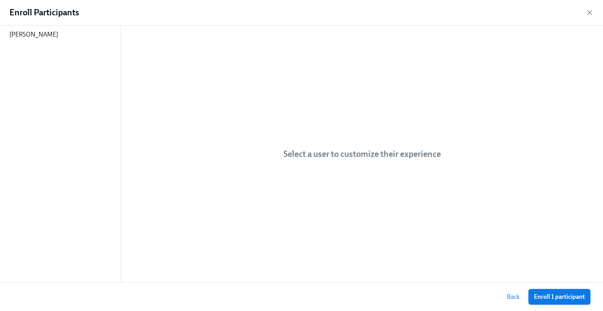
click at [556, 293] on span "Enroll 1 participant" at bounding box center [559, 297] width 51 height 8
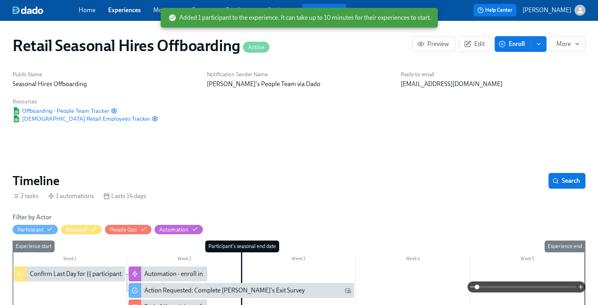
scroll to position [0, 2519]
click at [512, 44] on span "Enroll" at bounding box center [512, 44] width 25 height 8
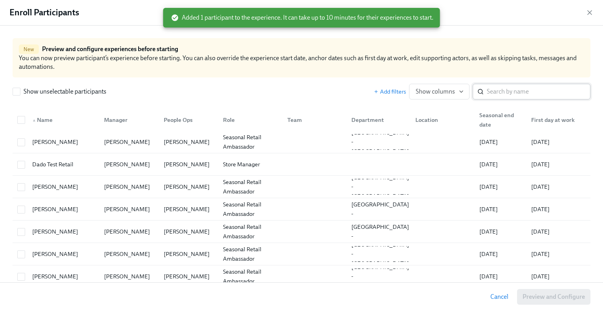
click at [506, 93] on input "search" at bounding box center [539, 92] width 104 height 16
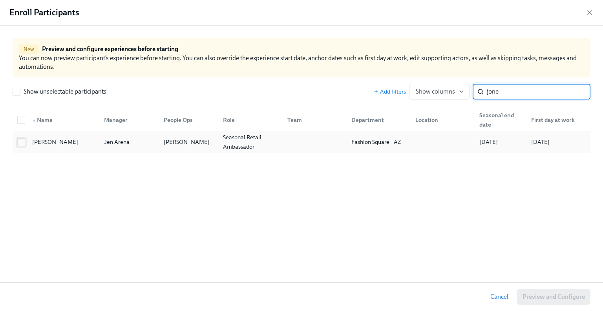
type input "jone"
click at [19, 141] on input "checkbox" at bounding box center [21, 142] width 7 height 7
checkbox input "true"
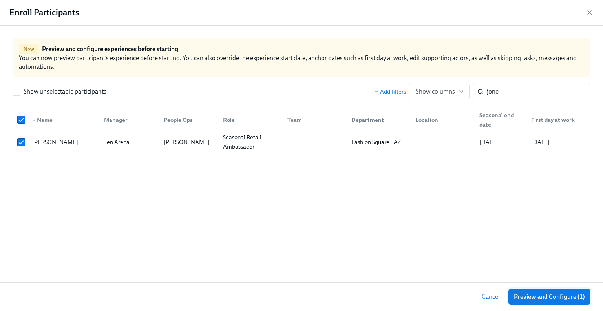
click at [552, 295] on span "Preview and Configure (1)" at bounding box center [549, 297] width 71 height 8
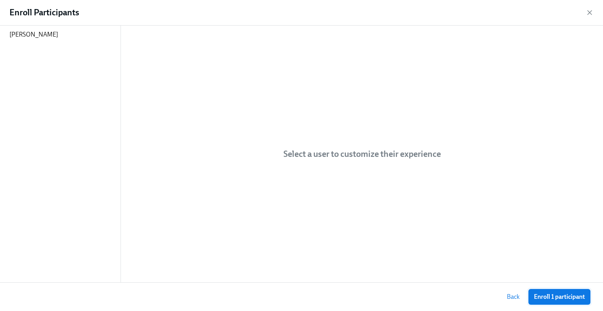
click at [546, 296] on span "Enroll 1 participant" at bounding box center [559, 297] width 51 height 8
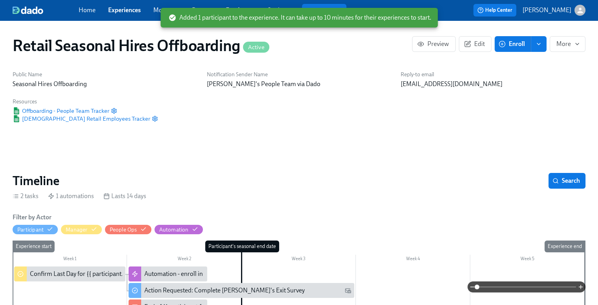
click at [511, 47] on span "Enroll" at bounding box center [512, 44] width 25 height 8
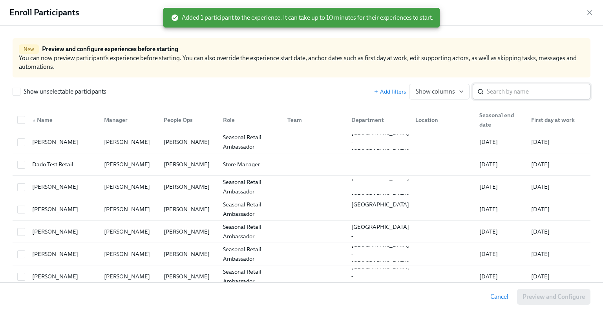
click at [504, 90] on input "search" at bounding box center [539, 92] width 104 height 16
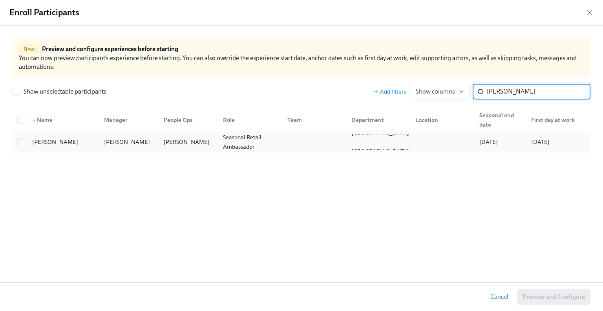
type input "[PERSON_NAME]"
click at [164, 143] on div "[PERSON_NAME]" at bounding box center [187, 141] width 52 height 9
checkbox input "true"
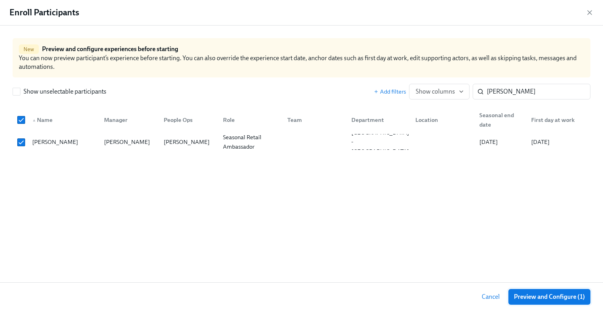
click at [558, 295] on span "Preview and Configure (1)" at bounding box center [549, 297] width 71 height 8
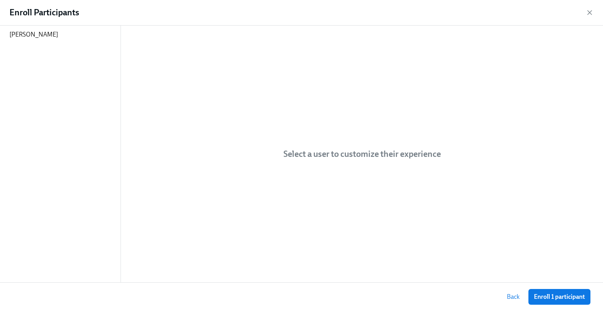
click at [558, 295] on span "Enroll 1 participant" at bounding box center [559, 297] width 51 height 8
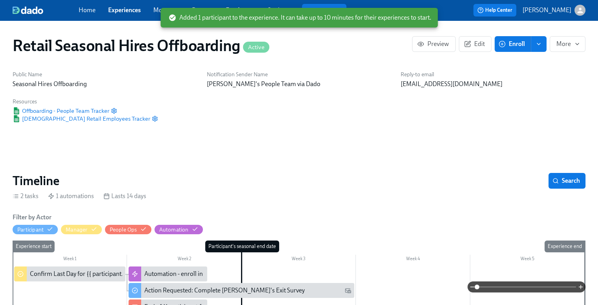
click at [512, 40] on span "Enroll" at bounding box center [512, 44] width 25 height 8
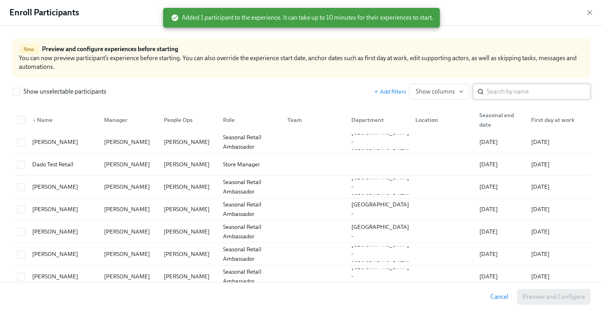
click at [497, 90] on input "search" at bounding box center [539, 92] width 104 height 16
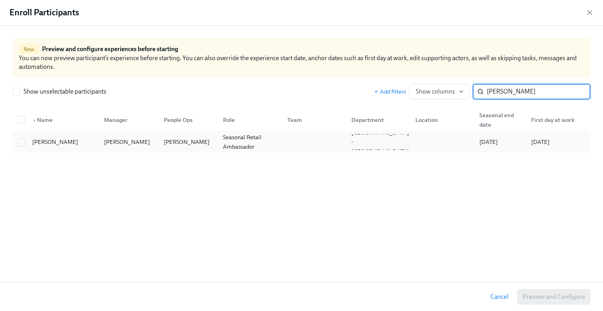
type input "[PERSON_NAME]"
click at [27, 139] on div "[PERSON_NAME]" at bounding box center [62, 142] width 72 height 16
checkbox input "true"
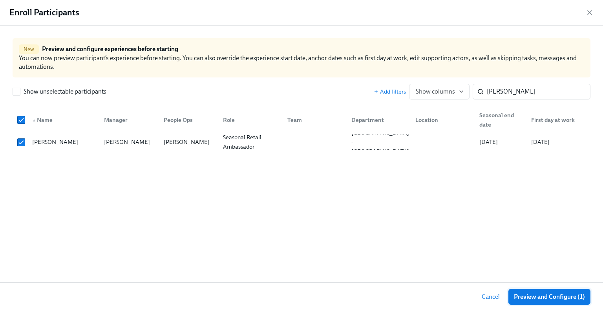
click at [548, 297] on span "Preview and Configure (1)" at bounding box center [549, 297] width 71 height 8
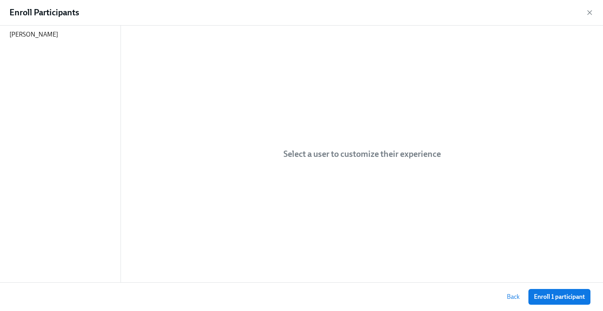
click at [548, 297] on span "Enroll 1 participant" at bounding box center [559, 297] width 51 height 8
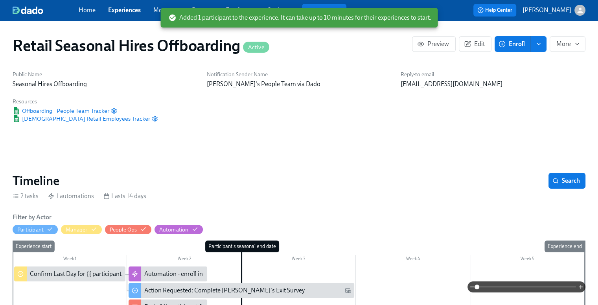
click at [508, 44] on span "Enroll" at bounding box center [512, 44] width 25 height 8
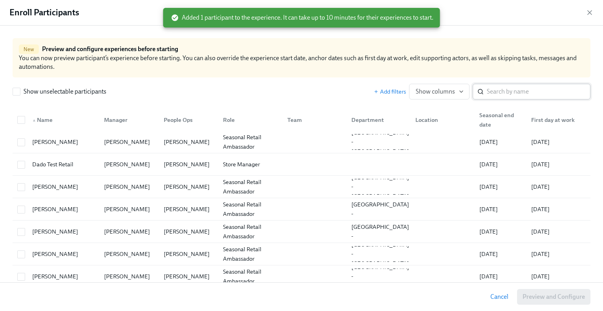
click at [508, 88] on input "search" at bounding box center [539, 92] width 104 height 16
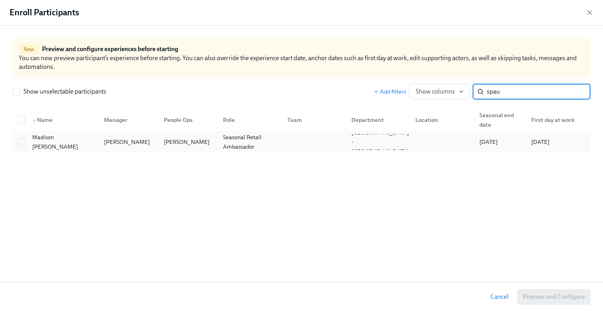
type input "spau"
click at [28, 142] on div at bounding box center [21, 142] width 14 height 9
checkbox input "true"
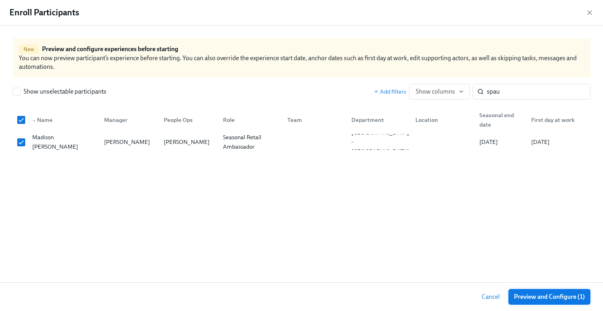
click at [543, 293] on span "Preview and Configure (1)" at bounding box center [549, 297] width 71 height 8
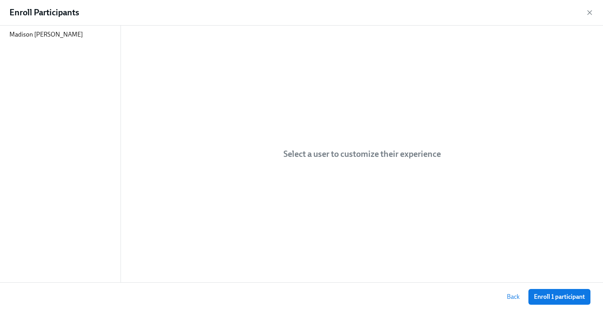
click at [543, 293] on span "Enroll 1 participant" at bounding box center [559, 297] width 51 height 8
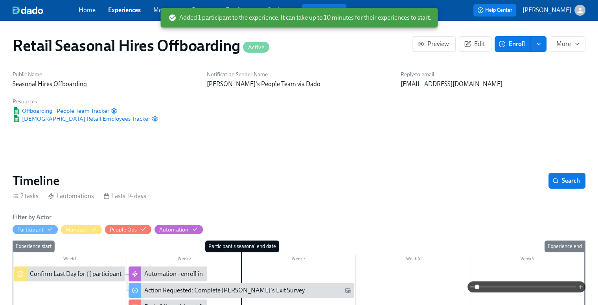
click at [510, 37] on button "Enroll" at bounding box center [512, 44] width 36 height 16
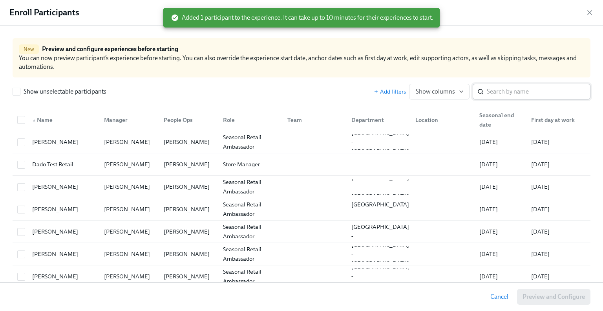
click at [492, 93] on input "search" at bounding box center [539, 92] width 104 height 16
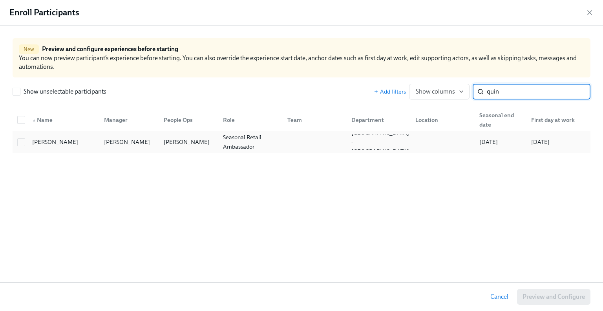
type input "quin"
click at [26, 142] on div "[PERSON_NAME]" at bounding box center [62, 142] width 72 height 16
checkbox input "true"
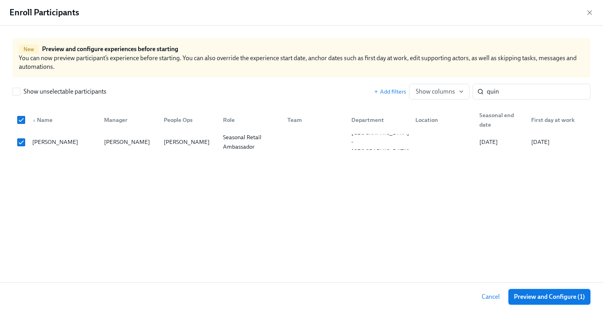
click at [543, 295] on span "Preview and Configure (1)" at bounding box center [549, 297] width 71 height 8
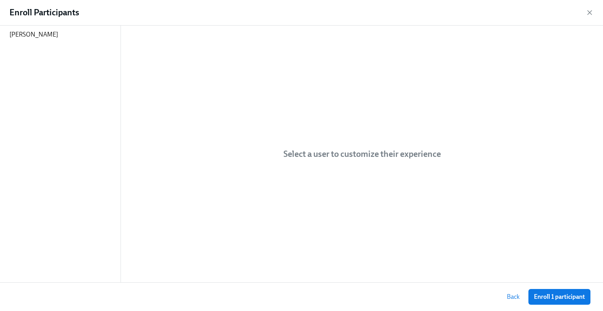
click at [543, 295] on span "Enroll 1 participant" at bounding box center [559, 297] width 51 height 8
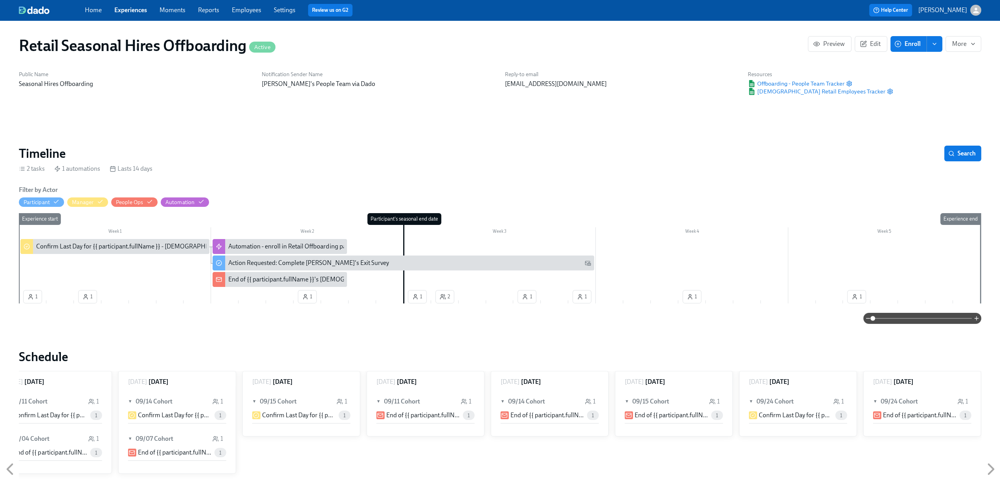
scroll to position [0, 2135]
